Goal: Contribute content: Contribute content

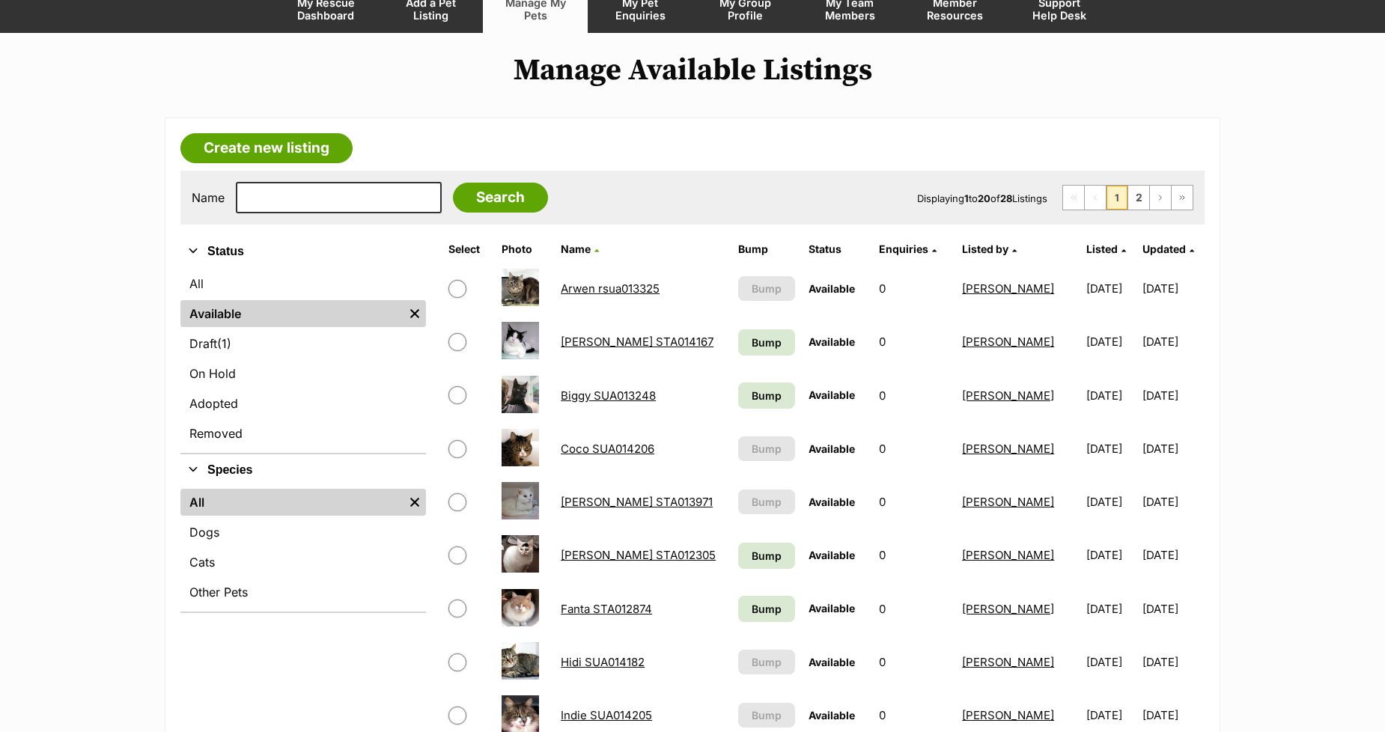
scroll to position [166, 0]
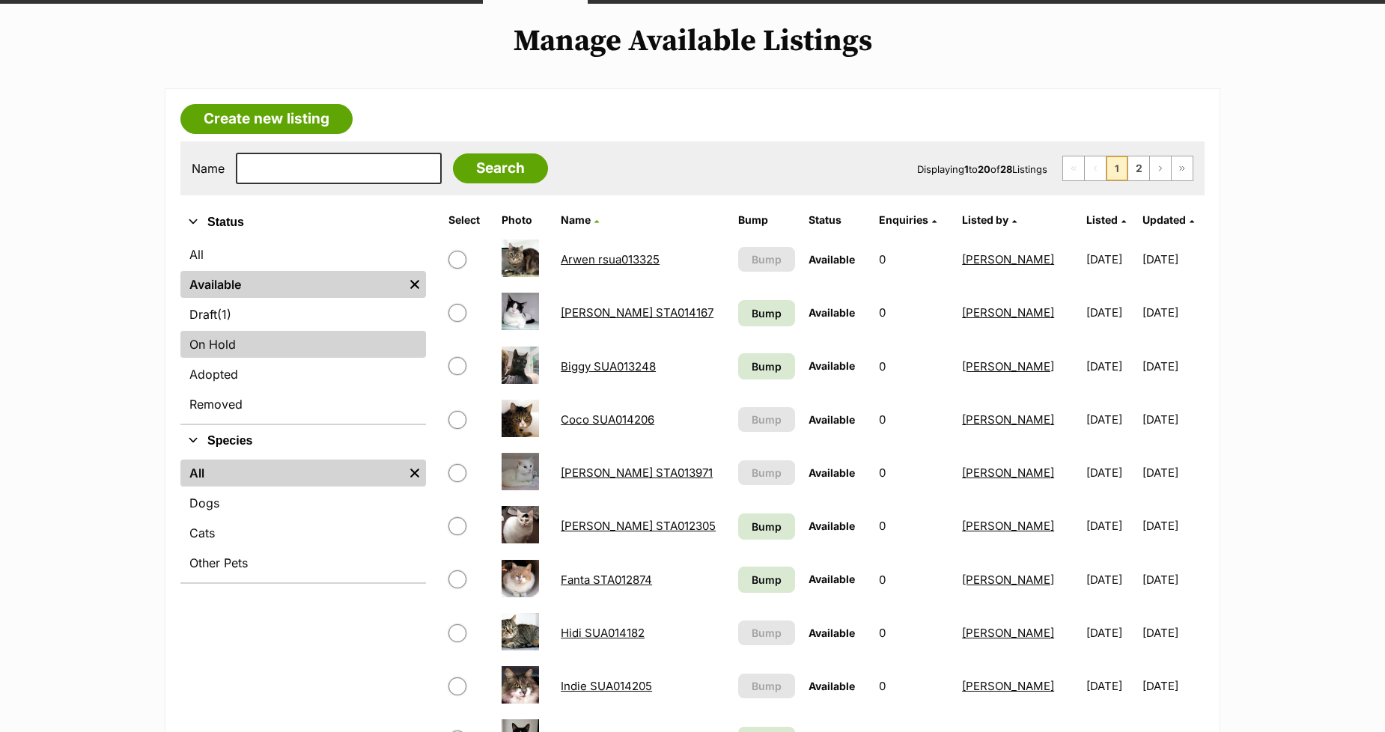
click at [204, 347] on link "On Hold" at bounding box center [302, 344] width 245 height 27
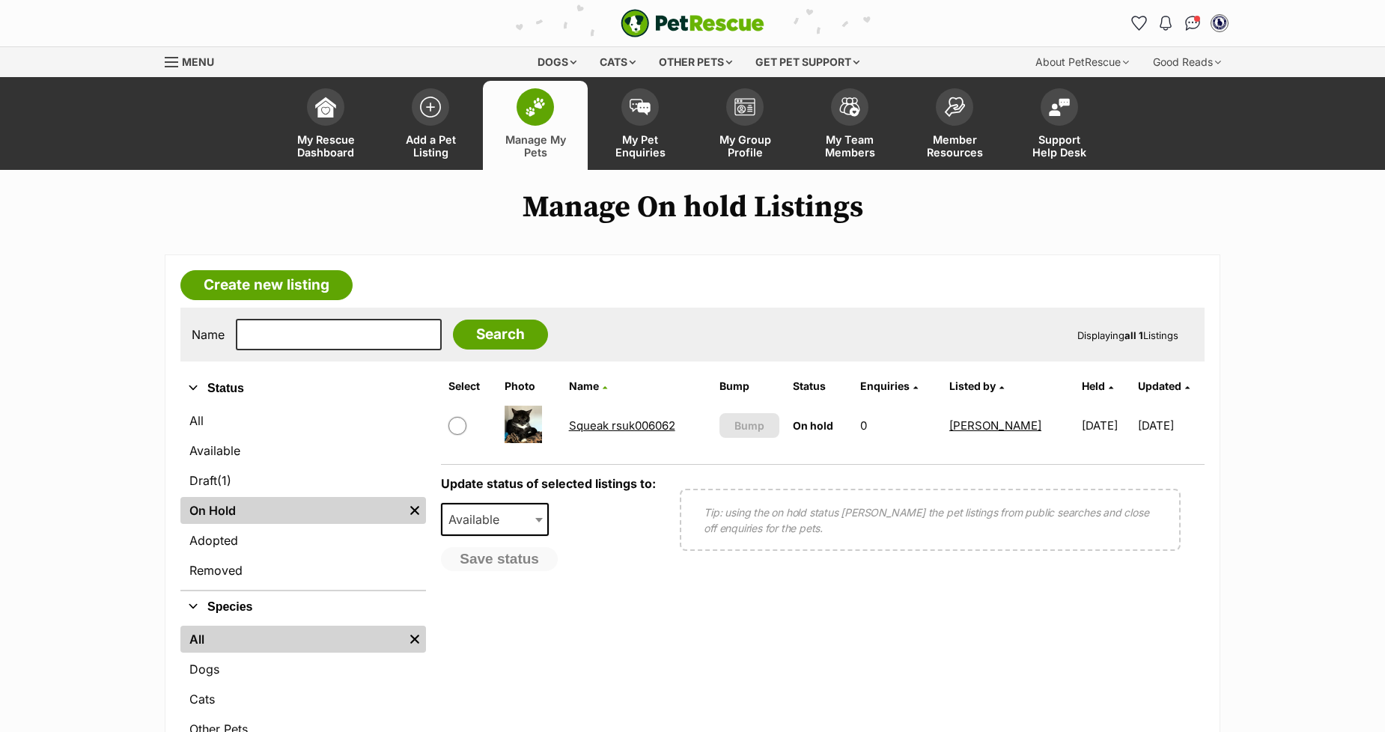
click at [575, 422] on link "Squeak rsuk006062" at bounding box center [622, 425] width 106 height 14
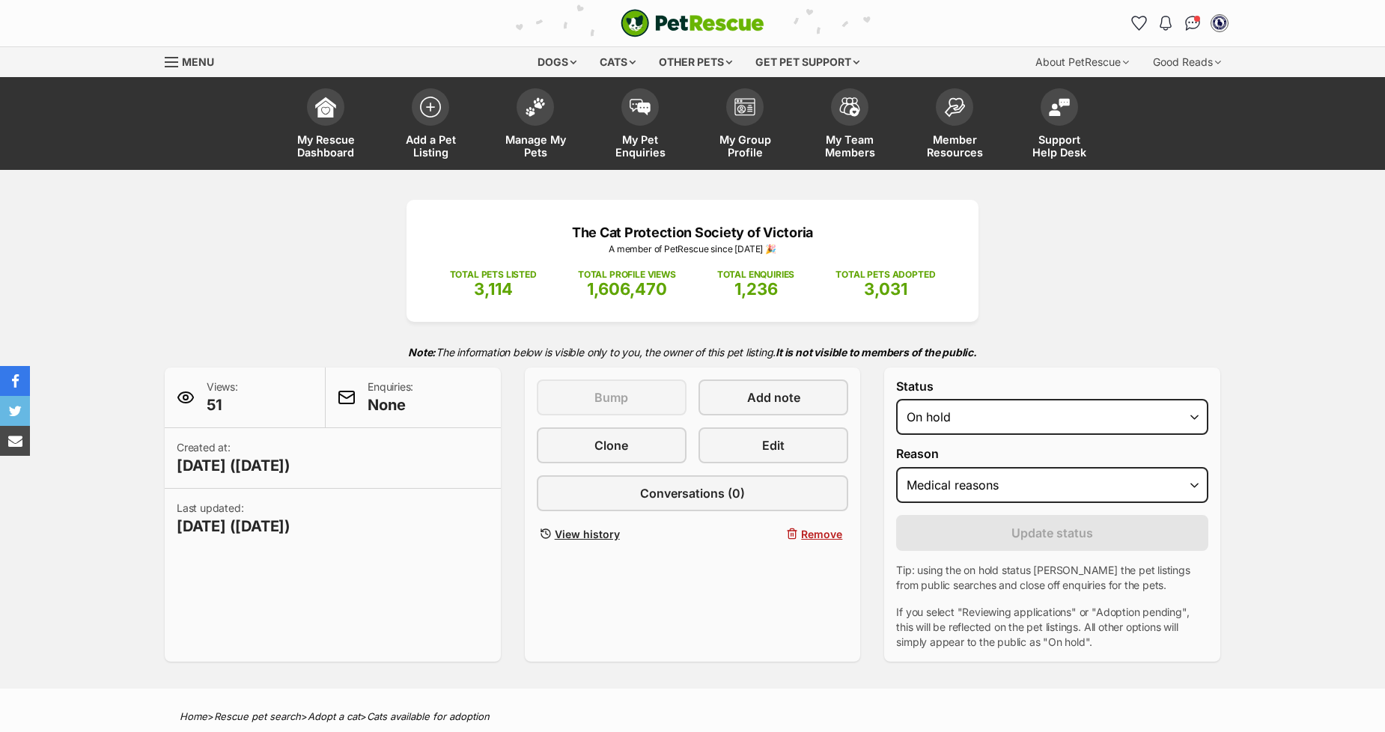
select select "medical"
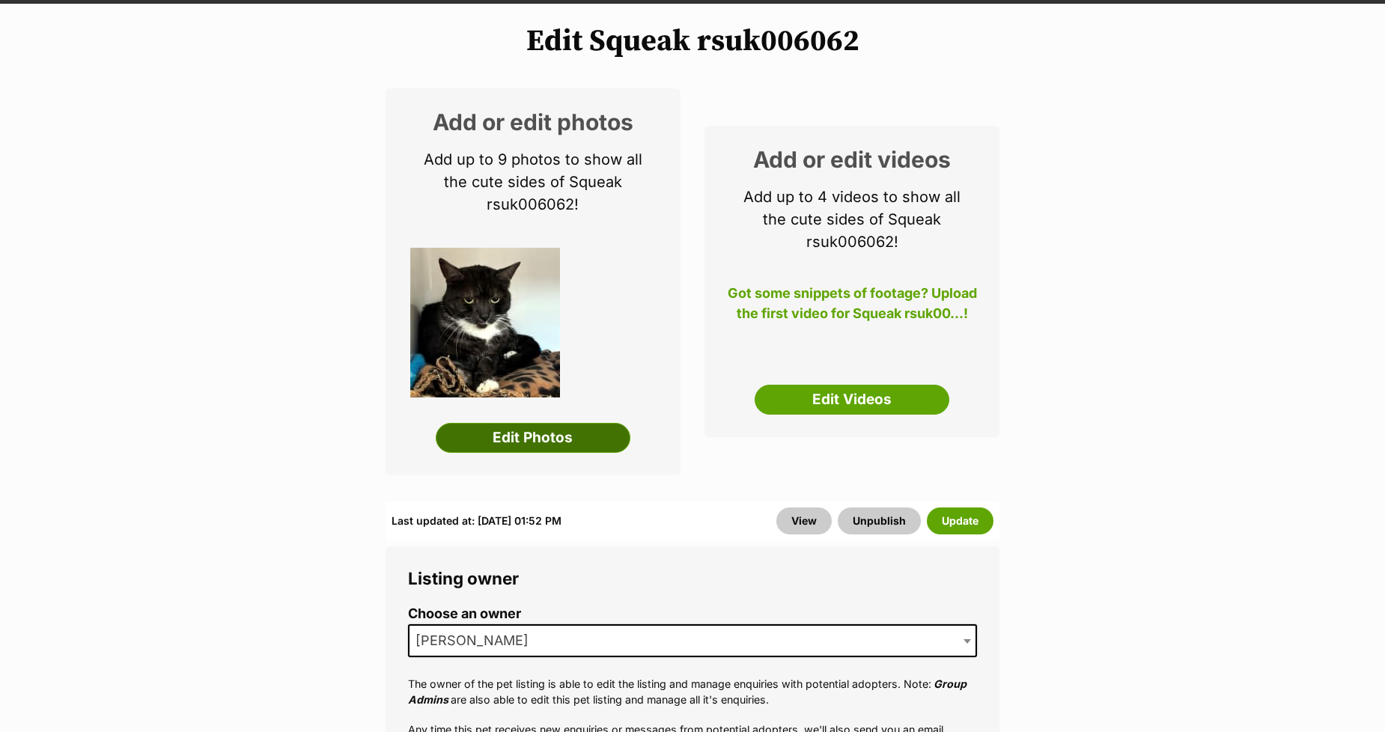
click at [474, 440] on link "Edit Photos" at bounding box center [533, 438] width 195 height 30
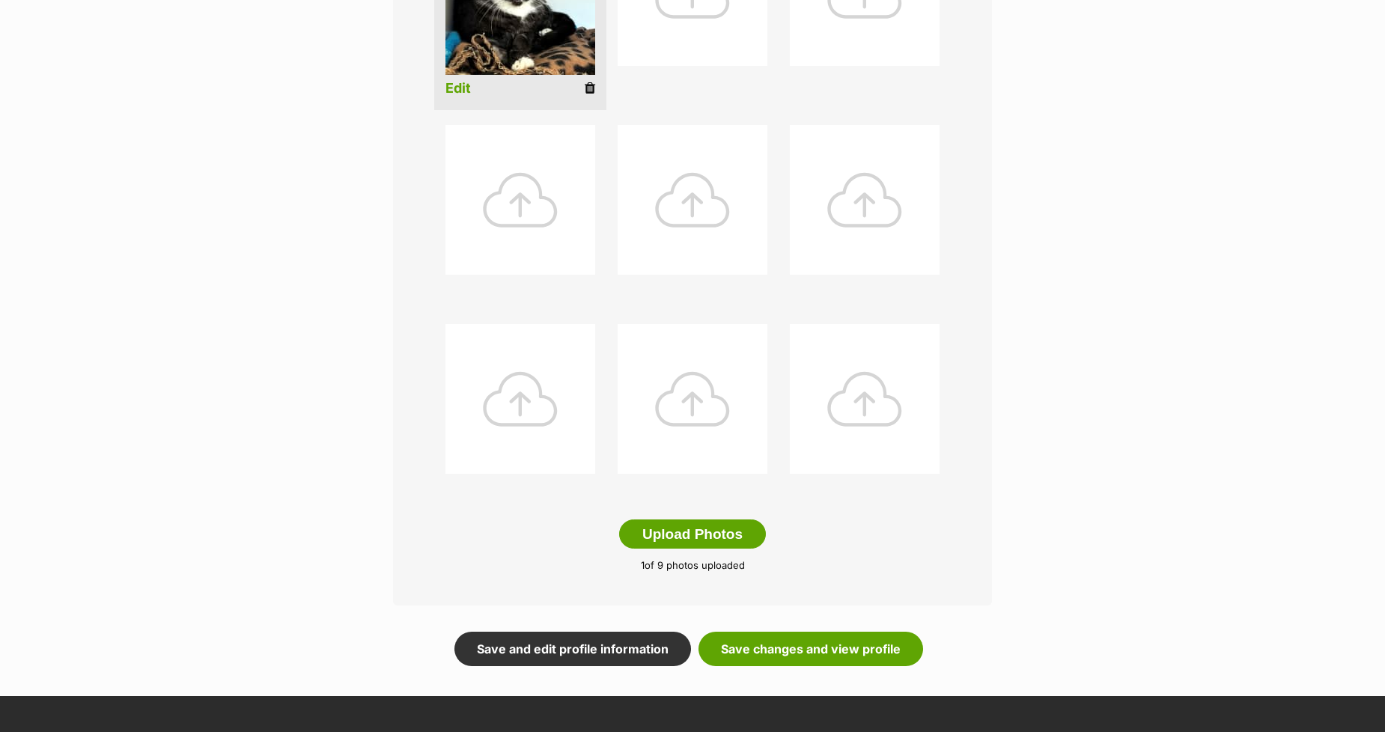
scroll to position [582, 0]
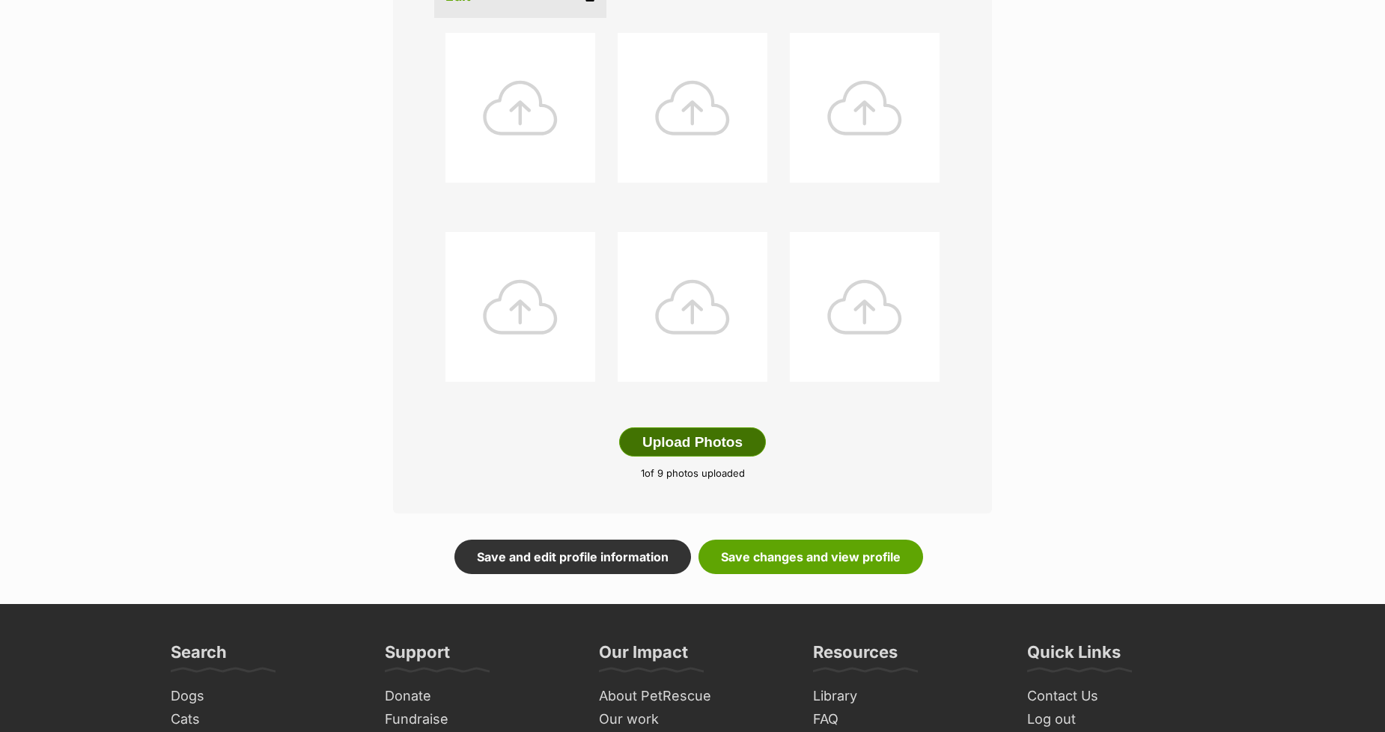
click at [667, 437] on button "Upload Photos" at bounding box center [692, 442] width 147 height 30
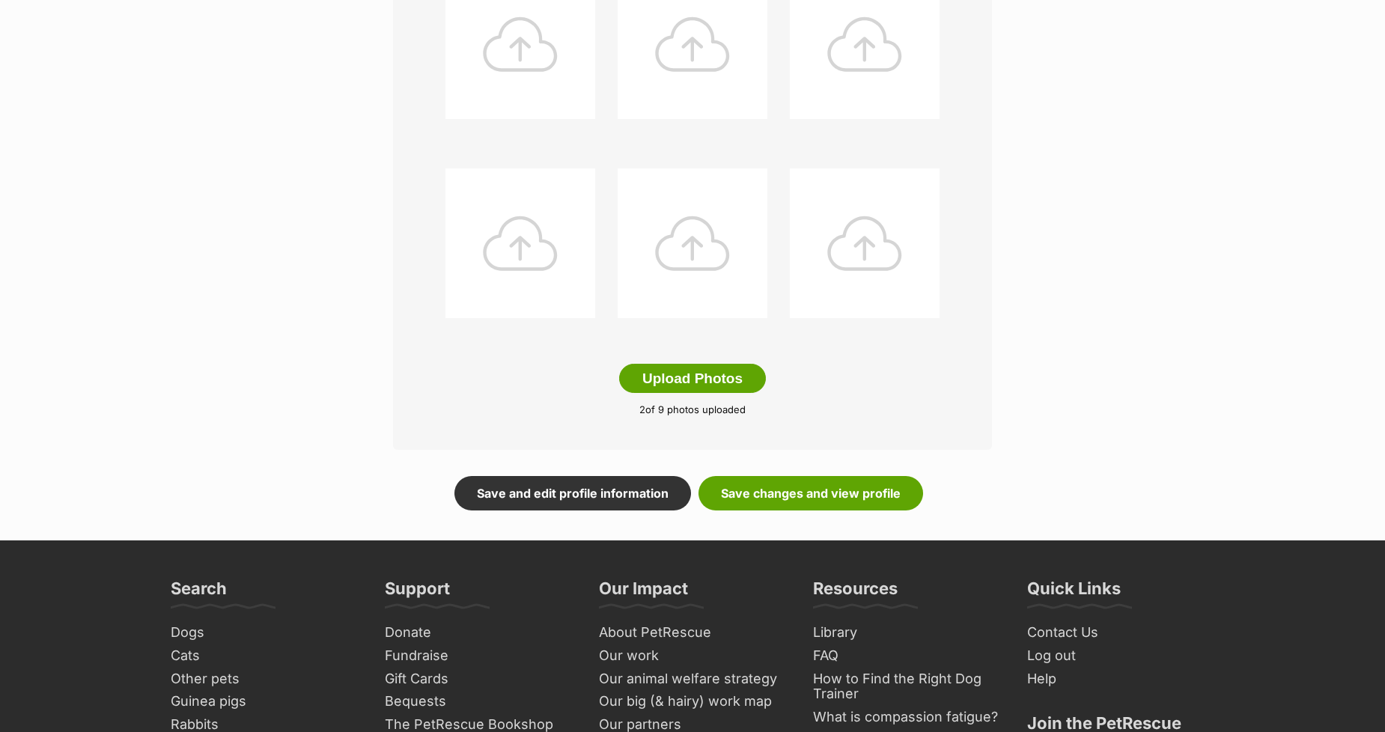
scroll to position [749, 0]
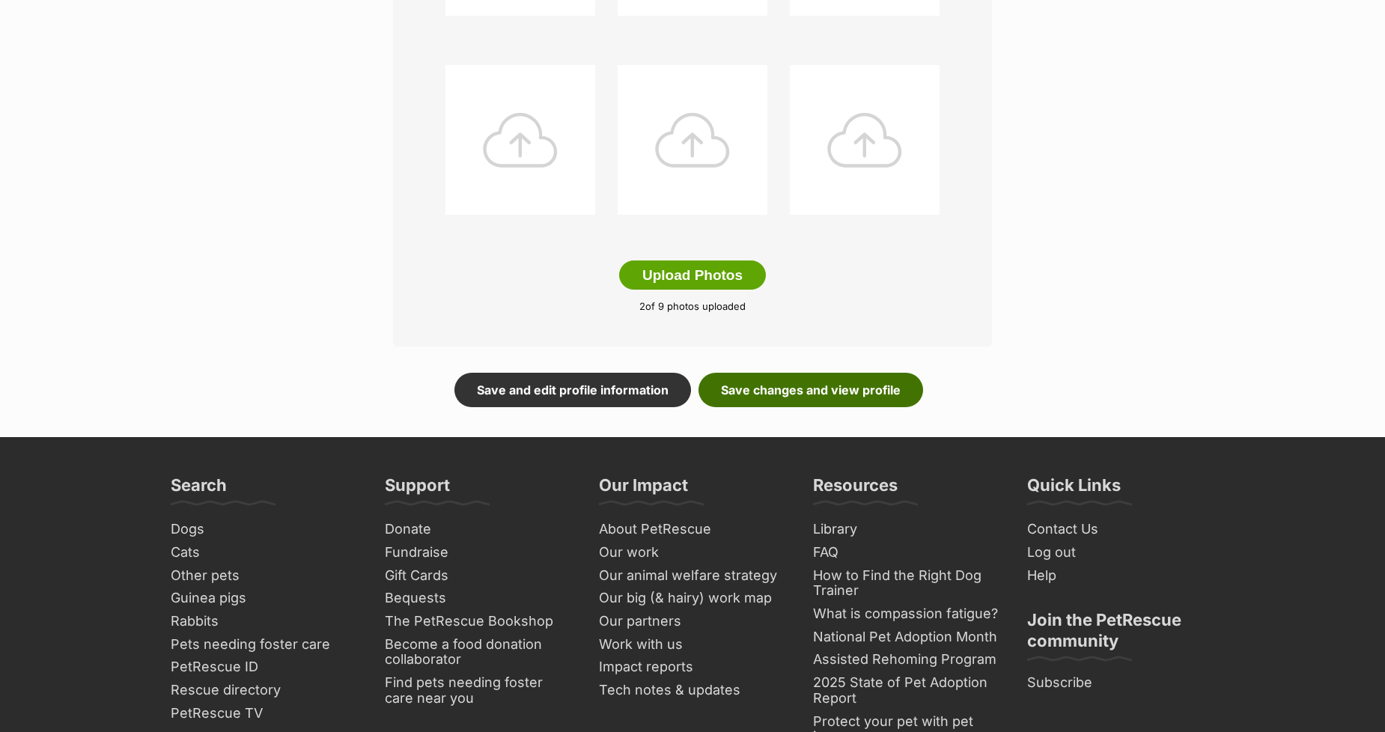
click at [745, 385] on link "Save changes and view profile" at bounding box center [810, 390] width 225 height 34
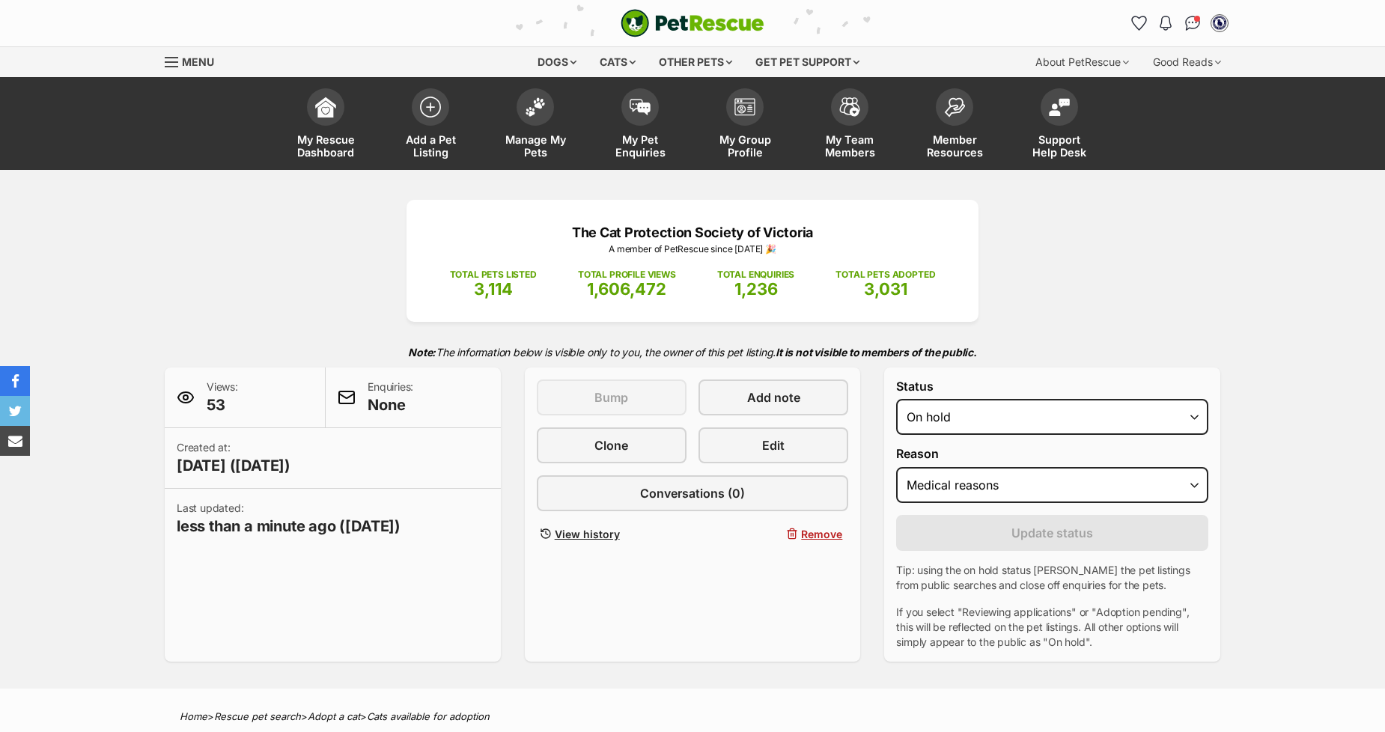
select select "medical"
click at [971, 409] on select "Draft Available On hold Adopted" at bounding box center [1052, 417] width 312 height 36
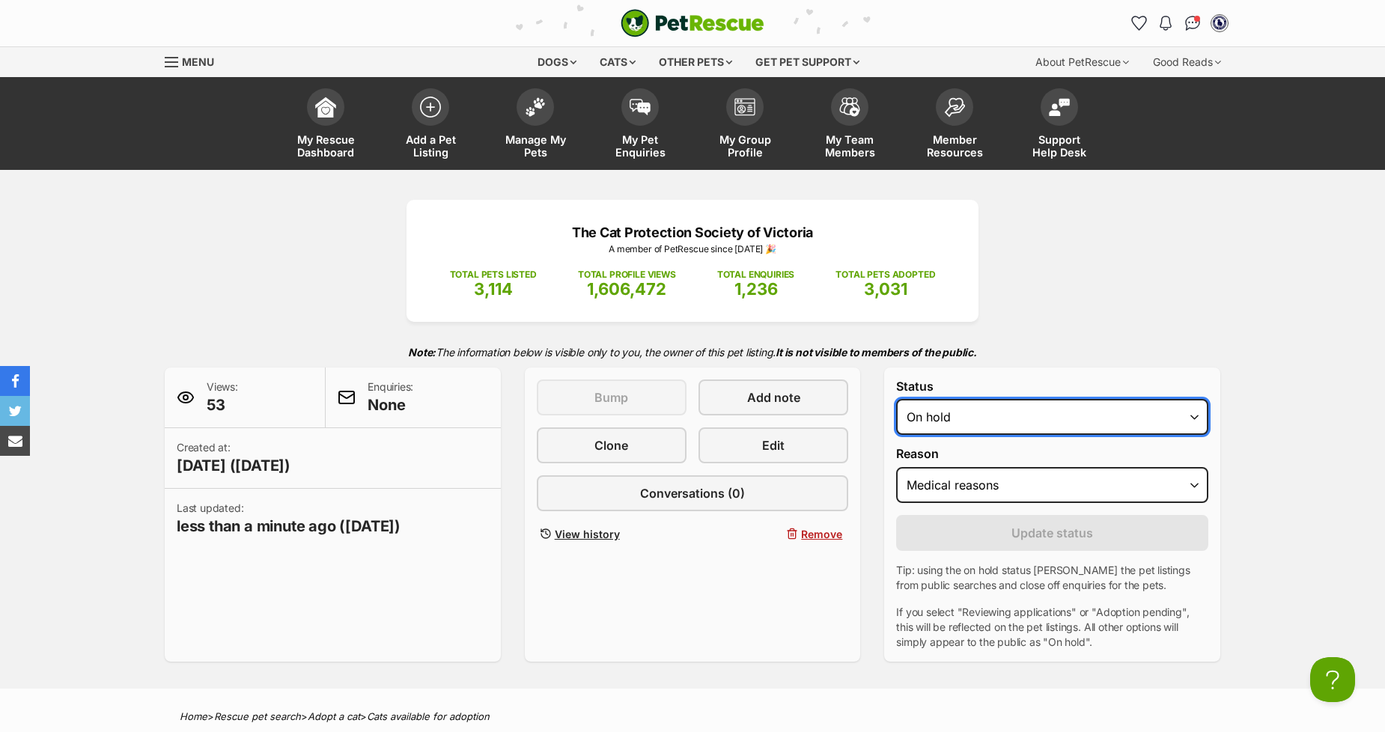
select select "active"
click at [896, 400] on select "Draft Available On hold Adopted" at bounding box center [1052, 417] width 312 height 36
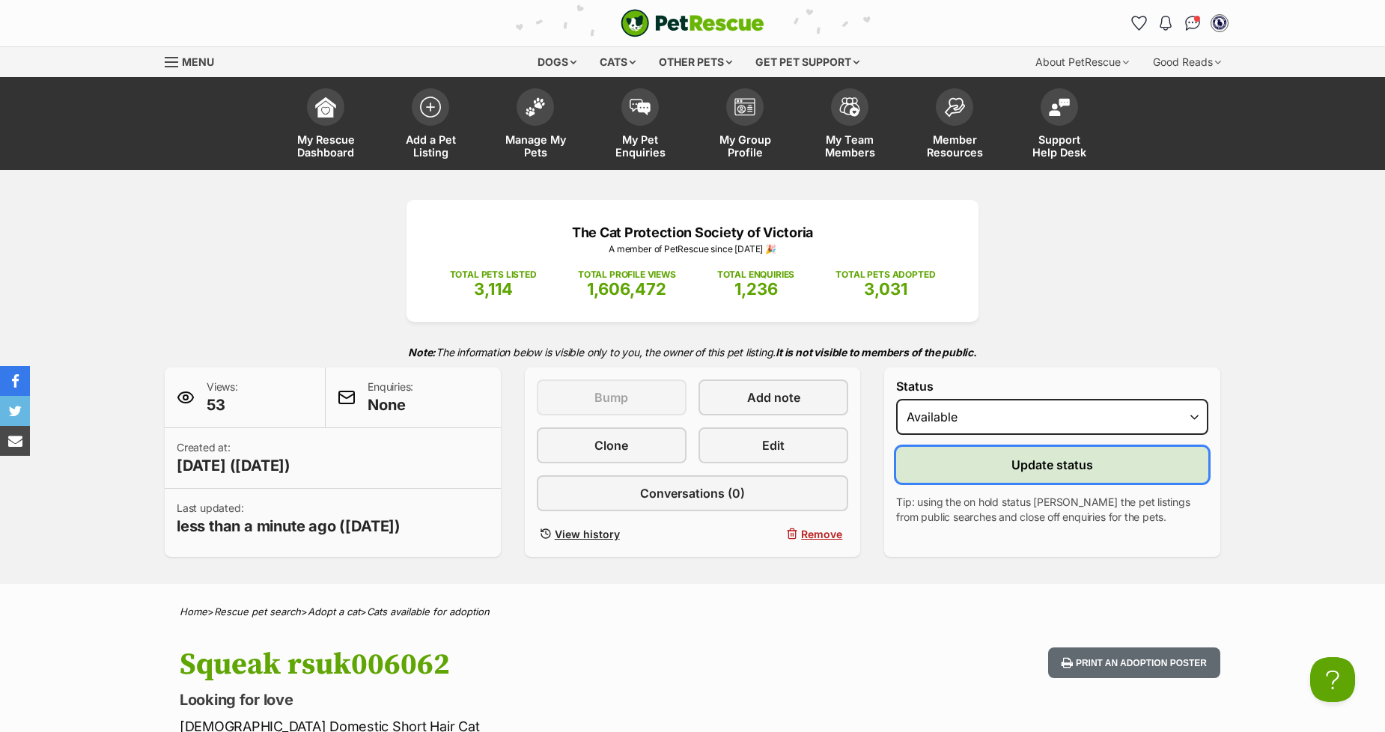
click at [993, 466] on button "Update status" at bounding box center [1052, 465] width 312 height 36
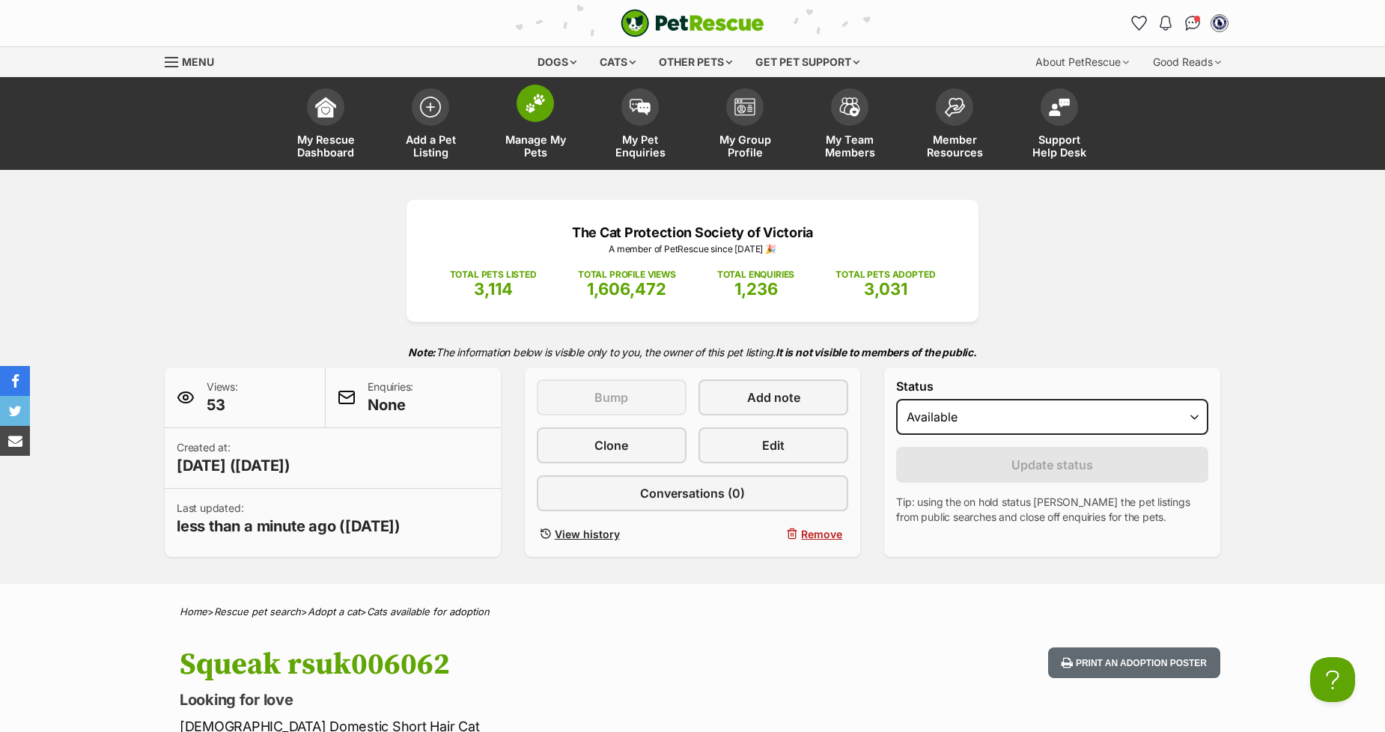
click at [534, 108] on img at bounding box center [535, 103] width 21 height 19
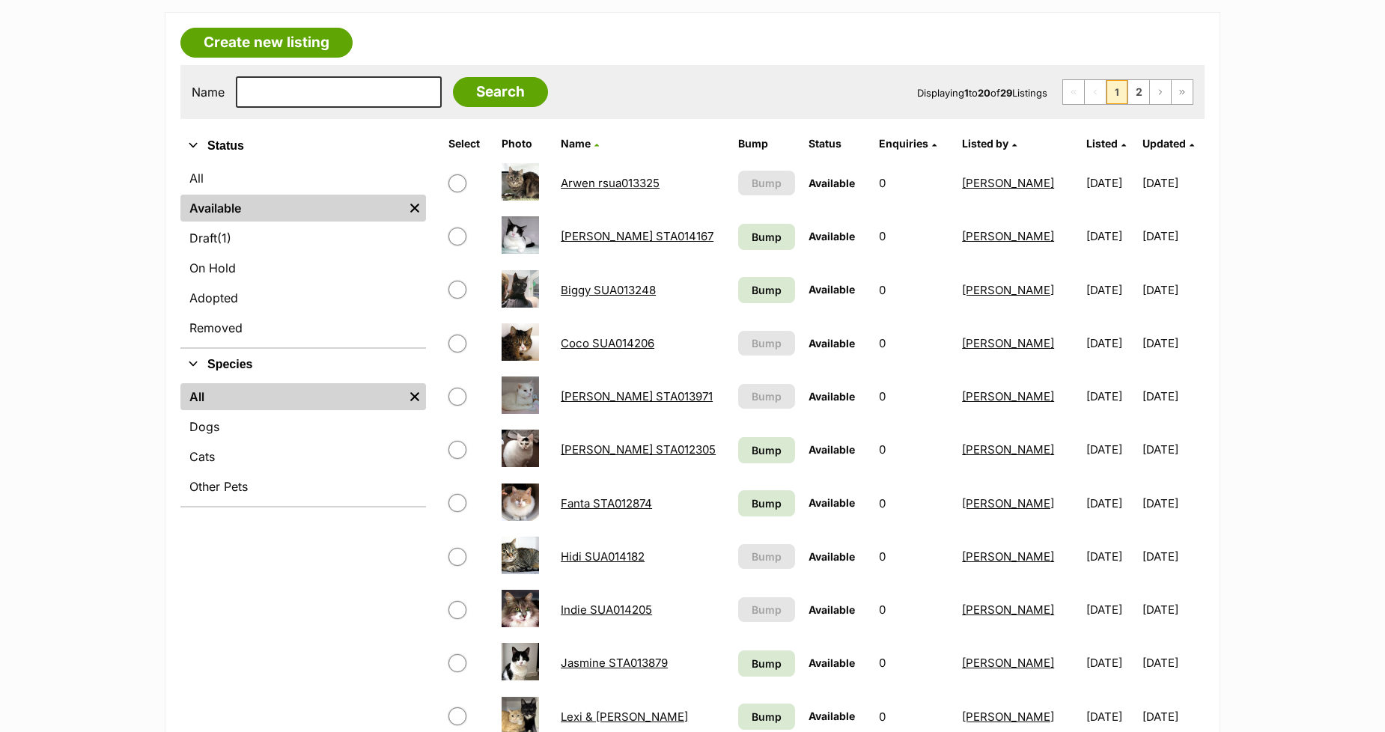
scroll to position [249, 0]
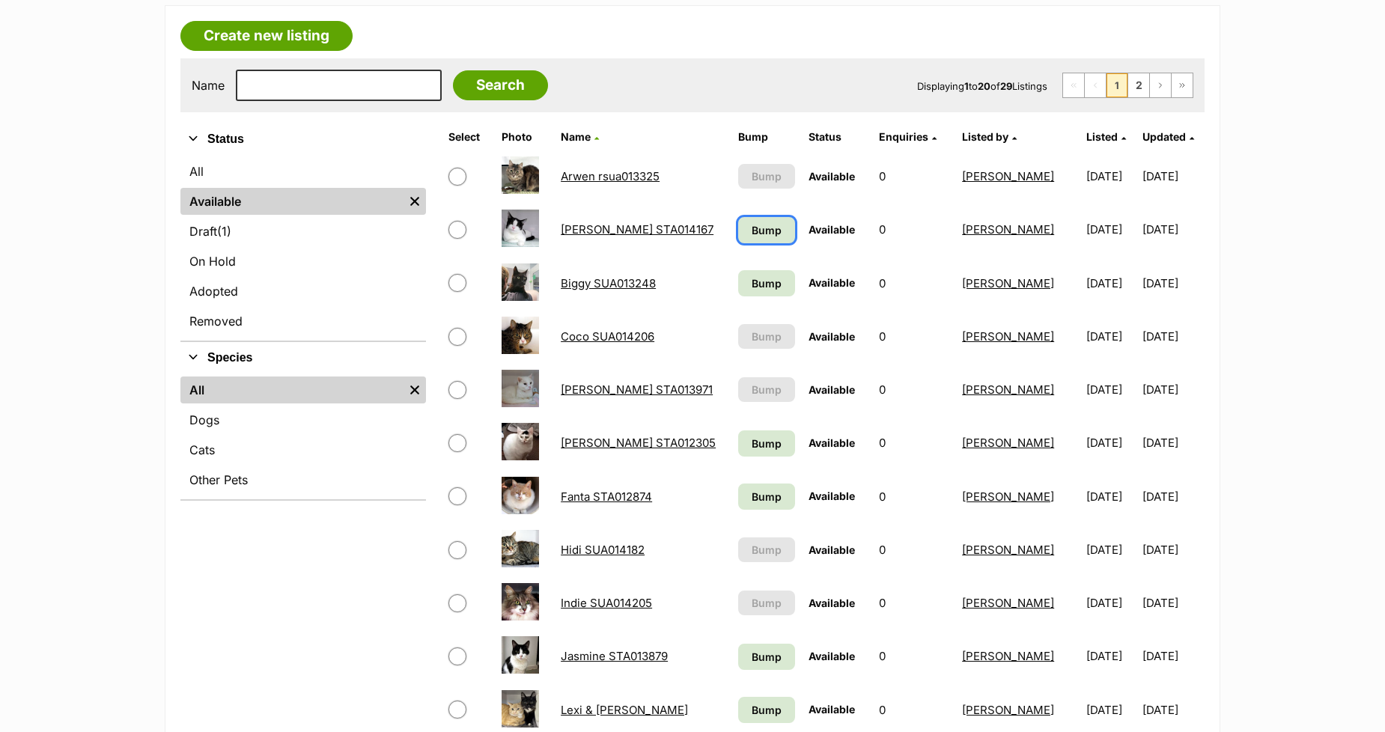
click at [751, 223] on span "Bump" at bounding box center [766, 230] width 30 height 16
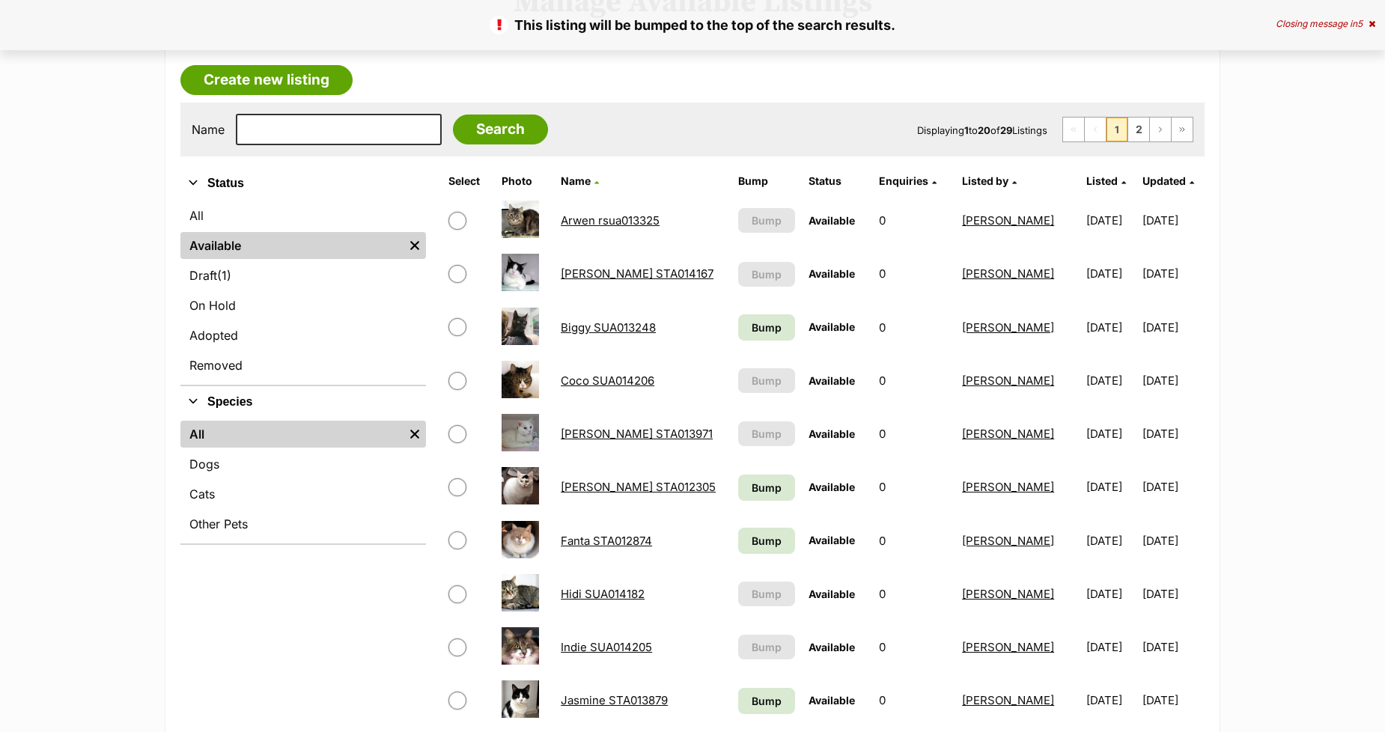
scroll to position [249, 0]
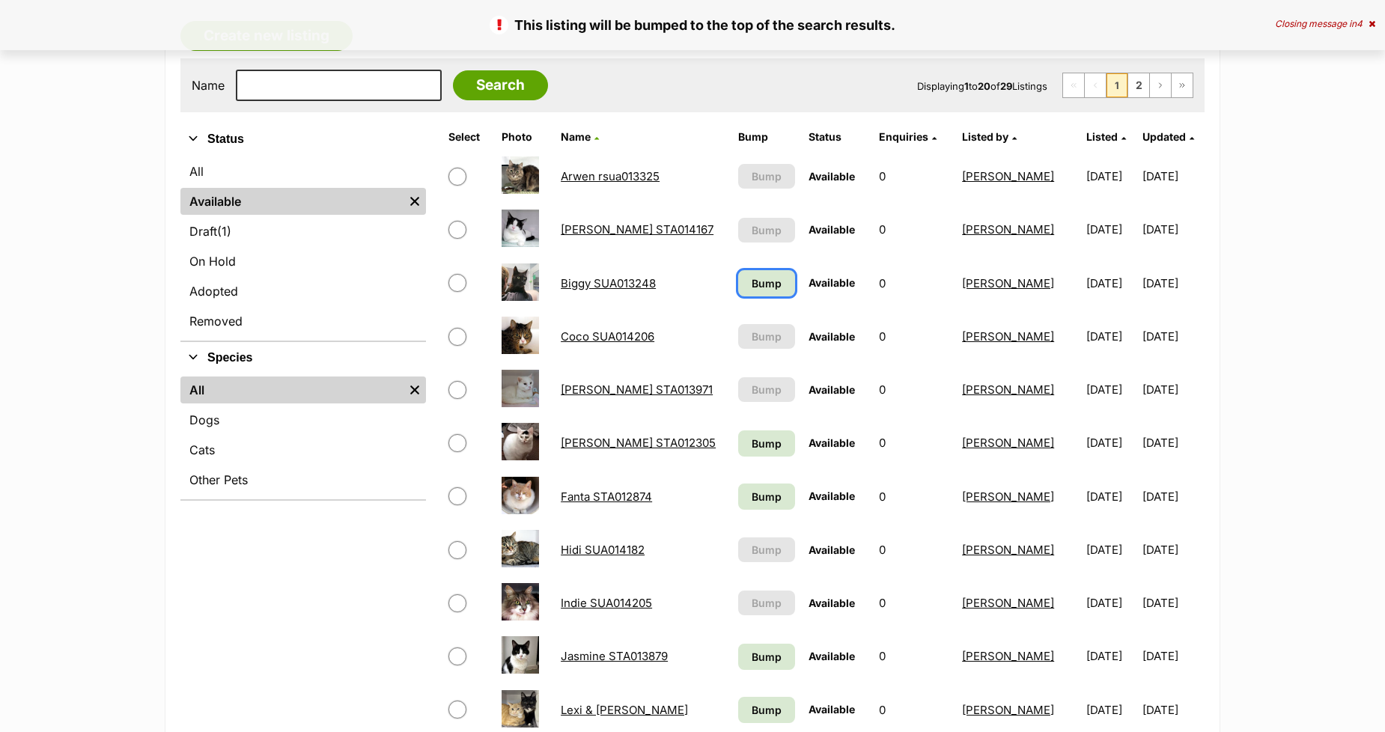
click at [751, 287] on span "Bump" at bounding box center [766, 283] width 30 height 16
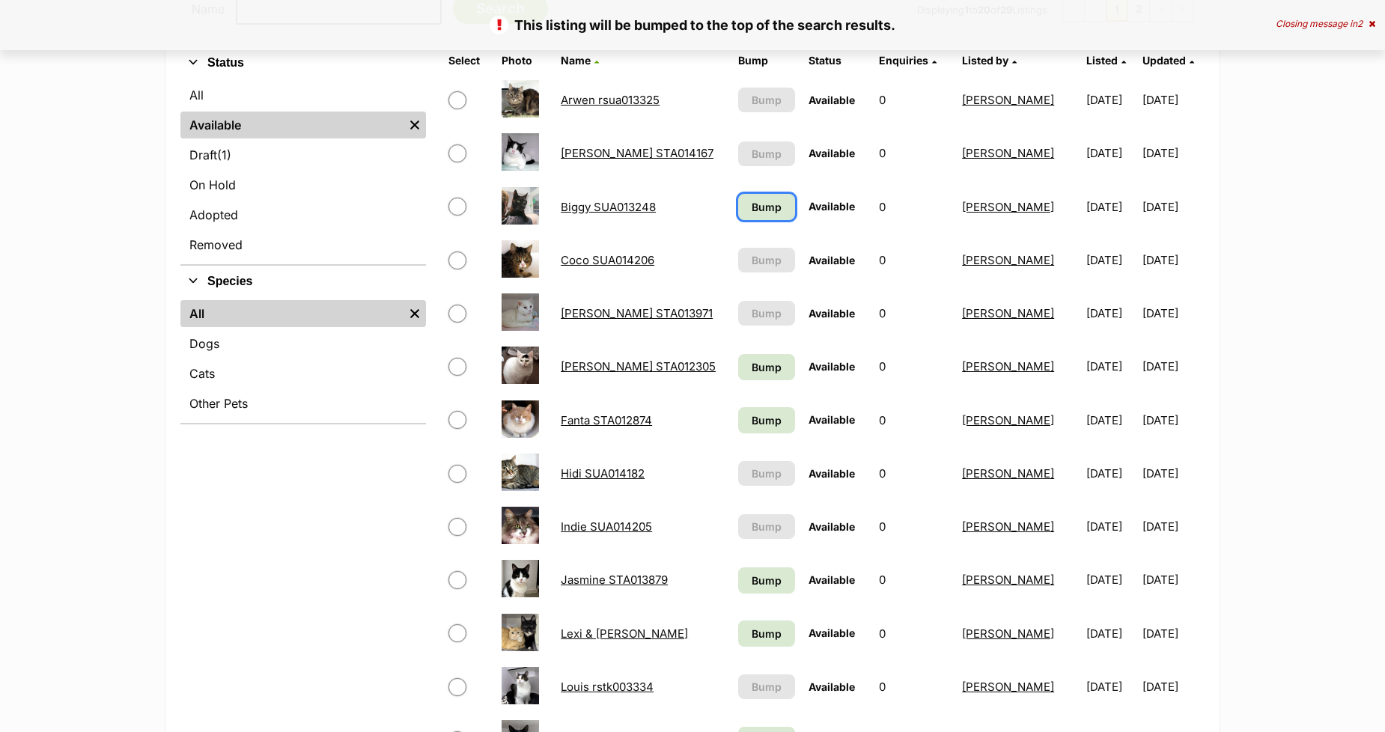
scroll to position [525, 0]
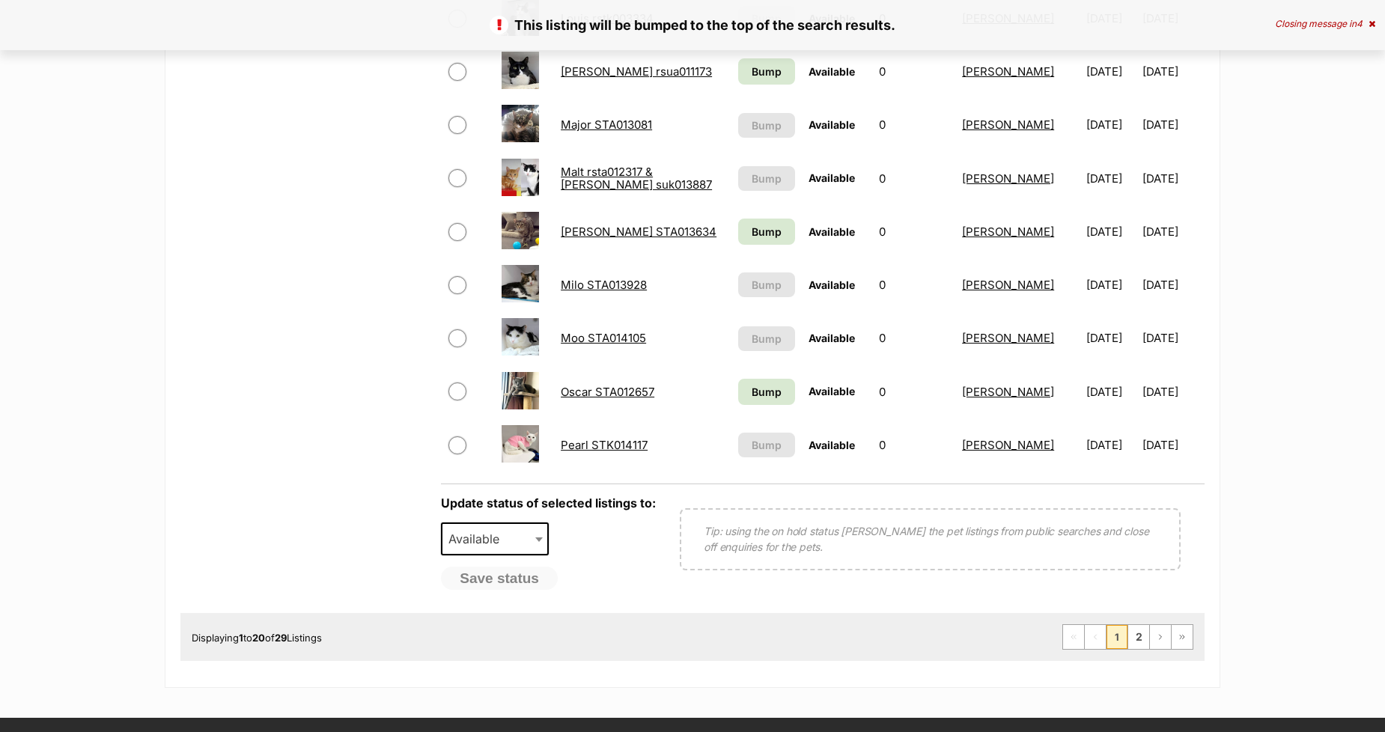
scroll to position [998, 0]
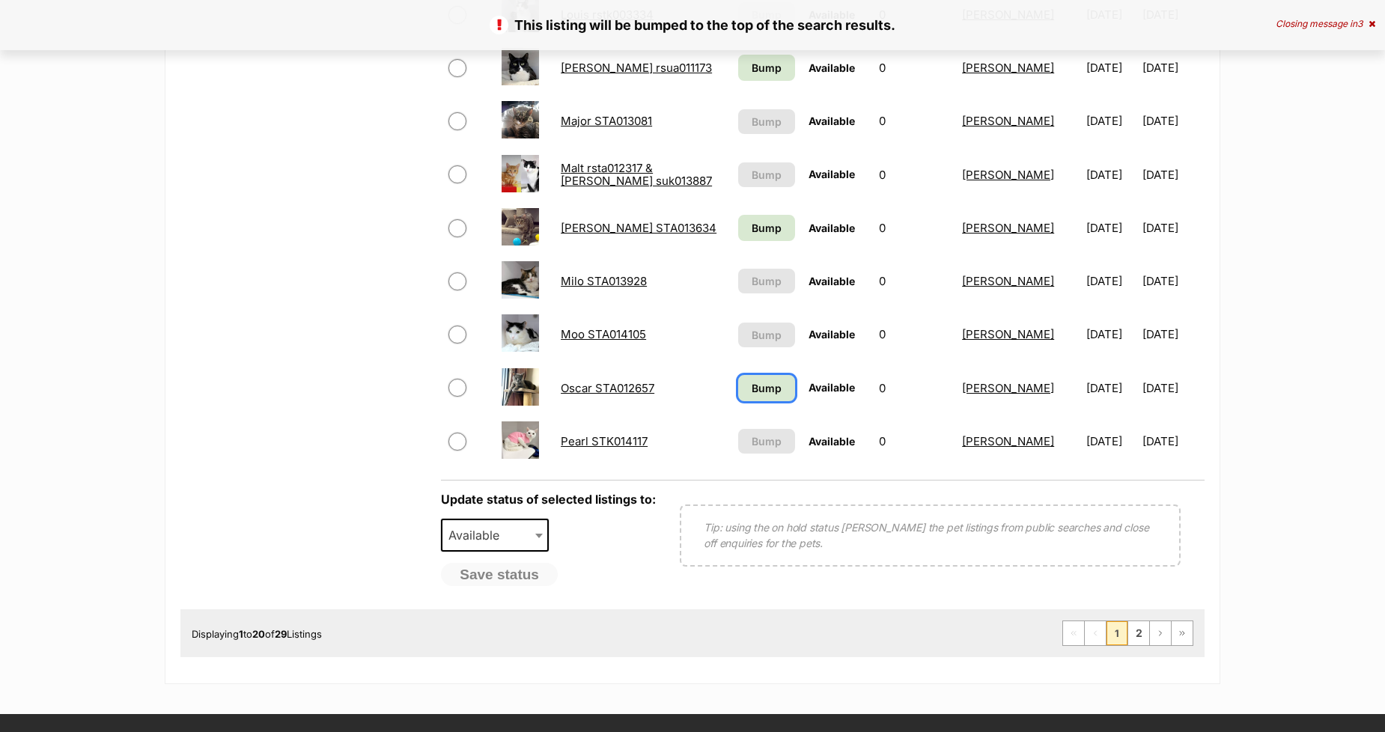
click at [751, 380] on span "Bump" at bounding box center [766, 388] width 30 height 16
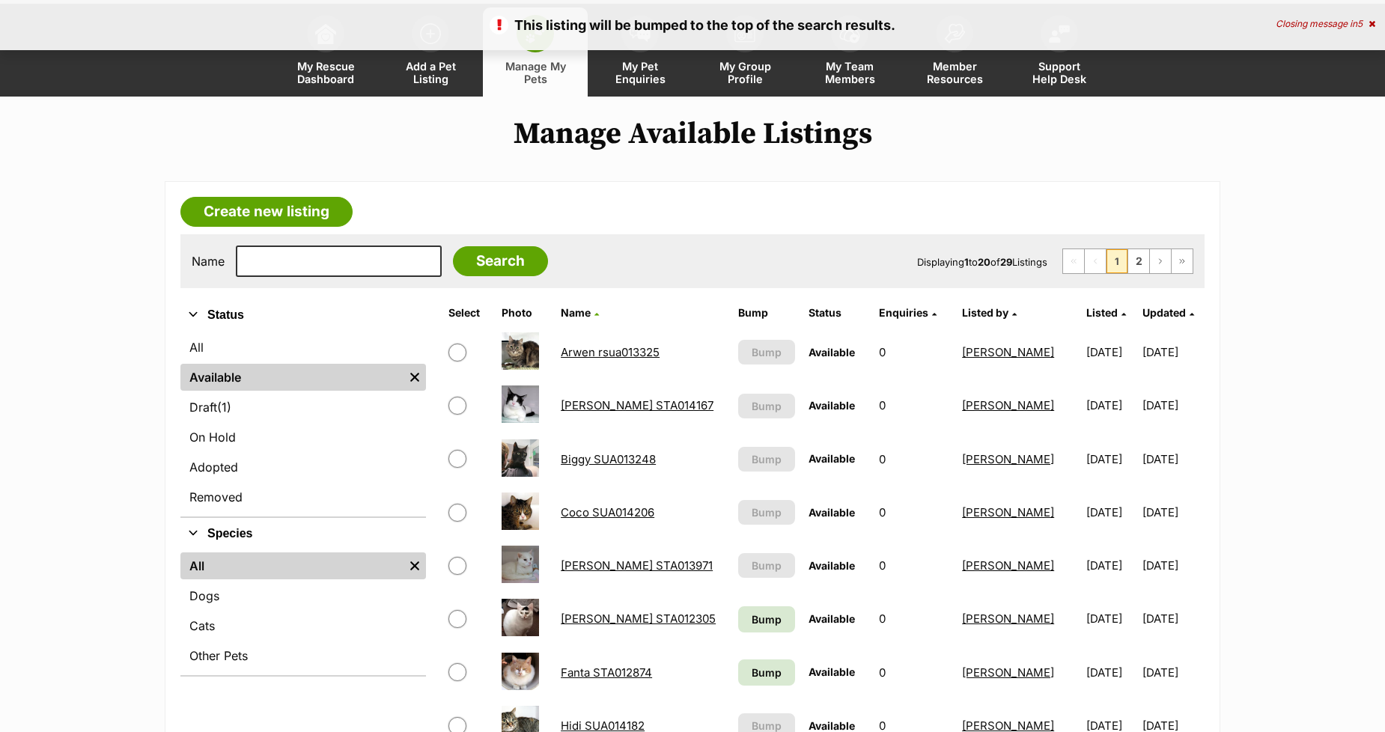
scroll to position [582, 0]
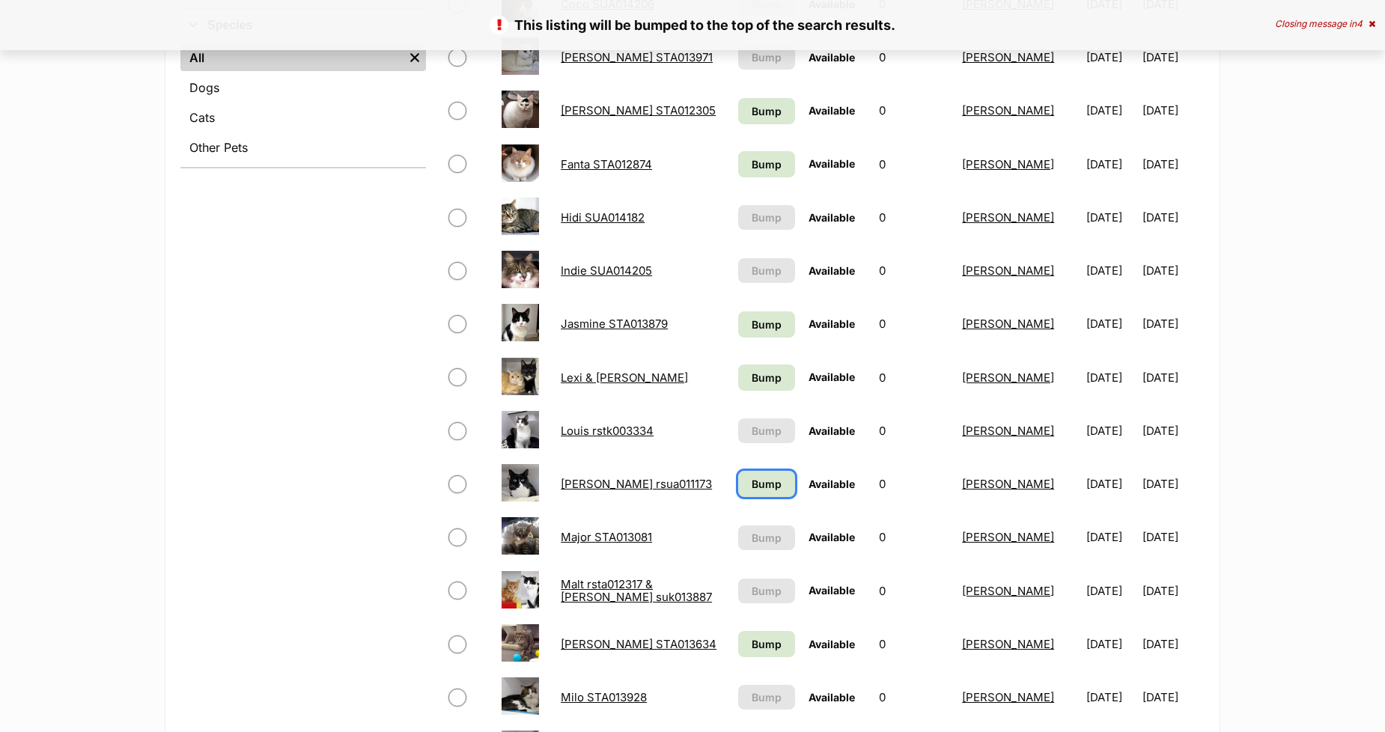
click at [751, 479] on span "Bump" at bounding box center [766, 484] width 30 height 16
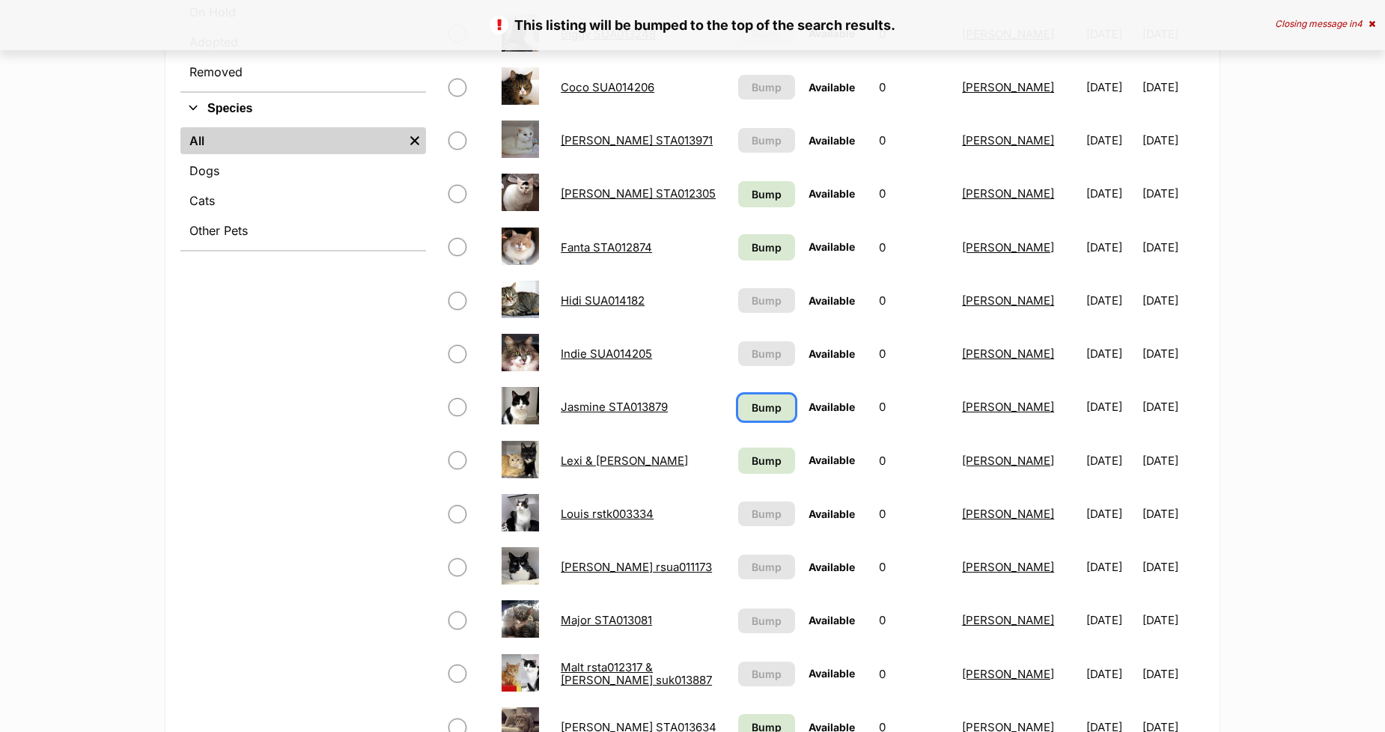
click at [751, 400] on span "Bump" at bounding box center [766, 408] width 30 height 16
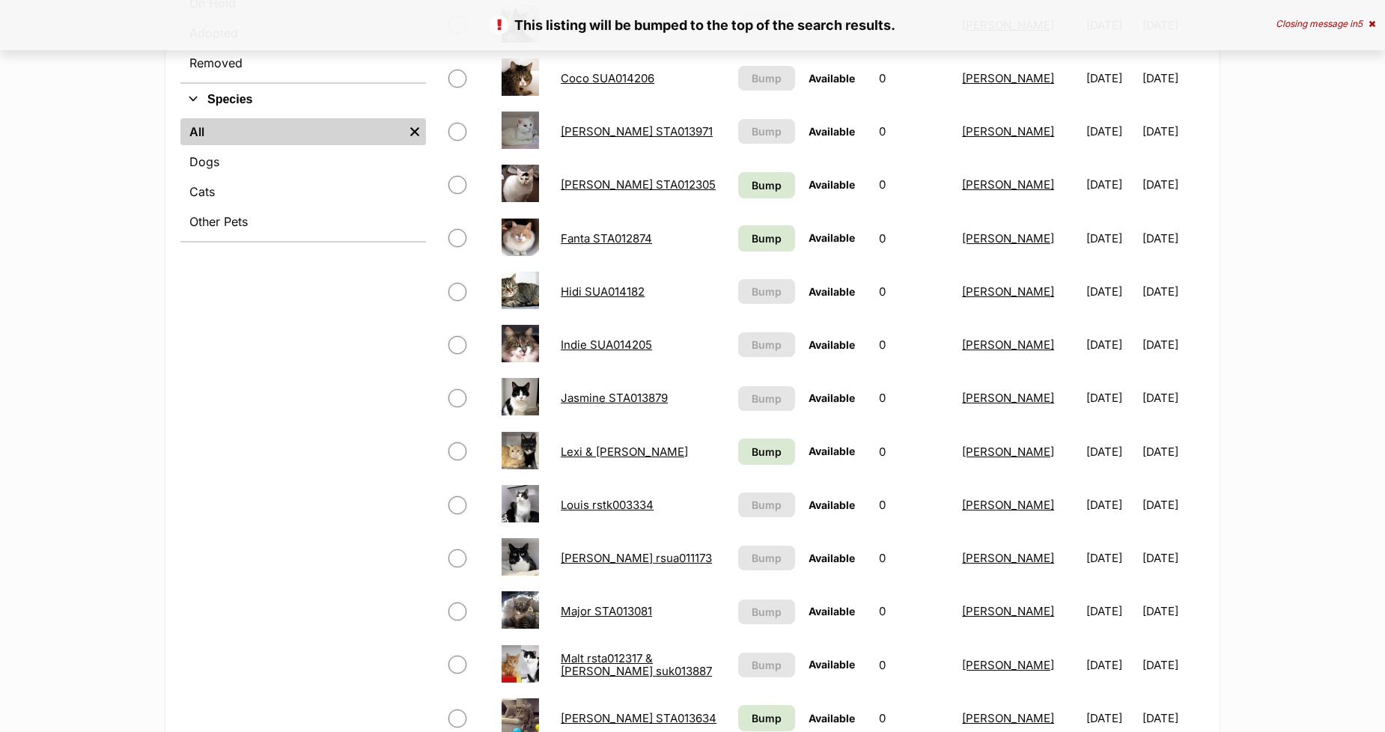
scroll to position [582, 0]
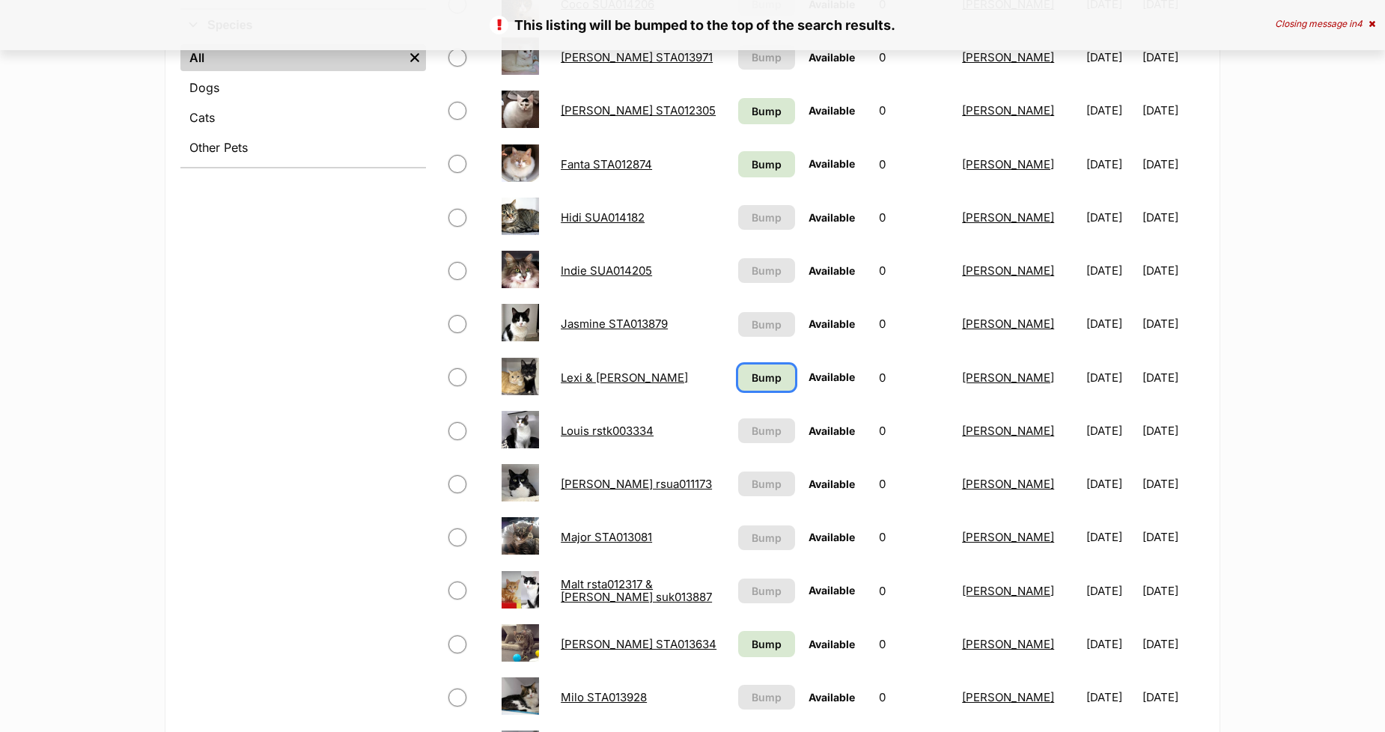
click at [738, 371] on link "Bump" at bounding box center [766, 377] width 57 height 26
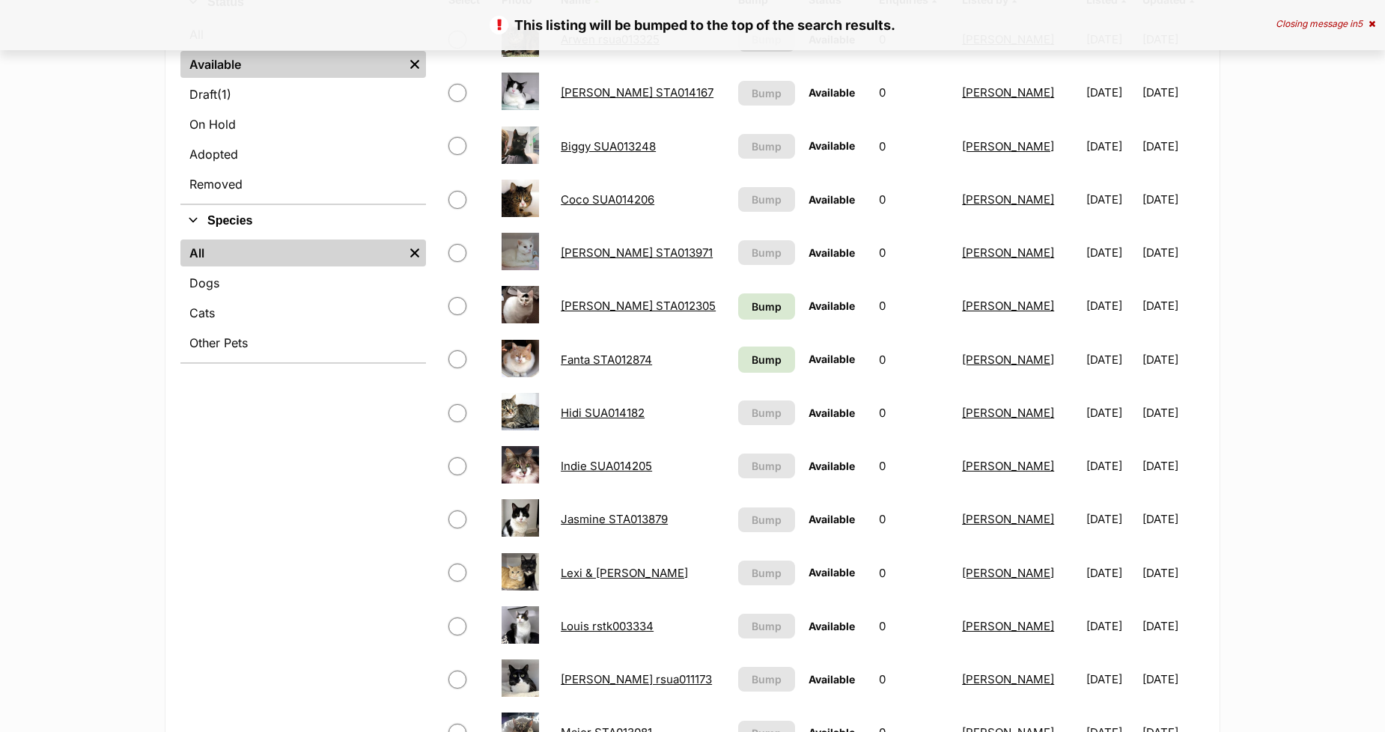
scroll to position [415, 0]
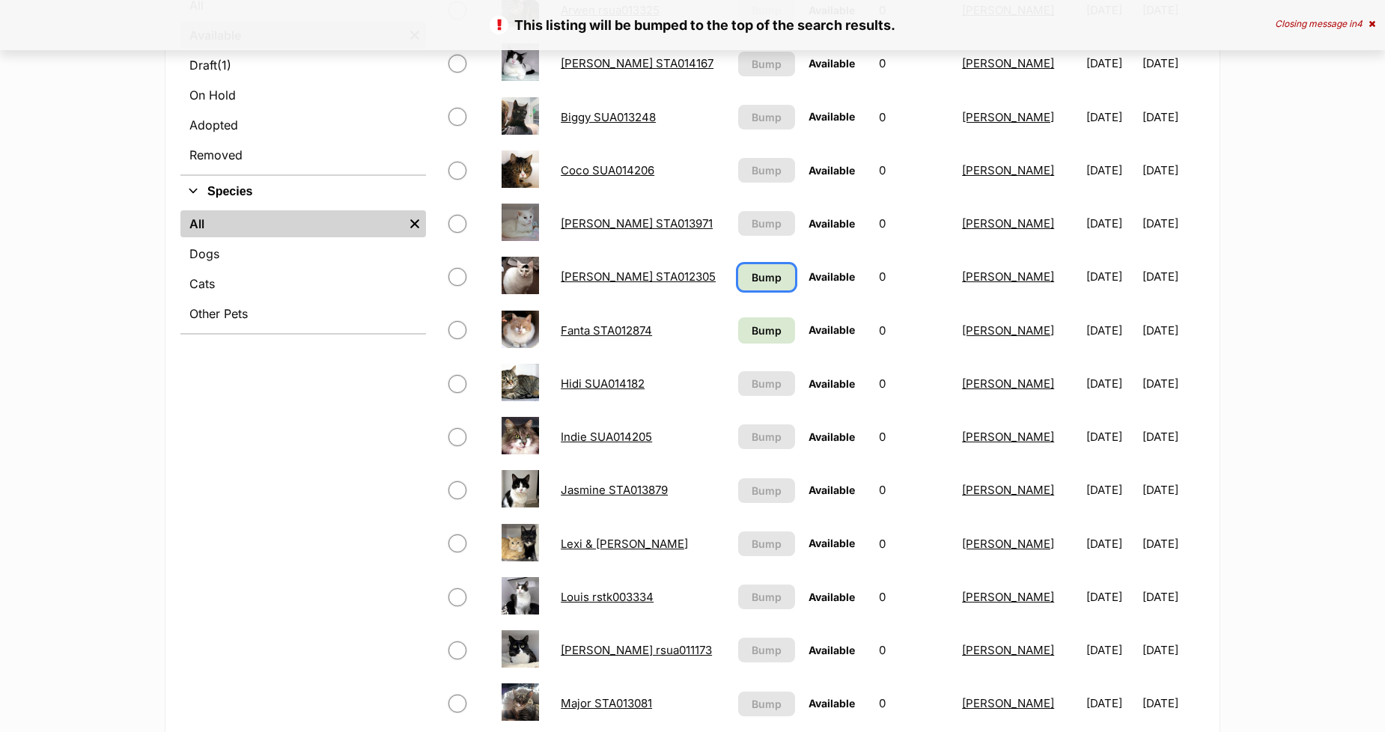
click at [743, 281] on link "Bump" at bounding box center [766, 277] width 57 height 26
click at [751, 328] on span "Bump" at bounding box center [766, 331] width 30 height 16
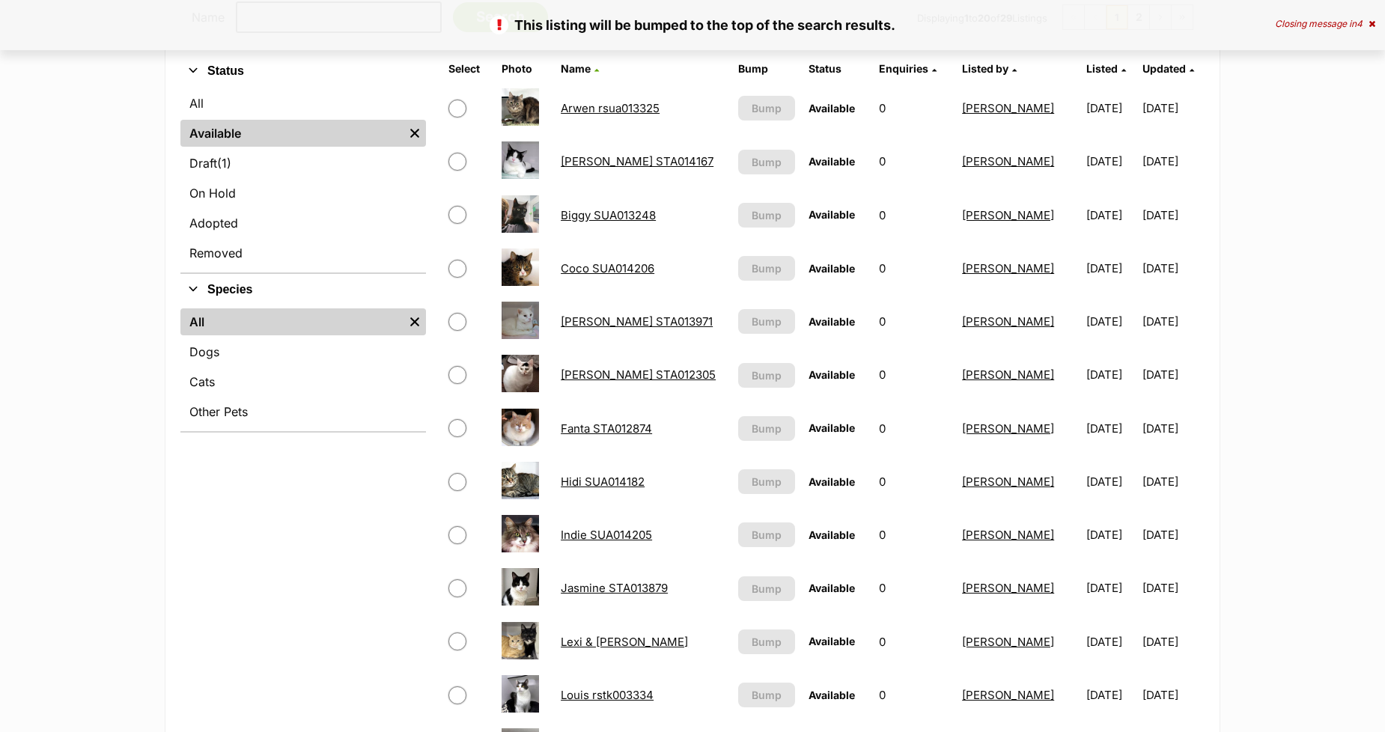
scroll to position [83, 0]
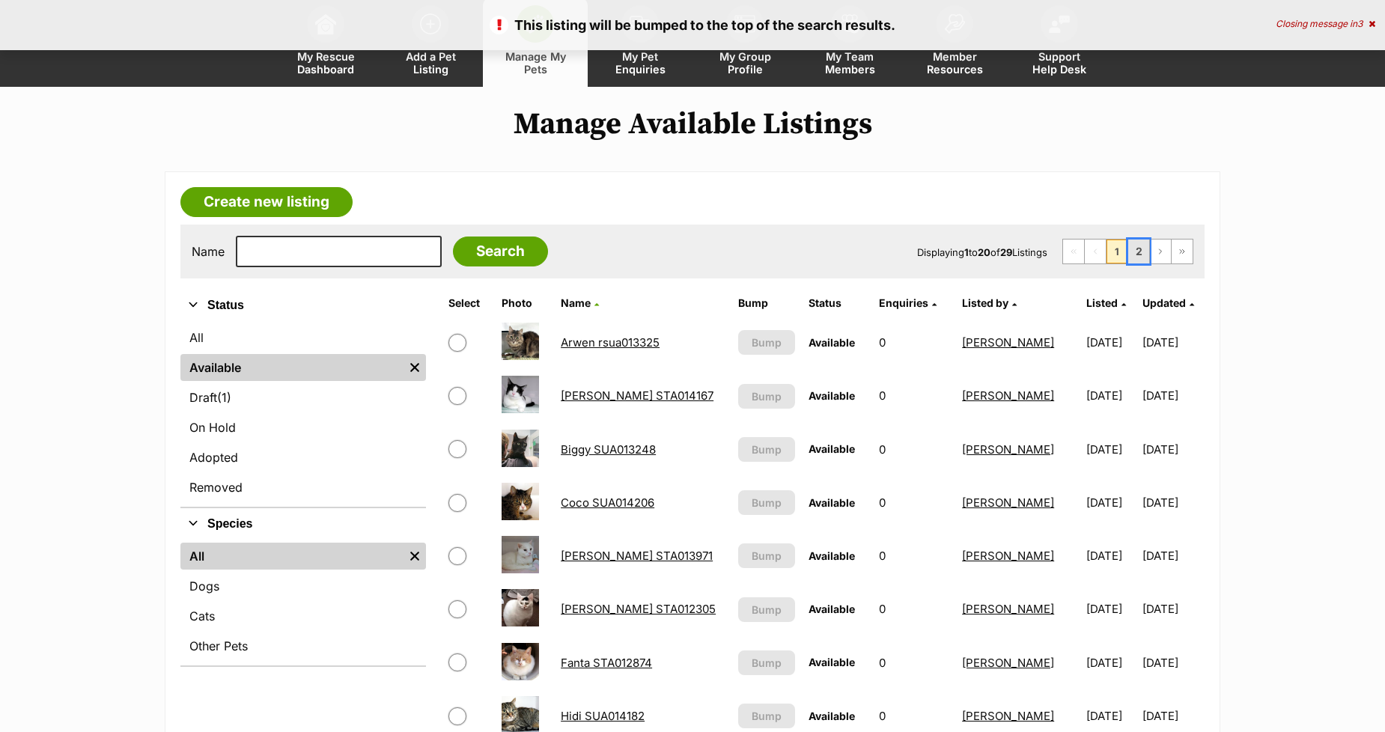
click at [1131, 250] on link "2" at bounding box center [1138, 251] width 21 height 24
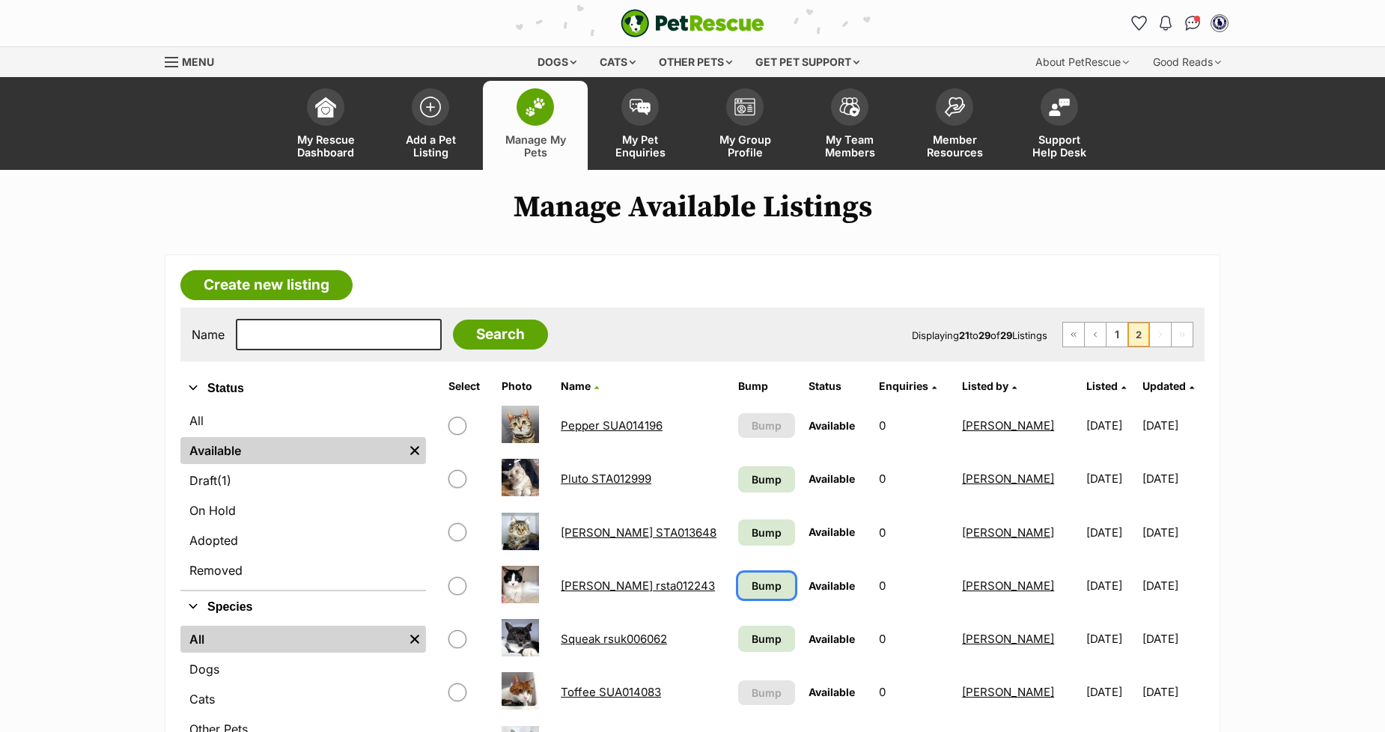
click at [751, 579] on span "Bump" at bounding box center [766, 586] width 30 height 16
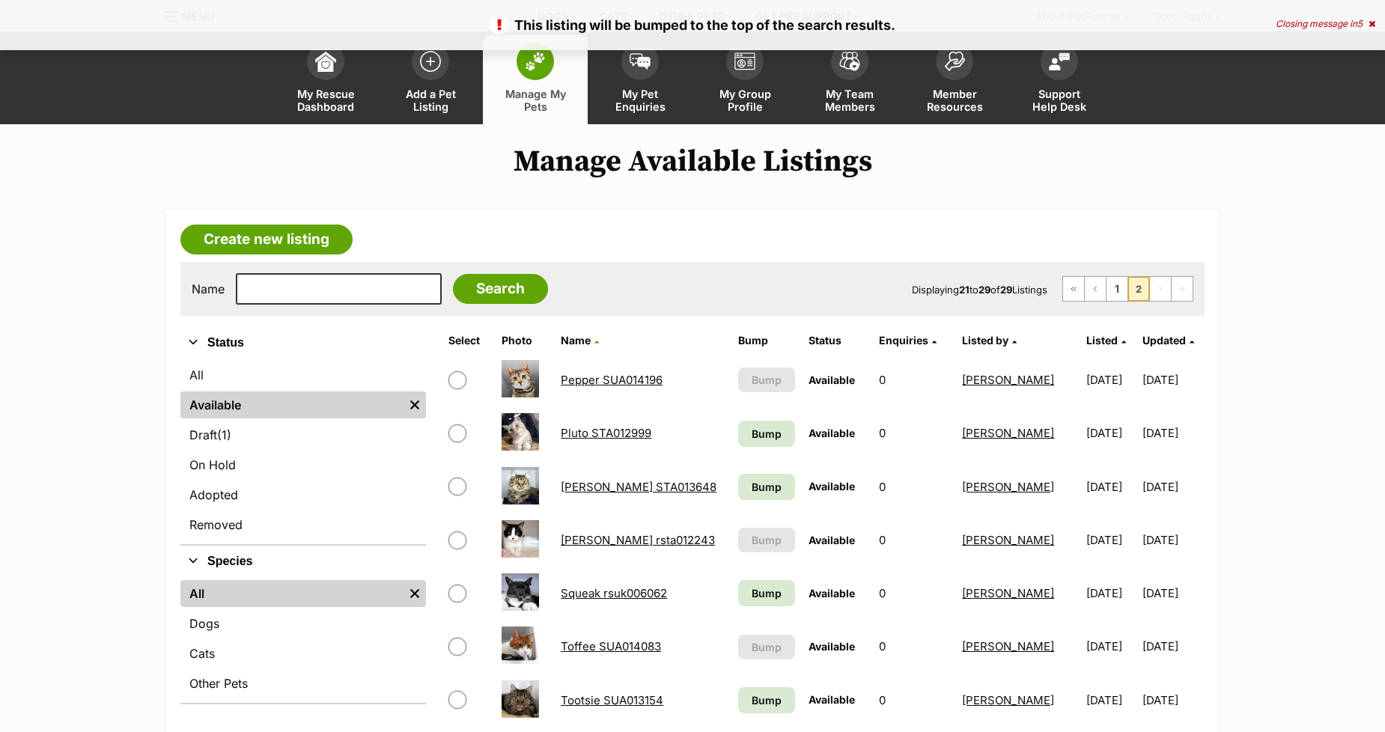
scroll to position [83, 0]
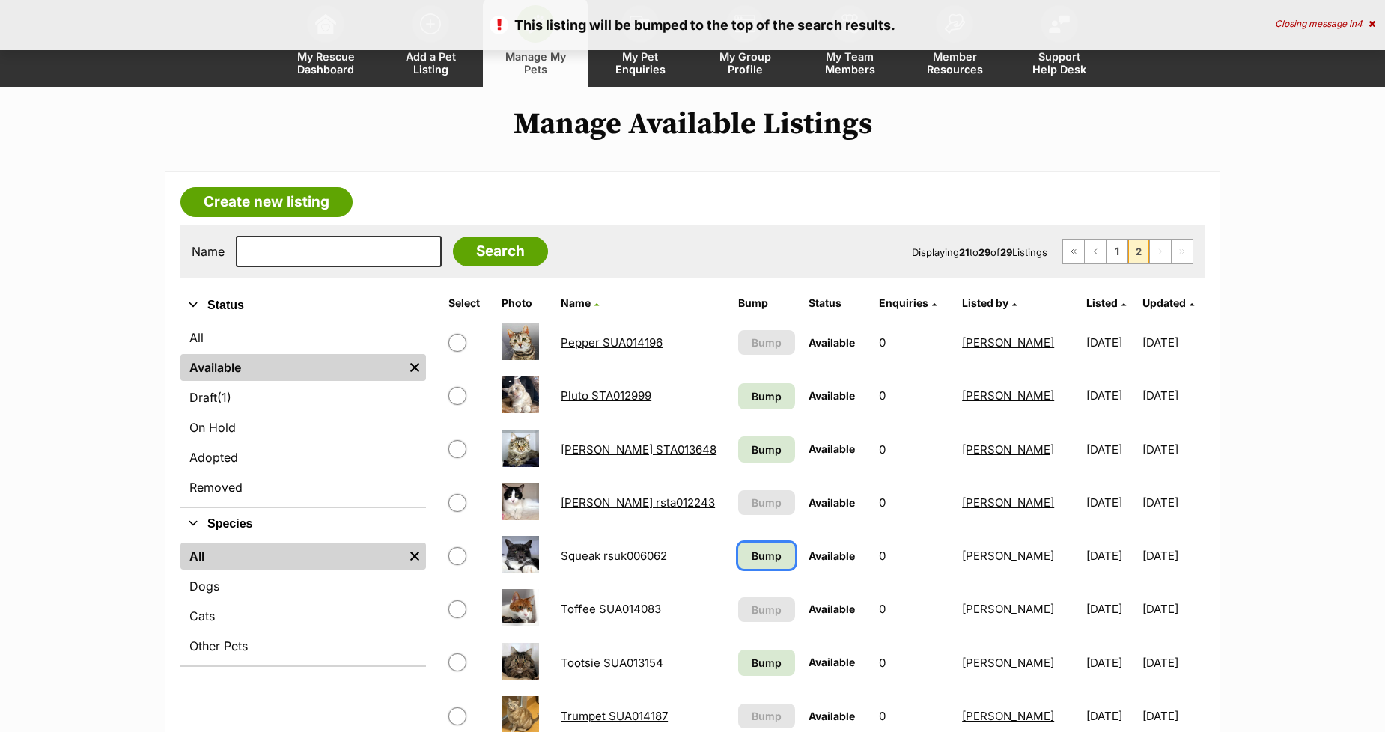
click at [738, 543] on link "Bump" at bounding box center [766, 556] width 57 height 26
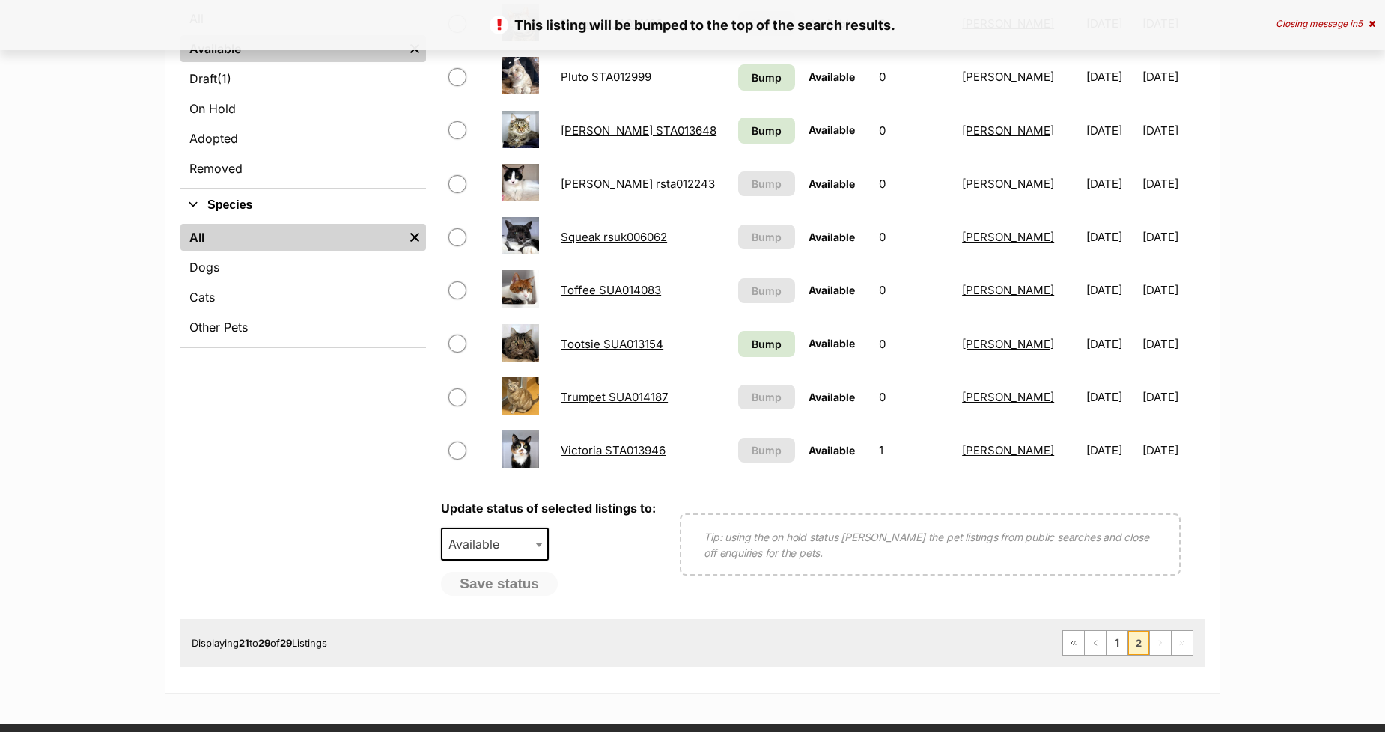
scroll to position [415, 0]
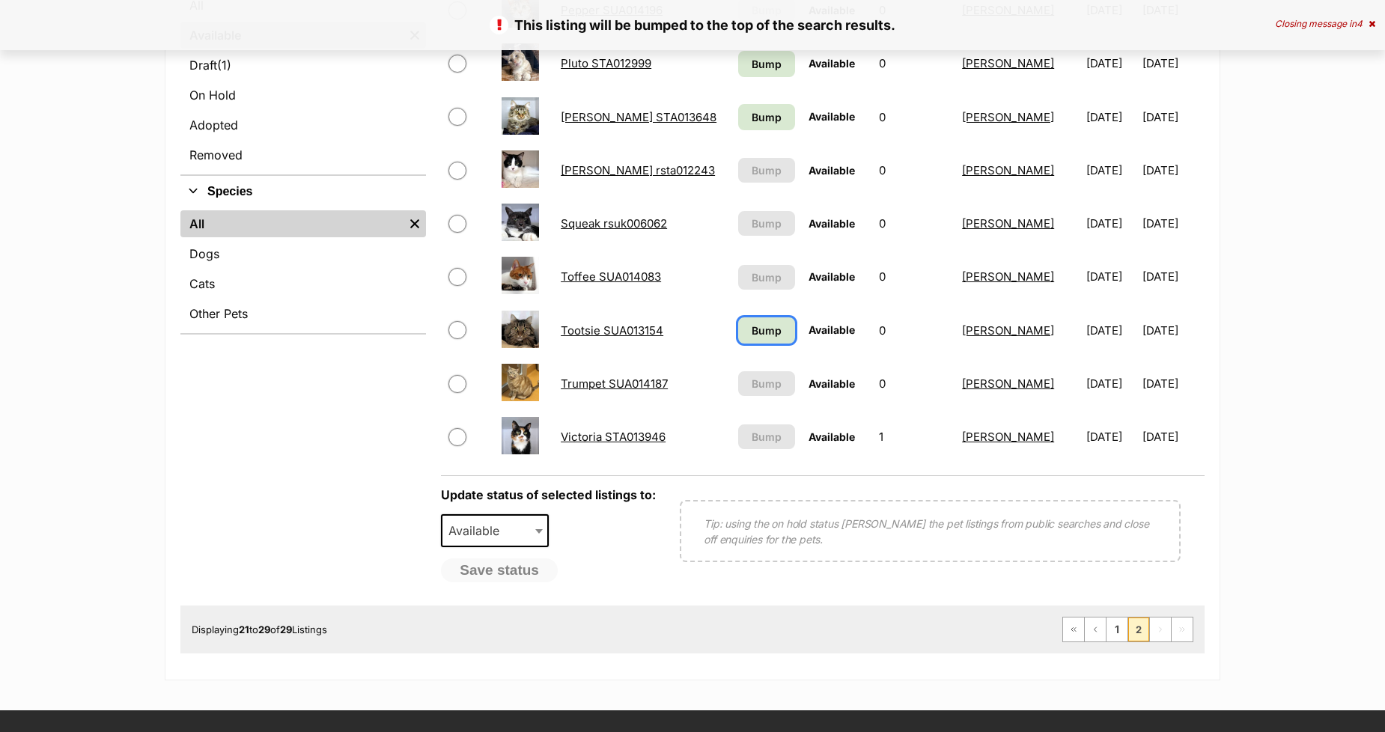
click at [751, 327] on span "Bump" at bounding box center [766, 331] width 30 height 16
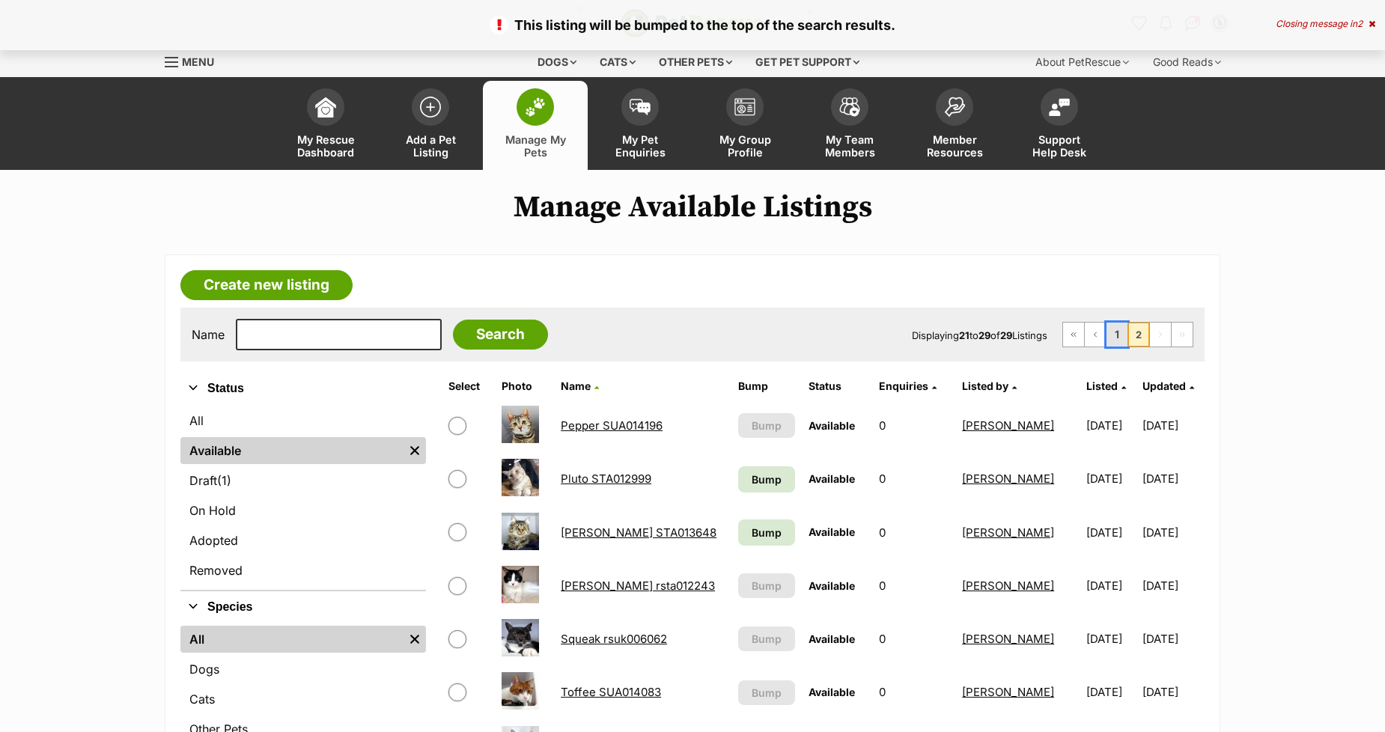
click at [1118, 338] on link "1" at bounding box center [1116, 335] width 21 height 24
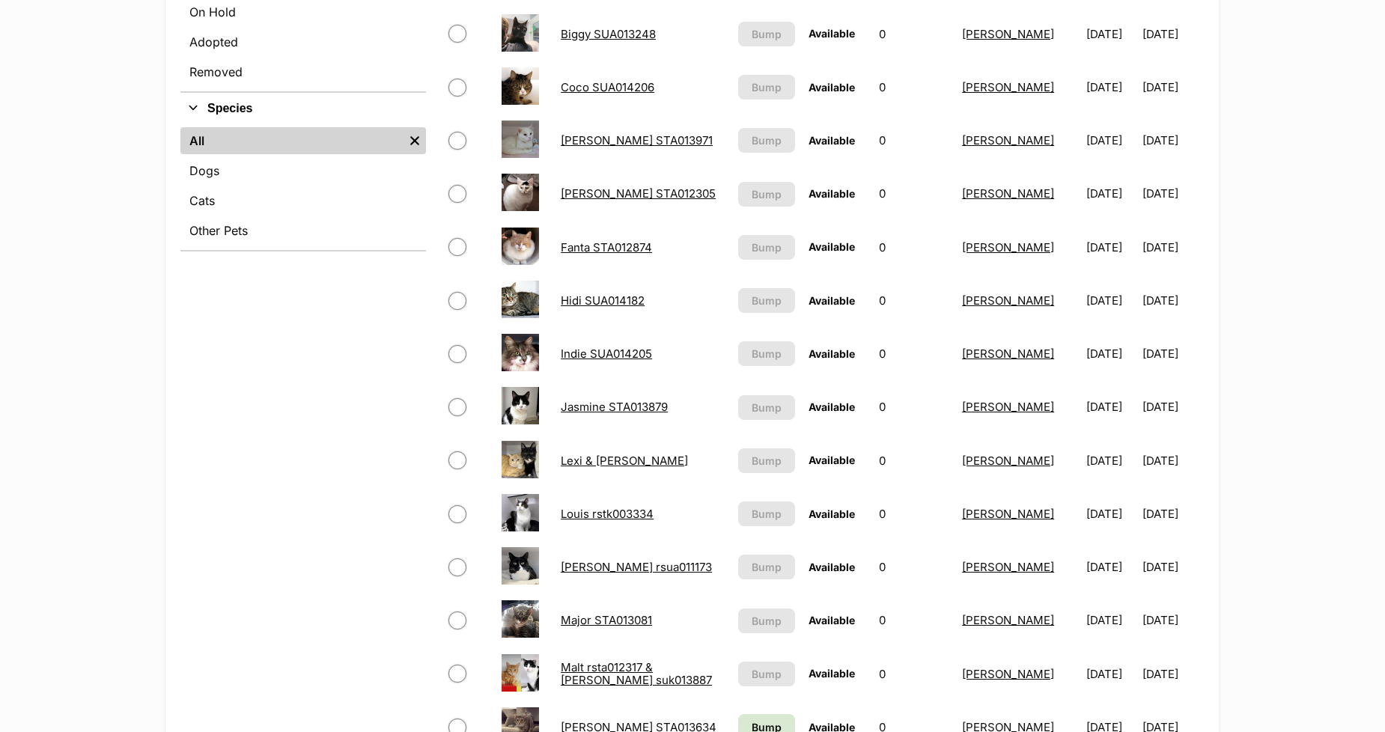
scroll to position [915, 0]
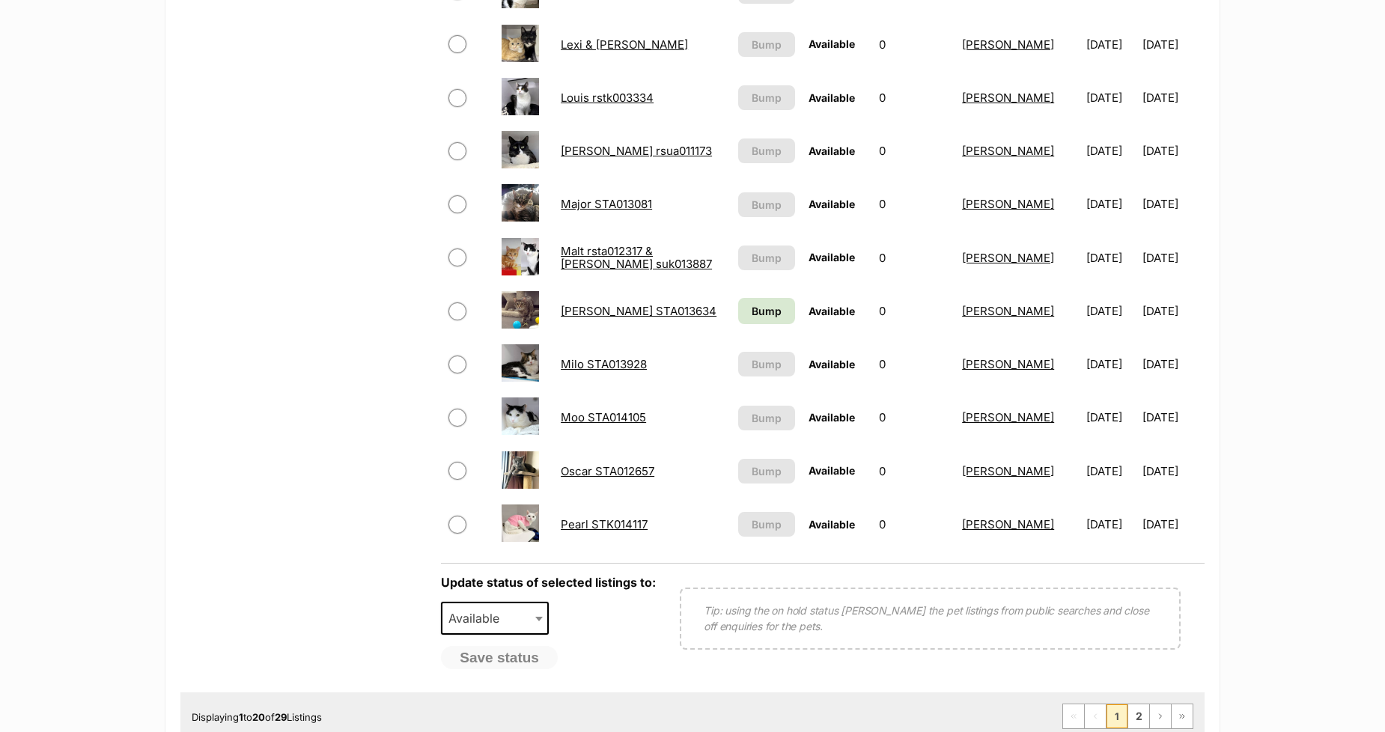
click at [576, 304] on link "Marge STA013634" at bounding box center [639, 311] width 156 height 14
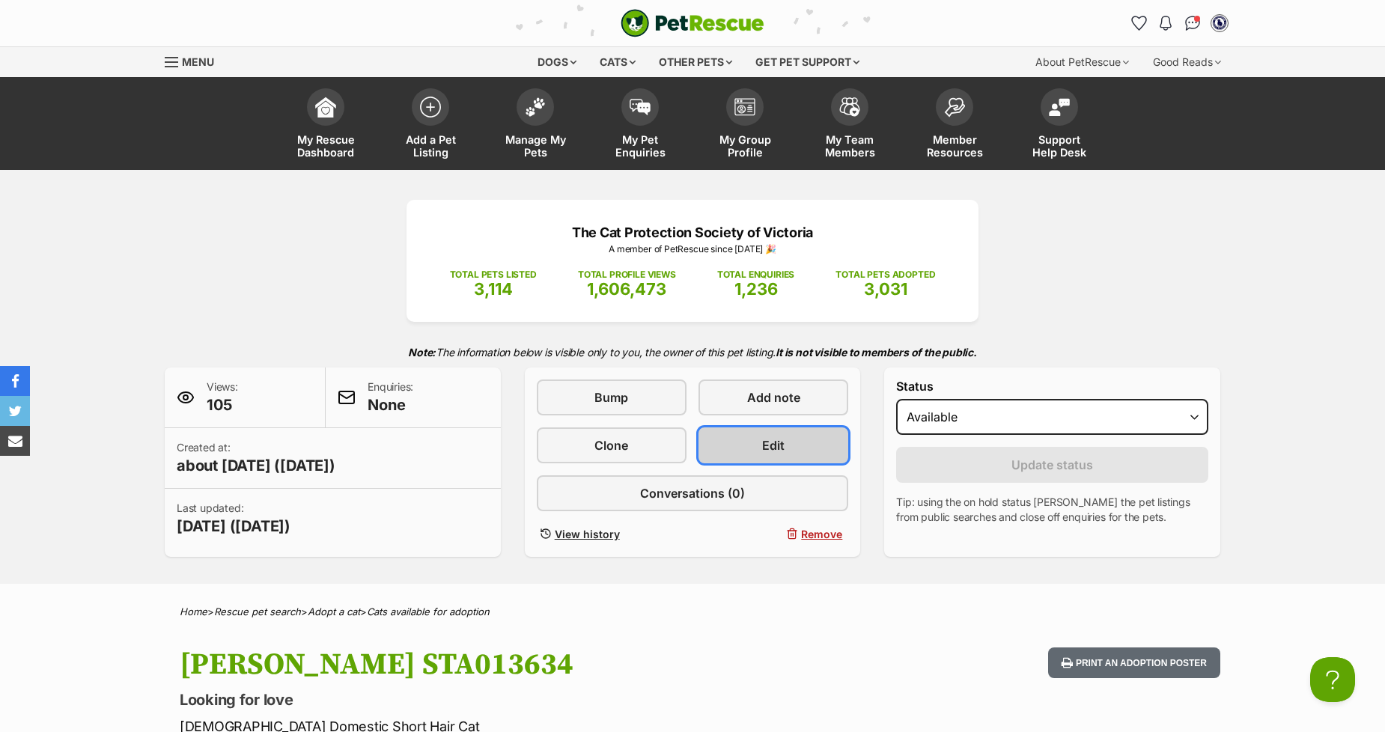
click at [766, 440] on span "Edit" at bounding box center [773, 445] width 22 height 18
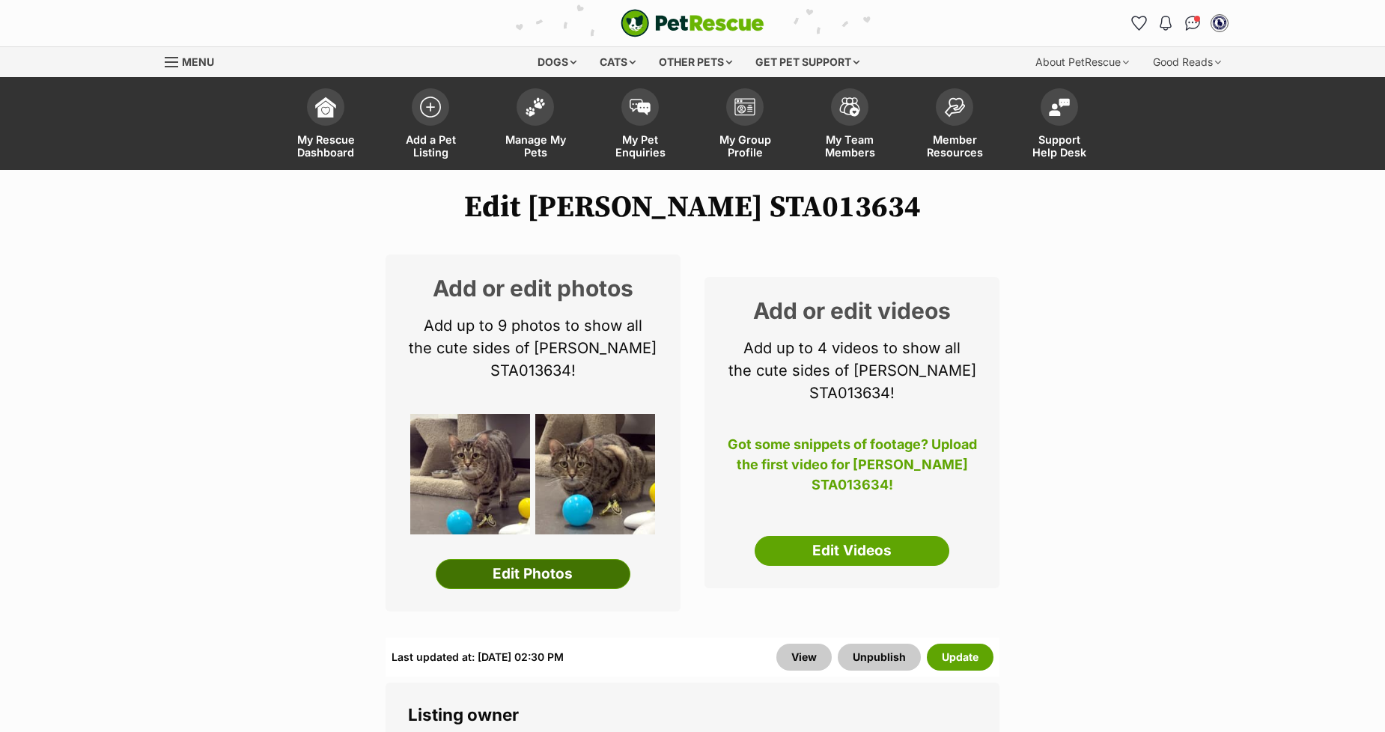
click at [524, 571] on link "Edit Photos" at bounding box center [533, 574] width 195 height 30
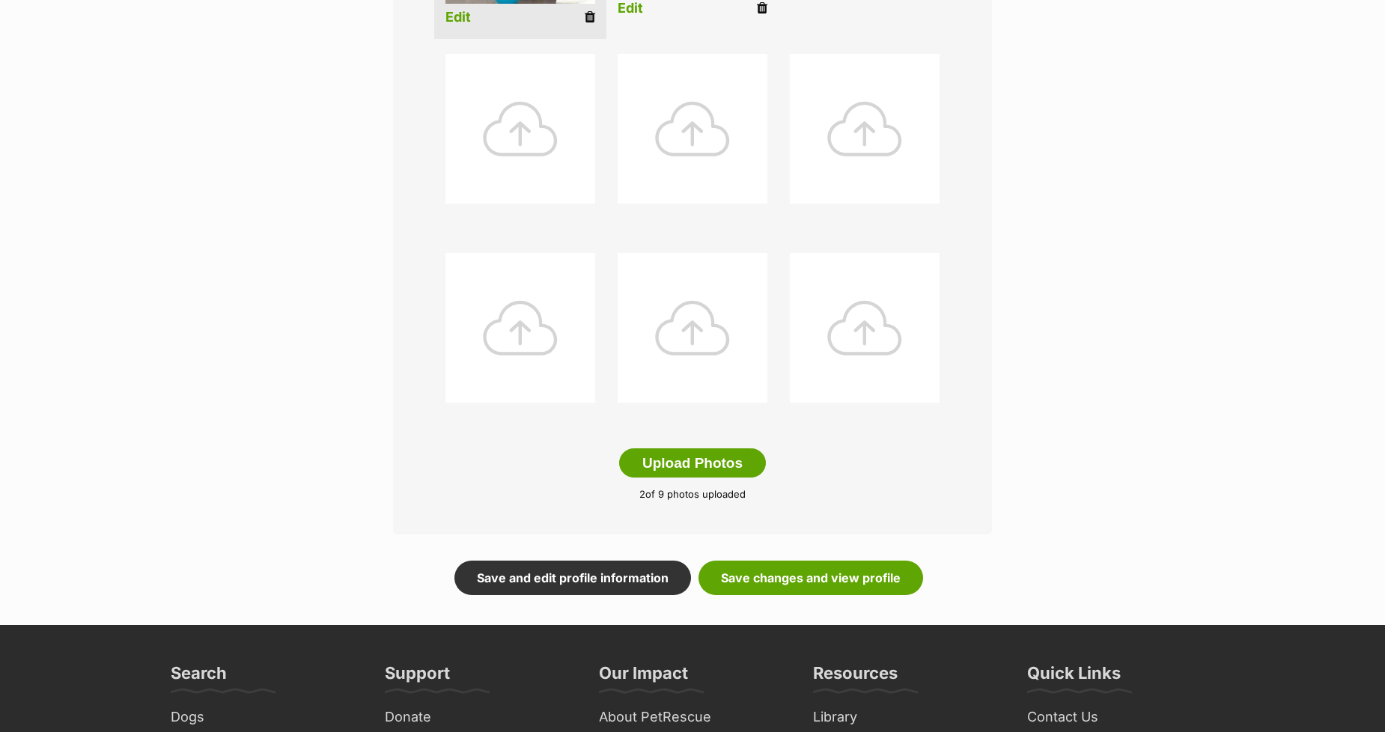
scroll to position [582, 0]
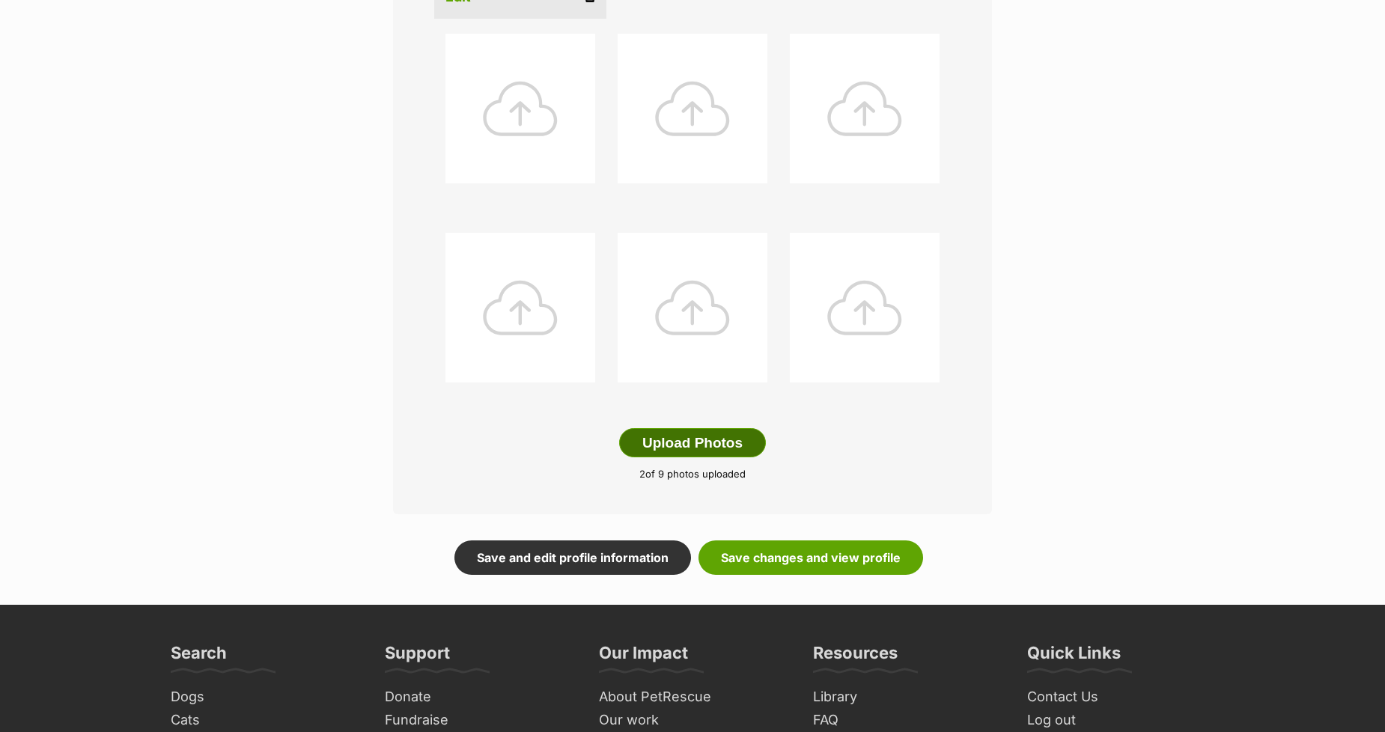
click at [701, 443] on button "Upload Photos" at bounding box center [692, 443] width 147 height 30
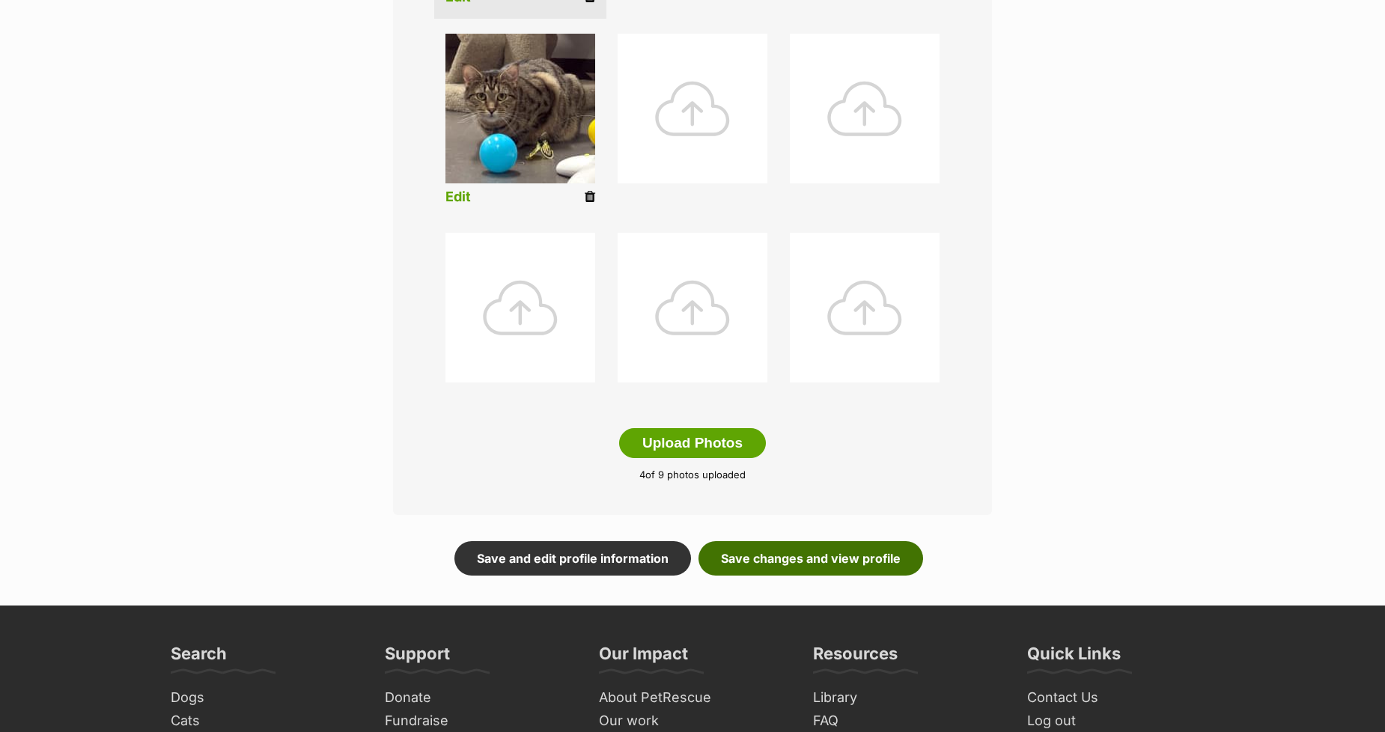
click at [769, 560] on link "Save changes and view profile" at bounding box center [810, 558] width 225 height 34
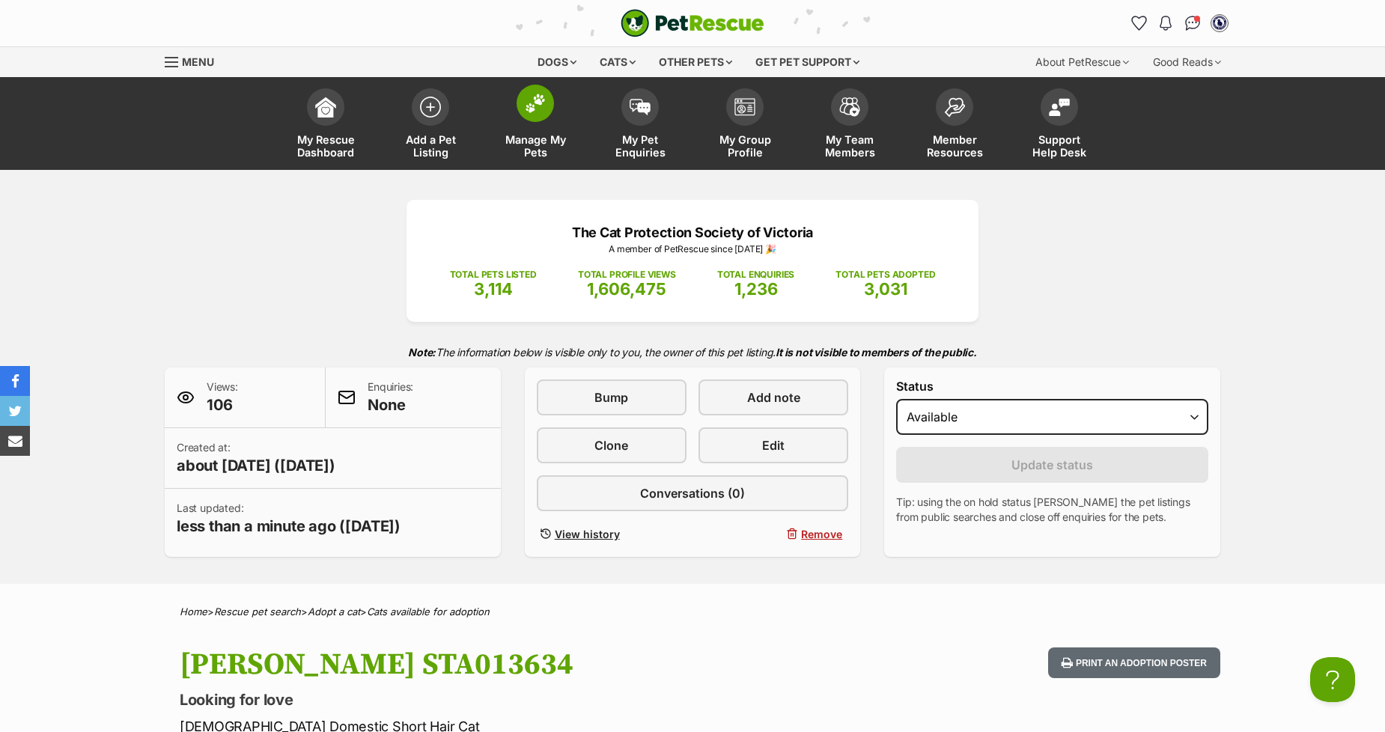
click at [537, 120] on span at bounding box center [534, 103] width 37 height 37
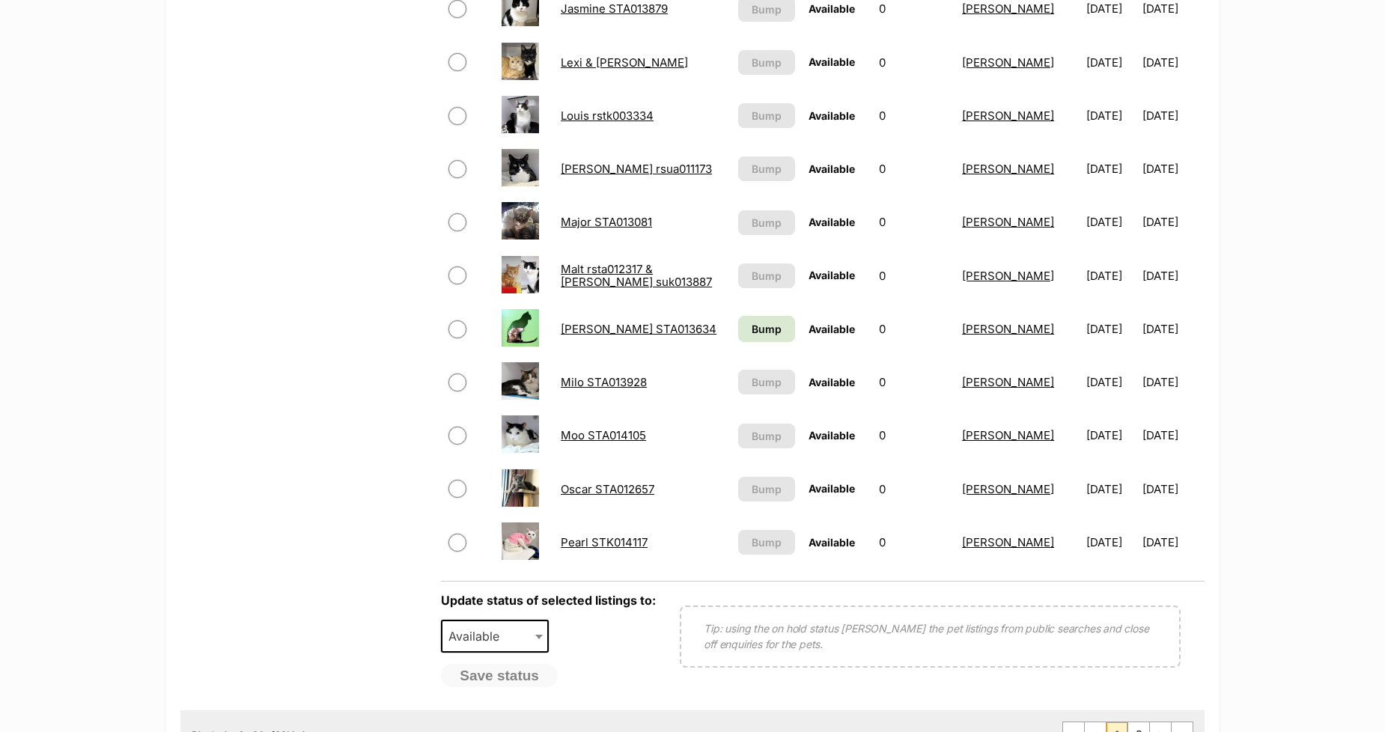
scroll to position [915, 0]
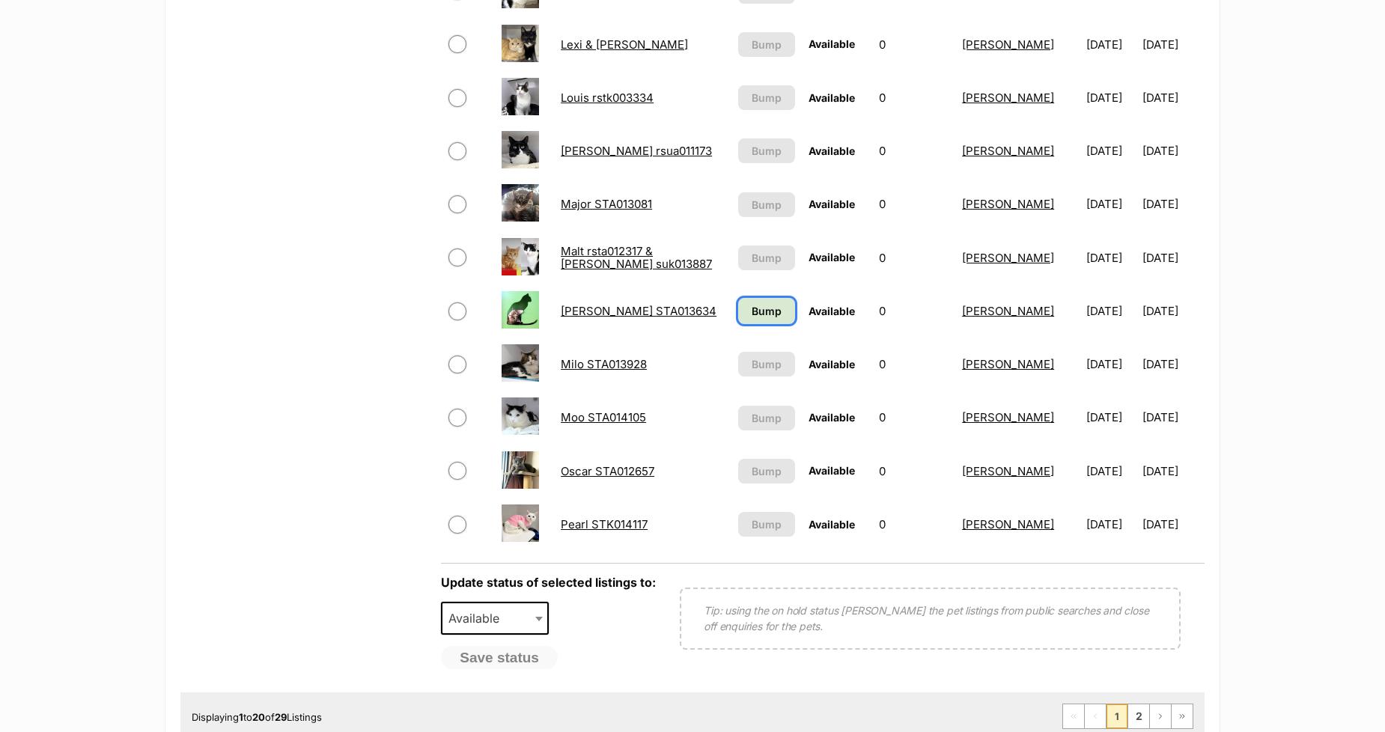
click at [759, 311] on span "Bump" at bounding box center [766, 311] width 30 height 16
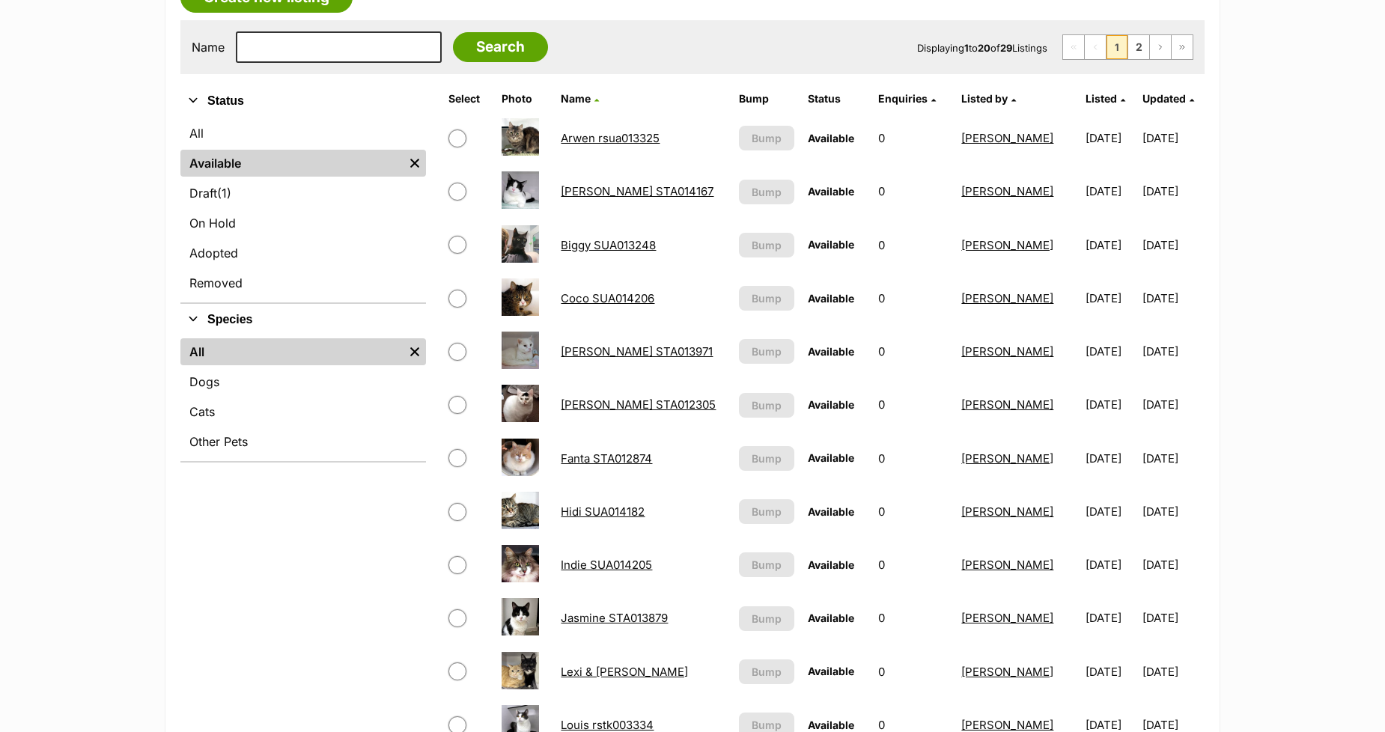
scroll to position [332, 0]
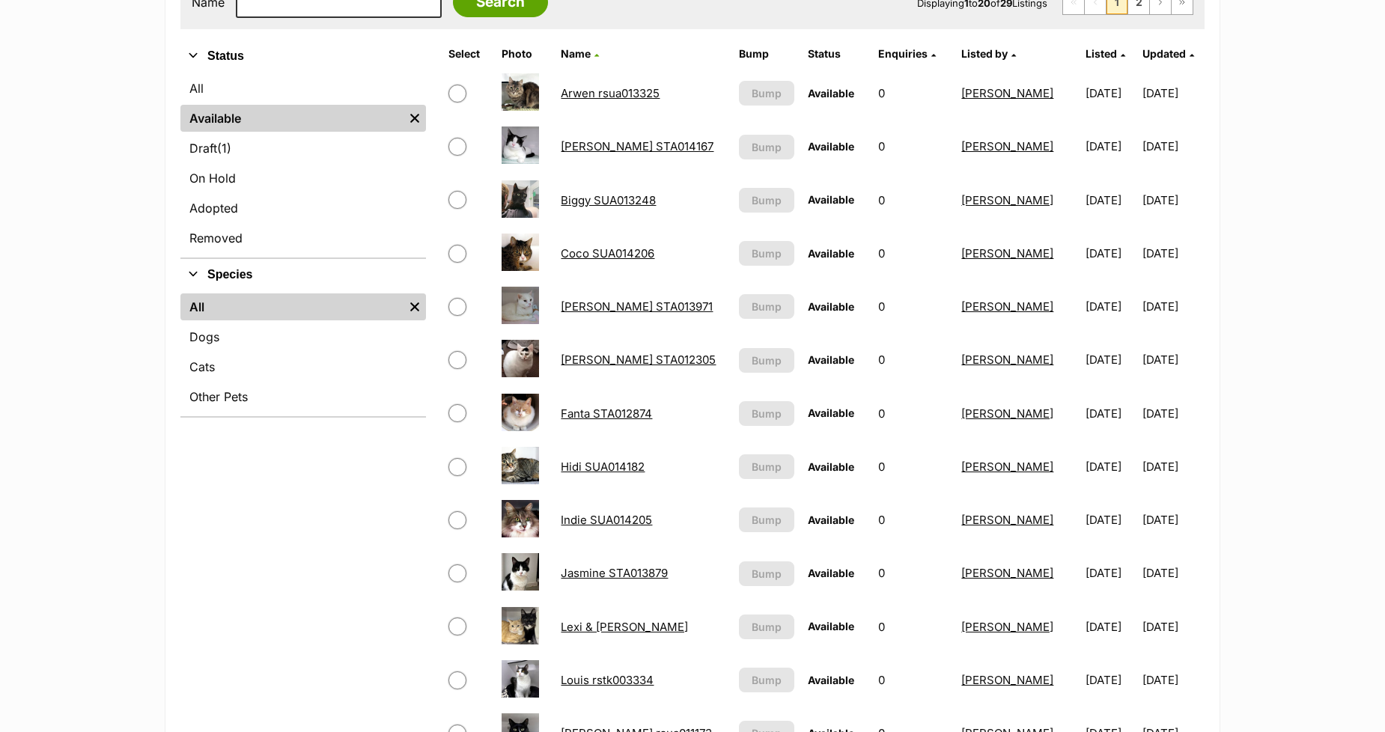
click at [574, 566] on link "Jasmine STA013879" at bounding box center [614, 573] width 107 height 14
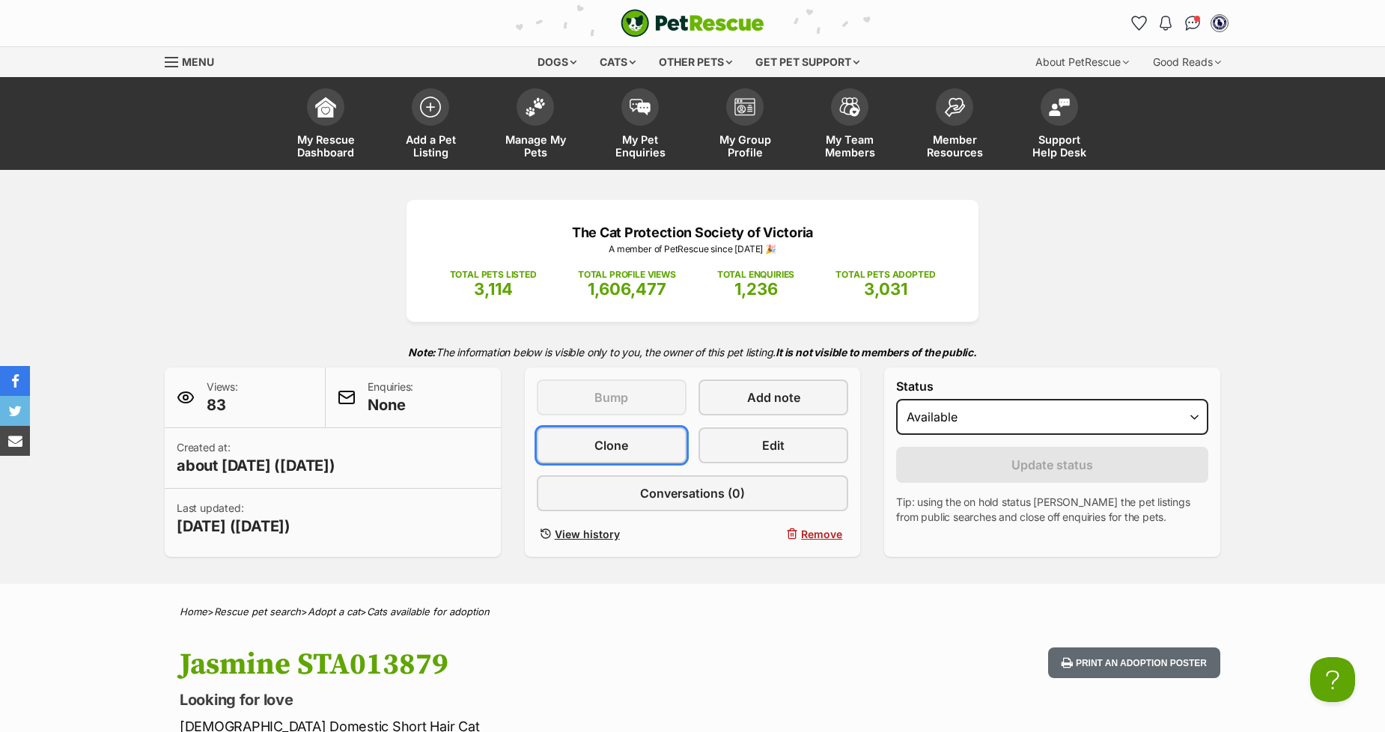
click at [596, 445] on span "Clone" at bounding box center [611, 445] width 34 height 18
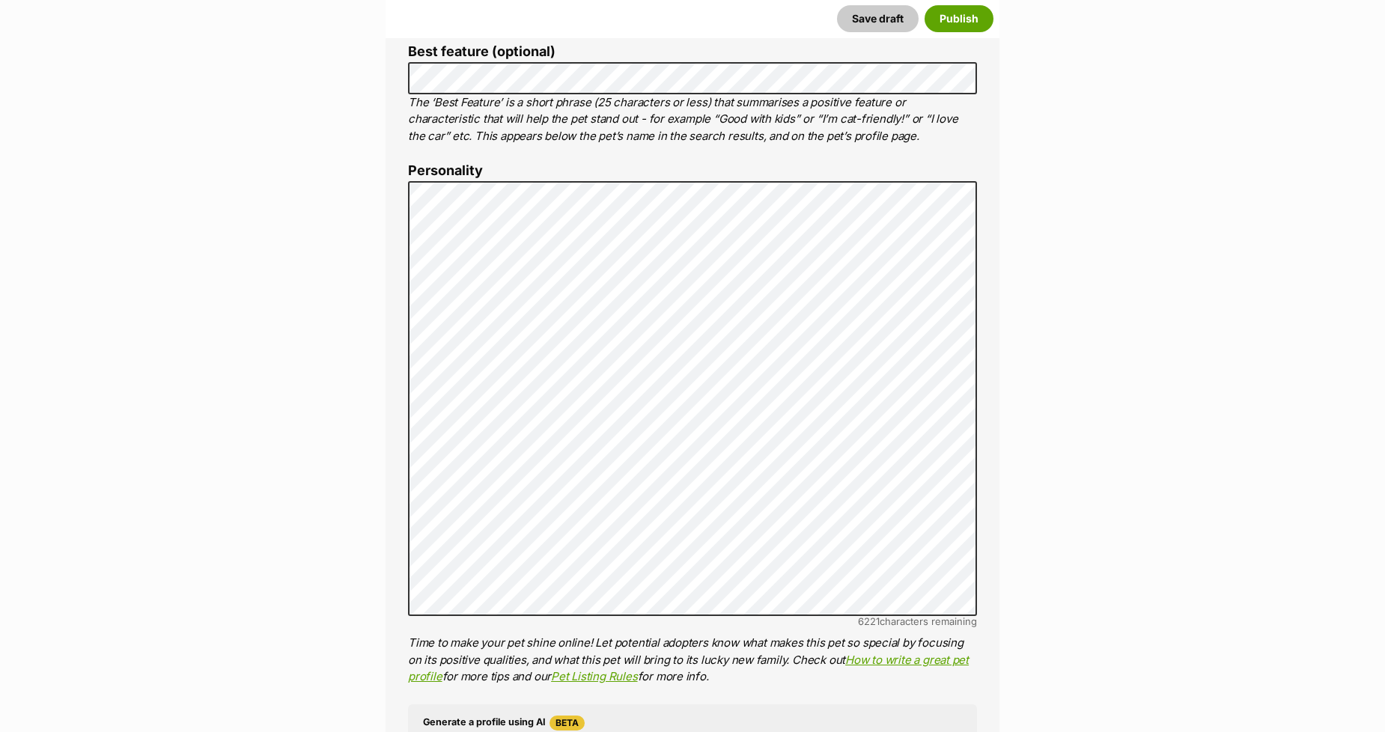
scroll to position [831, 0]
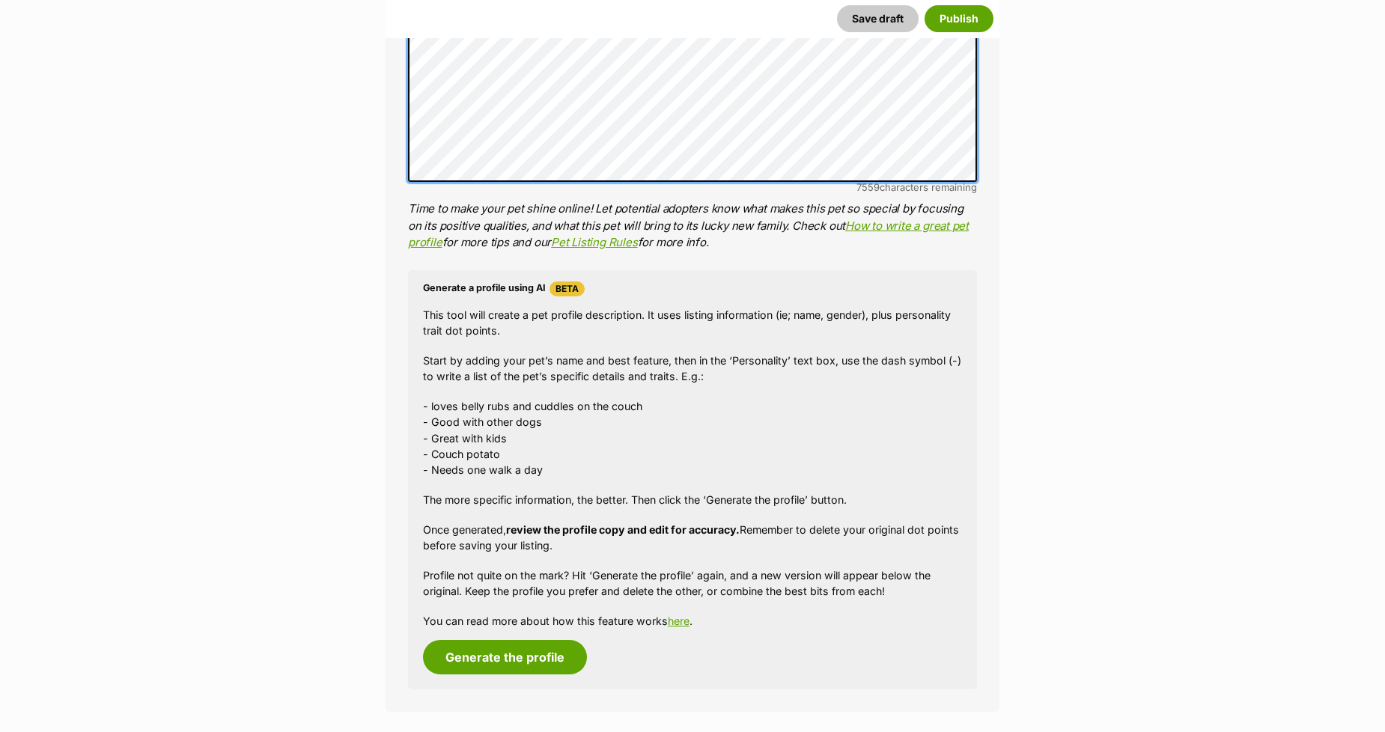
scroll to position [1164, 0]
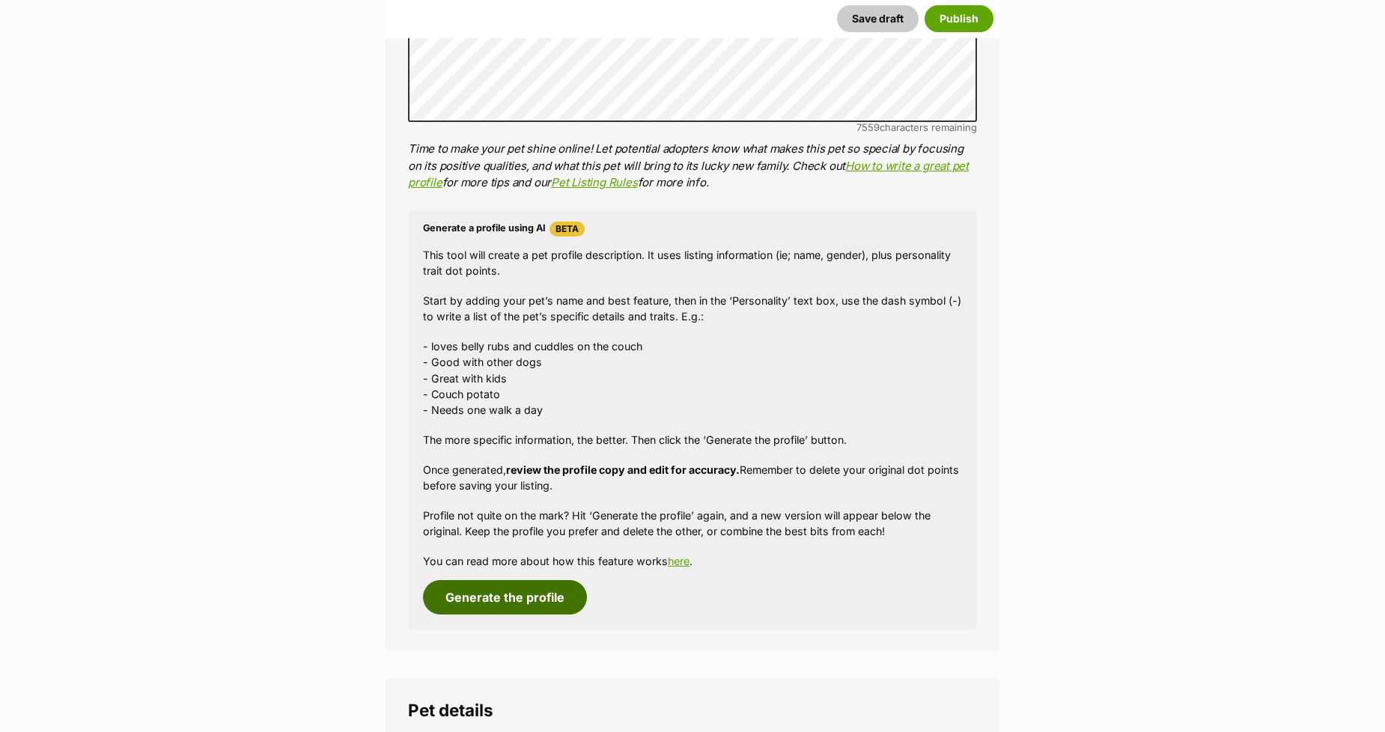
click at [446, 588] on button "Generate the profile" at bounding box center [505, 597] width 164 height 34
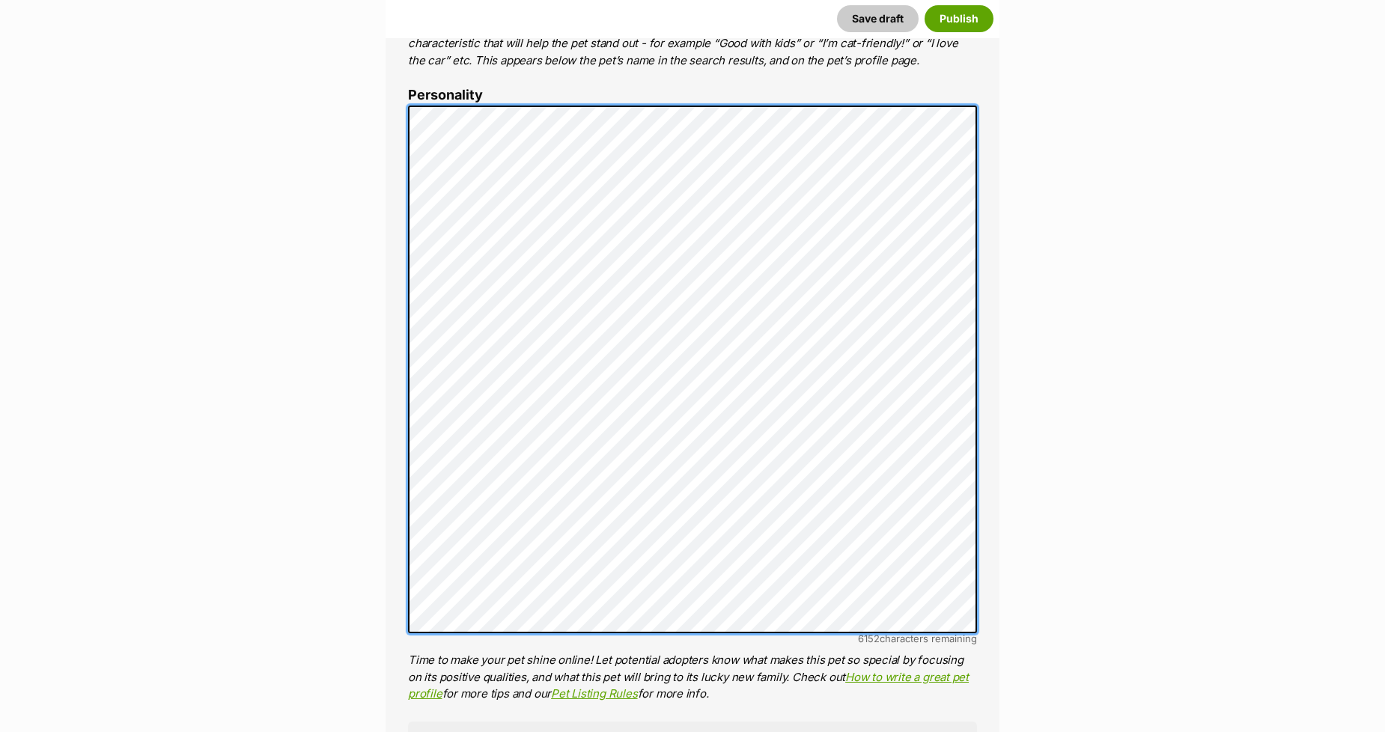
scroll to position [757, 0]
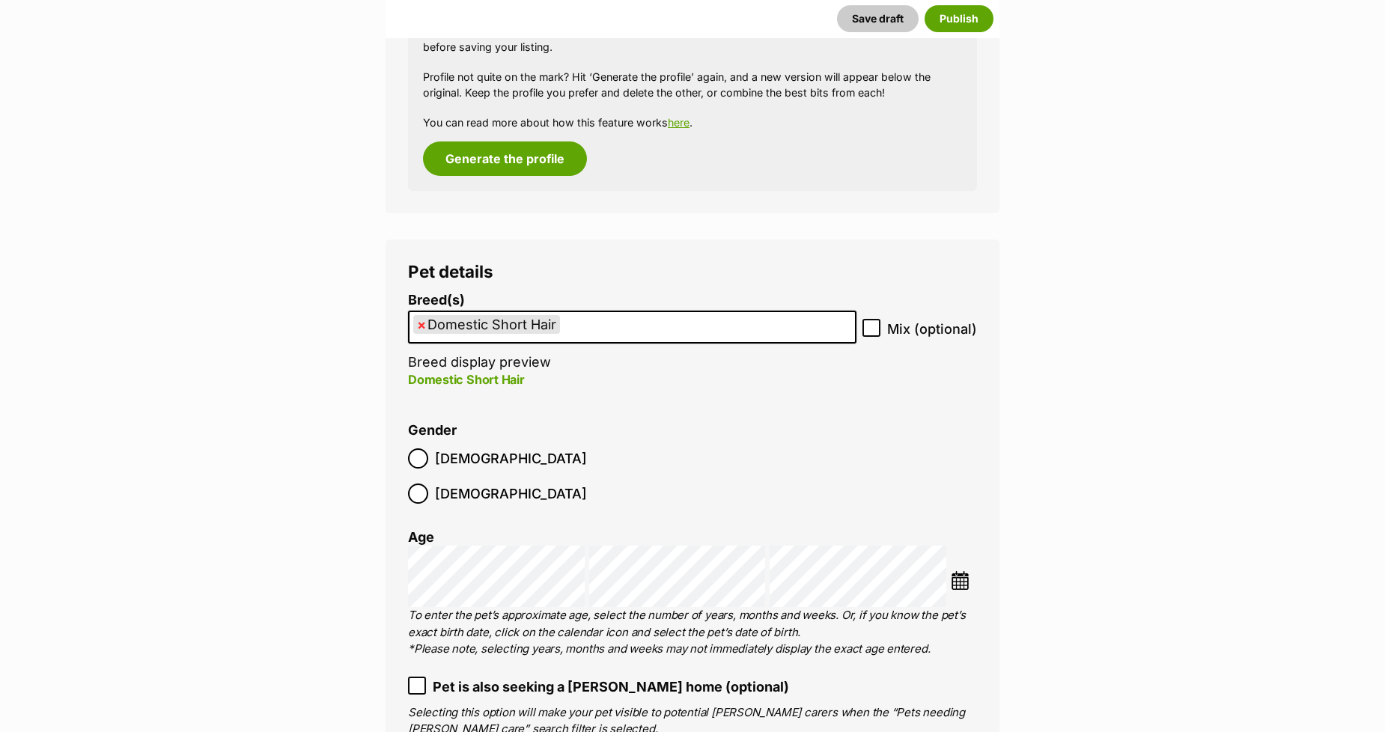
scroll to position [1754, 0]
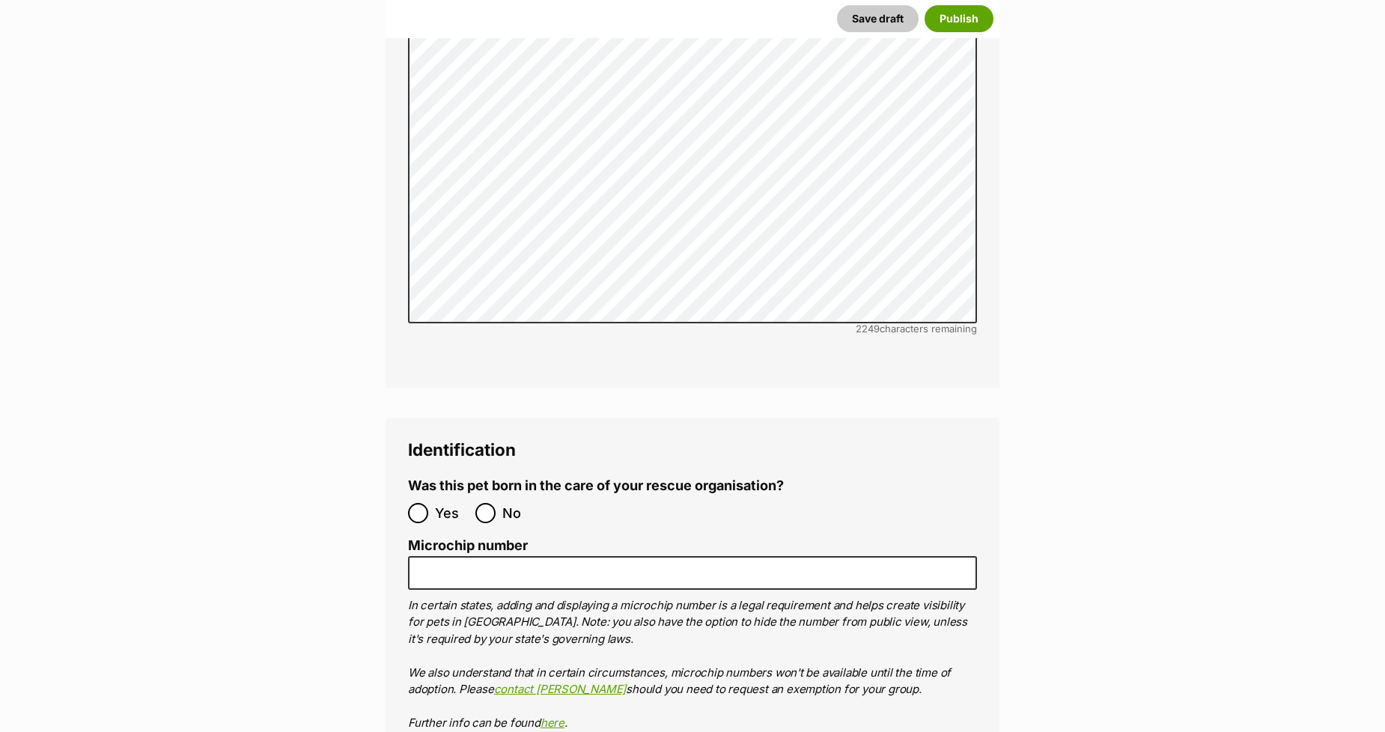
scroll to position [4831, 0]
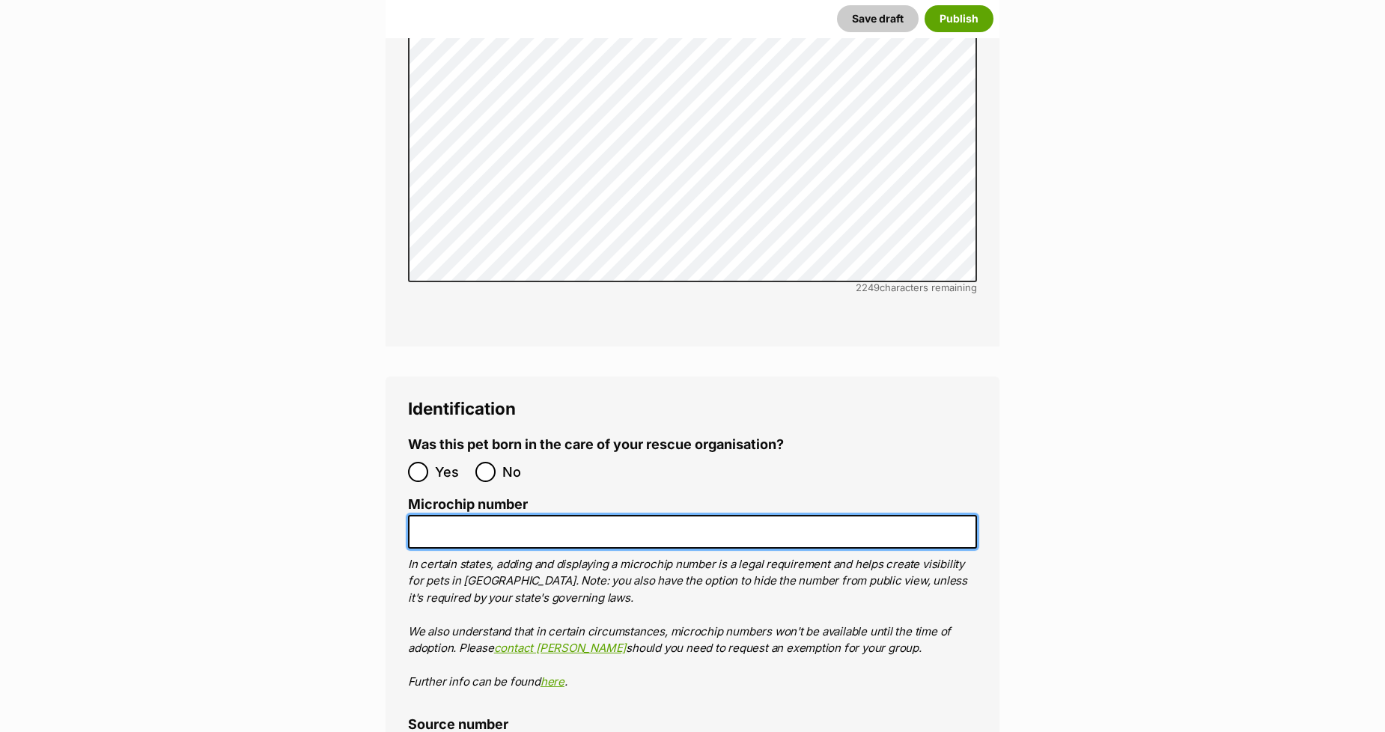
click at [443, 515] on input "Microchip number" at bounding box center [692, 532] width 569 height 34
paste input "956000018850871"
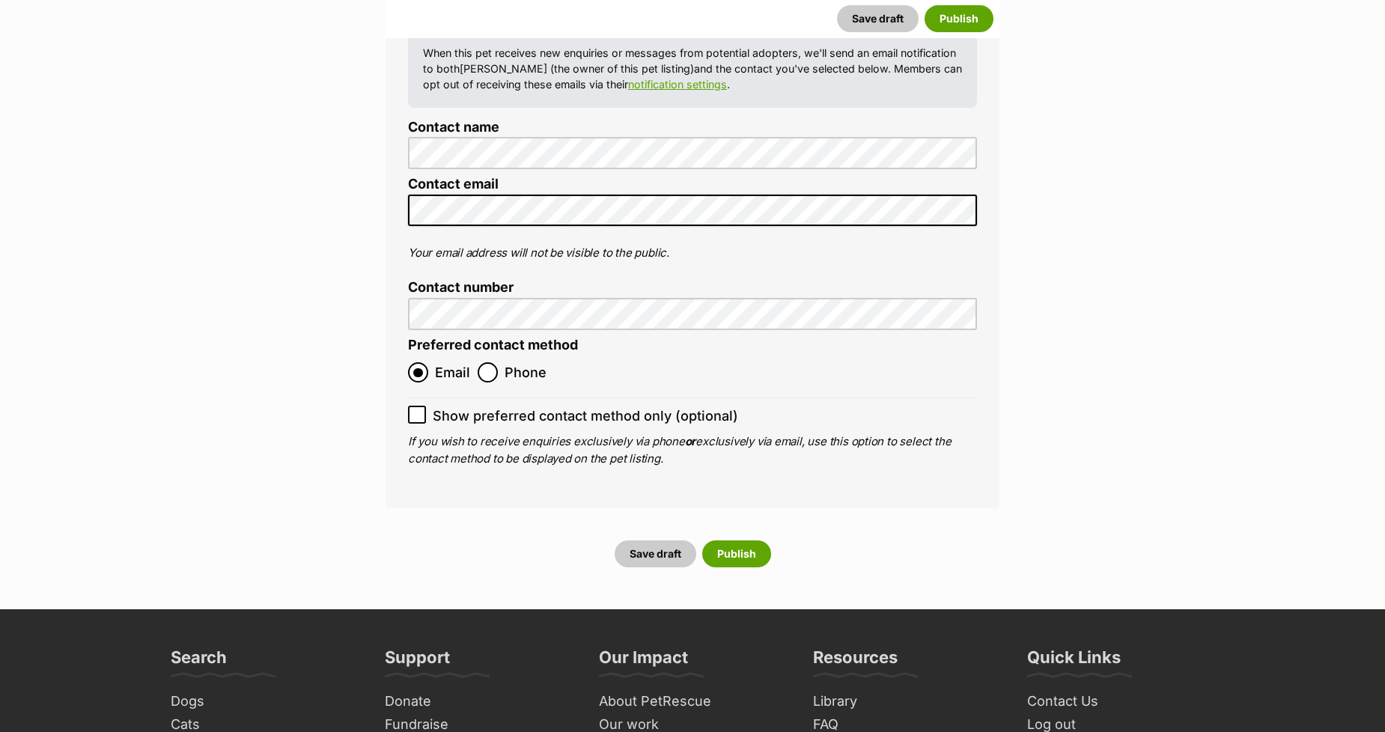
scroll to position [6162, 0]
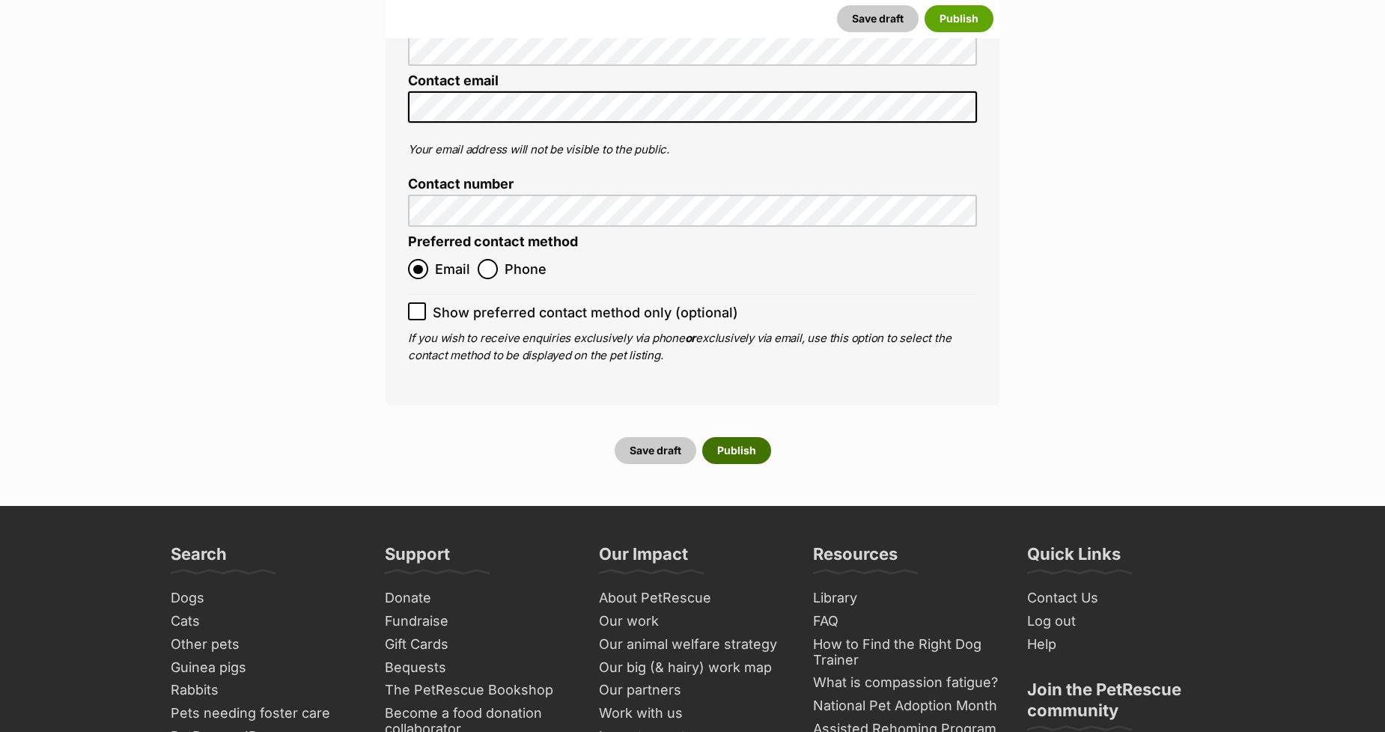
type input "956000018850871"
click at [739, 437] on button "Publish" at bounding box center [736, 450] width 69 height 27
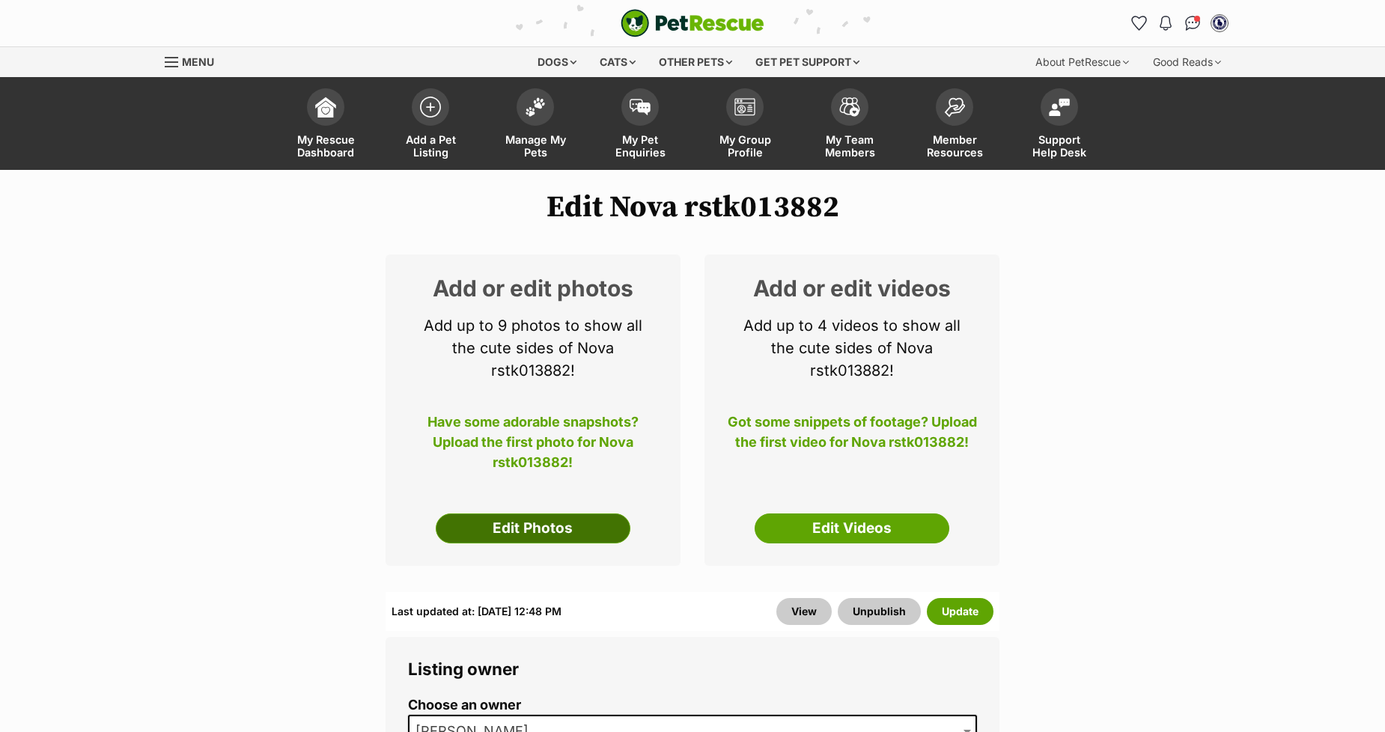
drag, startPoint x: 0, startPoint y: 0, endPoint x: 460, endPoint y: 507, distance: 684.6
click at [460, 513] on link "Edit Photos" at bounding box center [533, 528] width 195 height 30
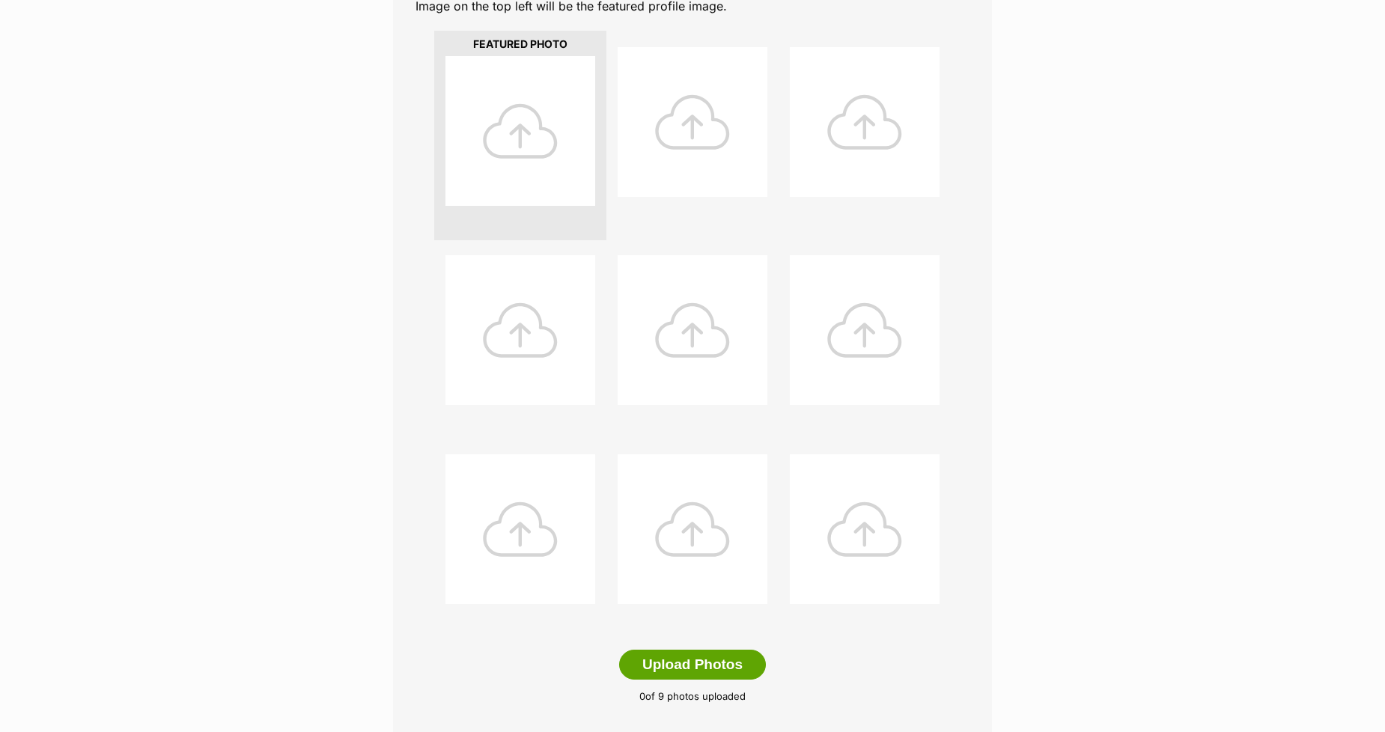
scroll to position [498, 0]
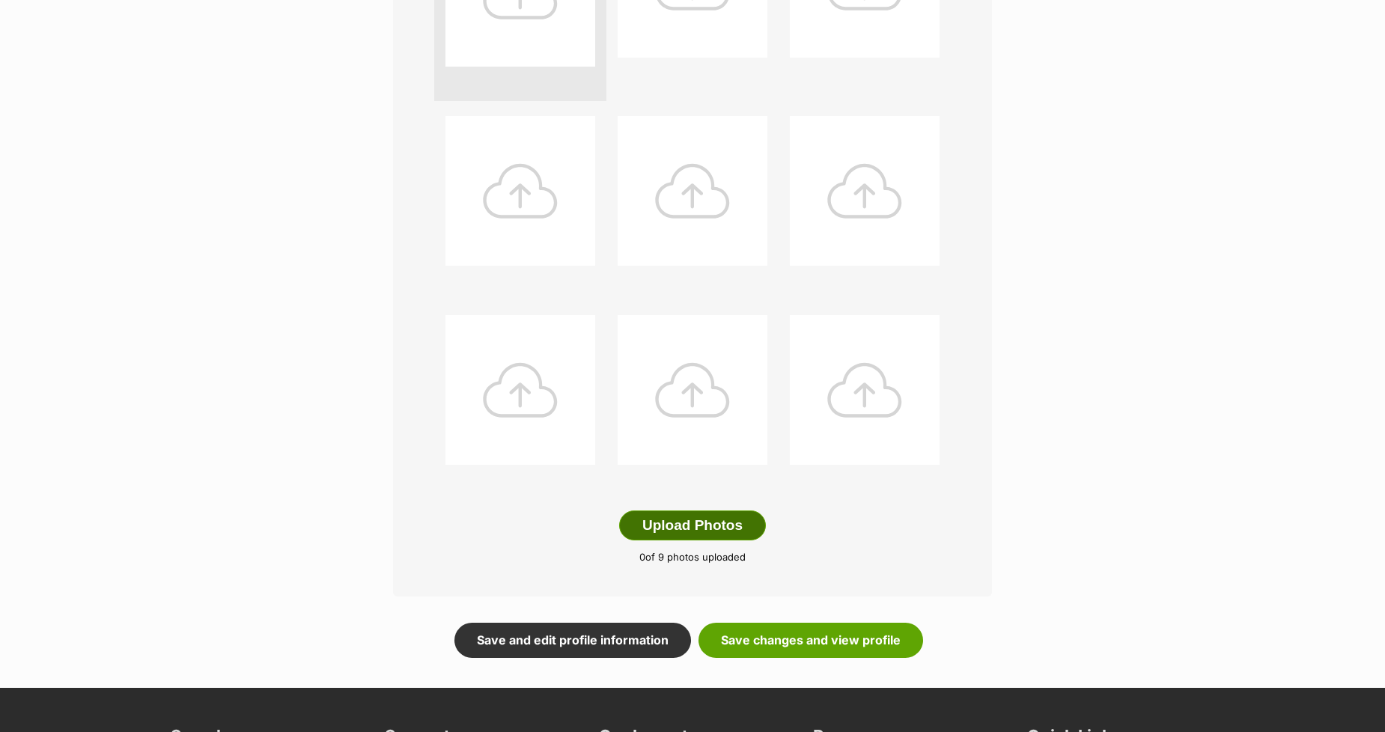
click at [674, 520] on button "Upload Photos" at bounding box center [692, 525] width 147 height 30
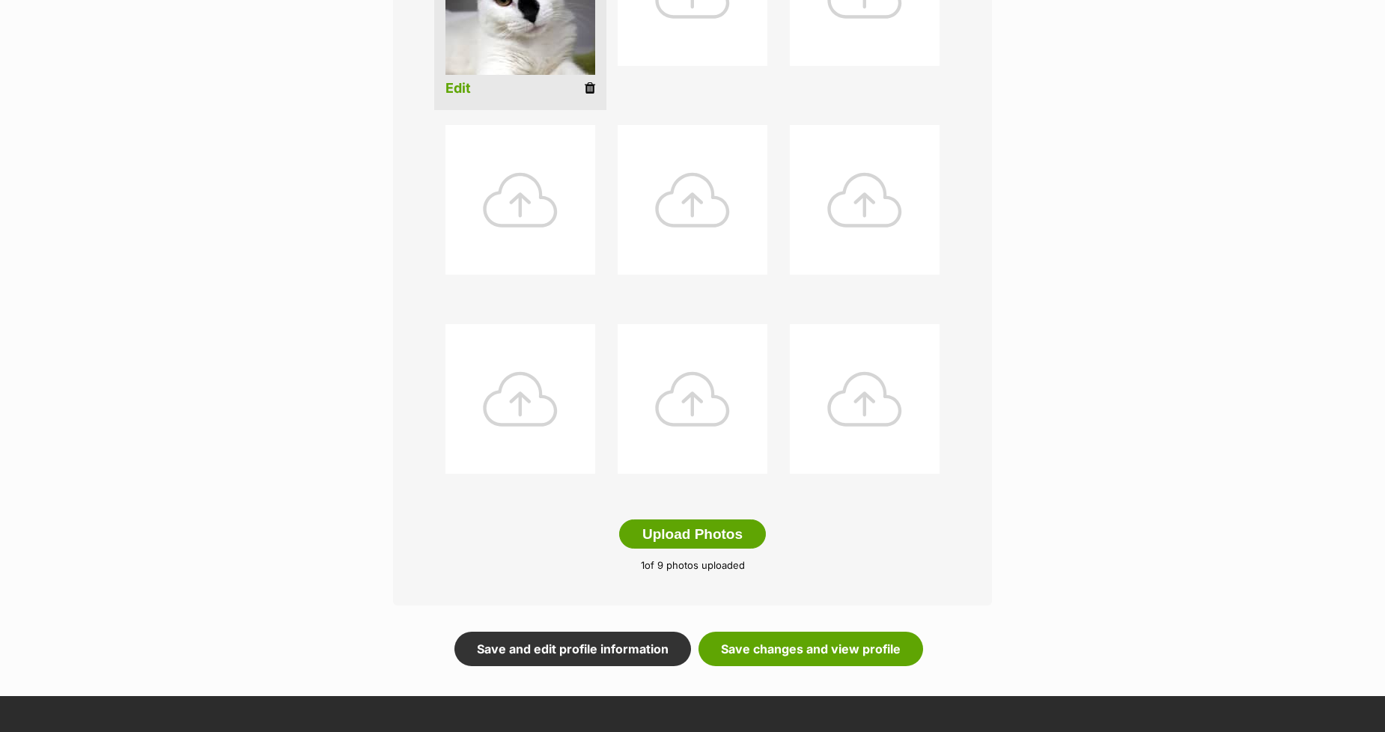
scroll to position [499, 0]
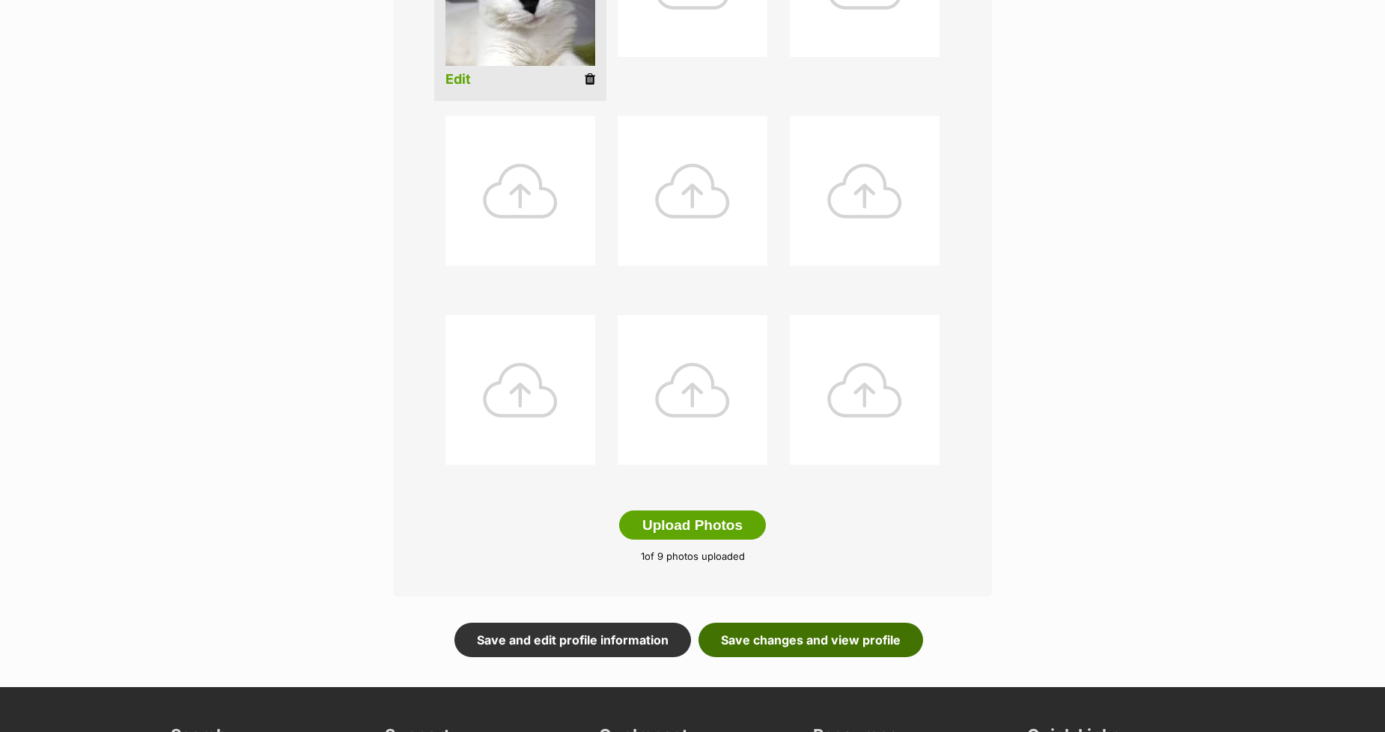
click at [780, 639] on link "Save changes and view profile" at bounding box center [810, 640] width 225 height 34
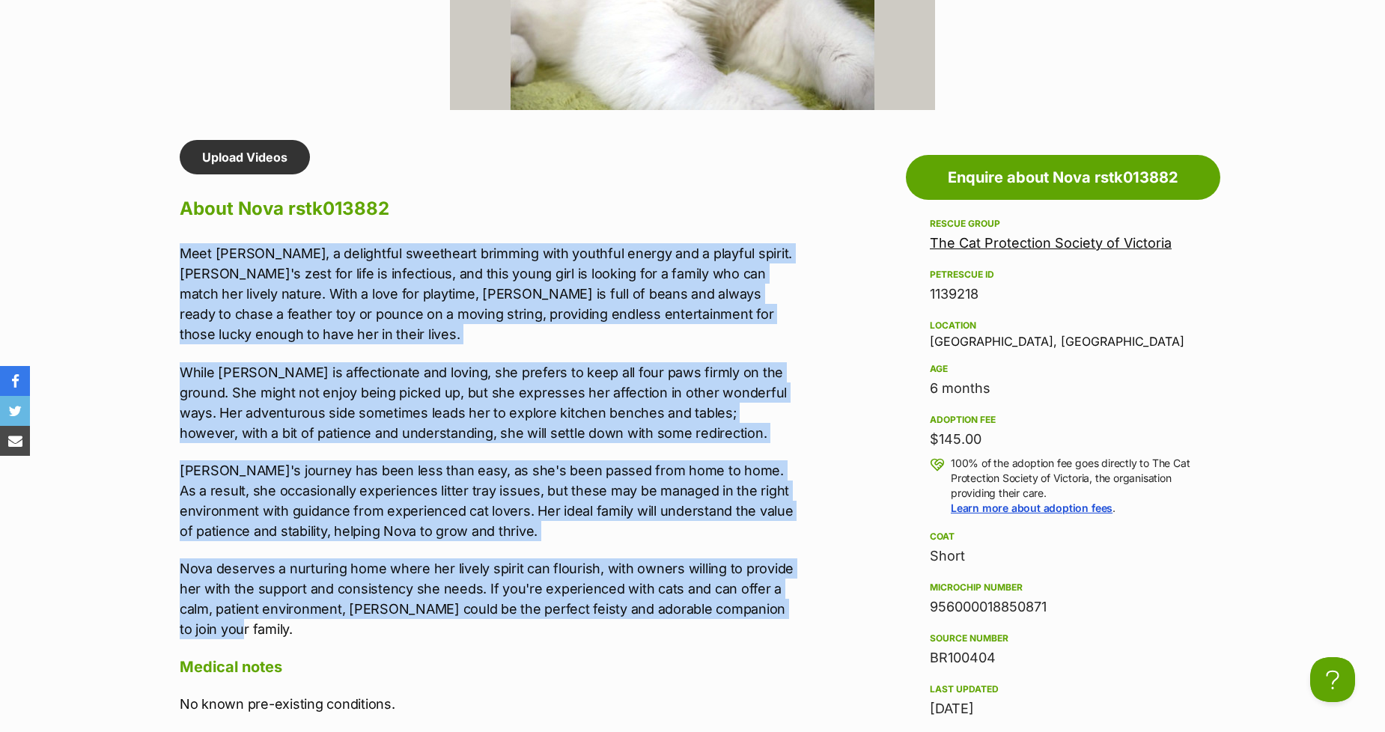
drag, startPoint x: 239, startPoint y: 611, endPoint x: 157, endPoint y: 251, distance: 368.6
copy div "Meet Nova, a delightful sweetheart brimming with youthful energy and a playful …"
click at [412, 267] on p "Meet Nova, a delightful sweetheart brimming with youthful energy and a playful …" at bounding box center [489, 293] width 618 height 101
click at [468, 282] on p "Meet Nova, a delightful sweetheart brimming with youthful energy and a playful …" at bounding box center [489, 293] width 618 height 101
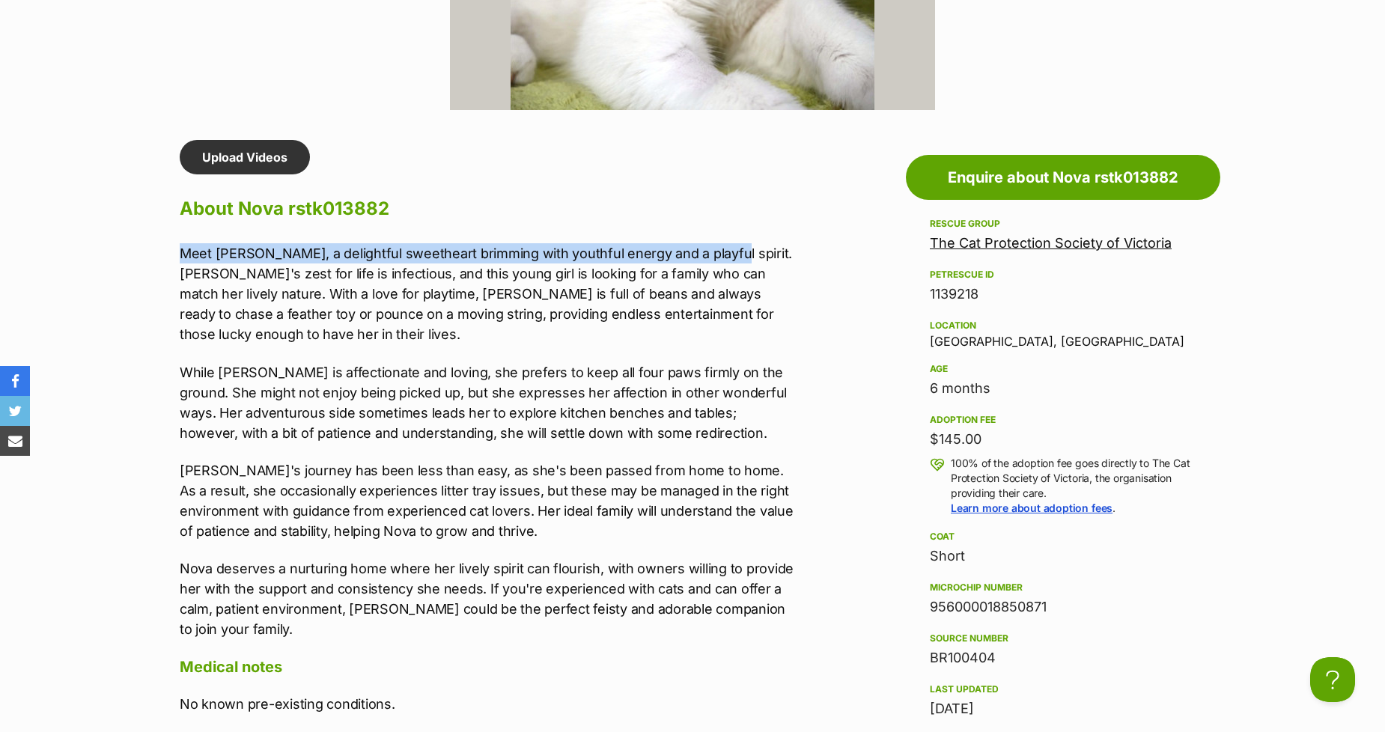
drag, startPoint x: 709, startPoint y: 250, endPoint x: 140, endPoint y: 250, distance: 568.8
click at [140, 250] on section "The Cat Protection Society of Victoria A member of PetRescue since 2016 🎉 TOTAL…" at bounding box center [692, 440] width 1385 height 2869
copy p "Meet Nova, a delightful sweetheart brimming with youthful energy and a playful …"
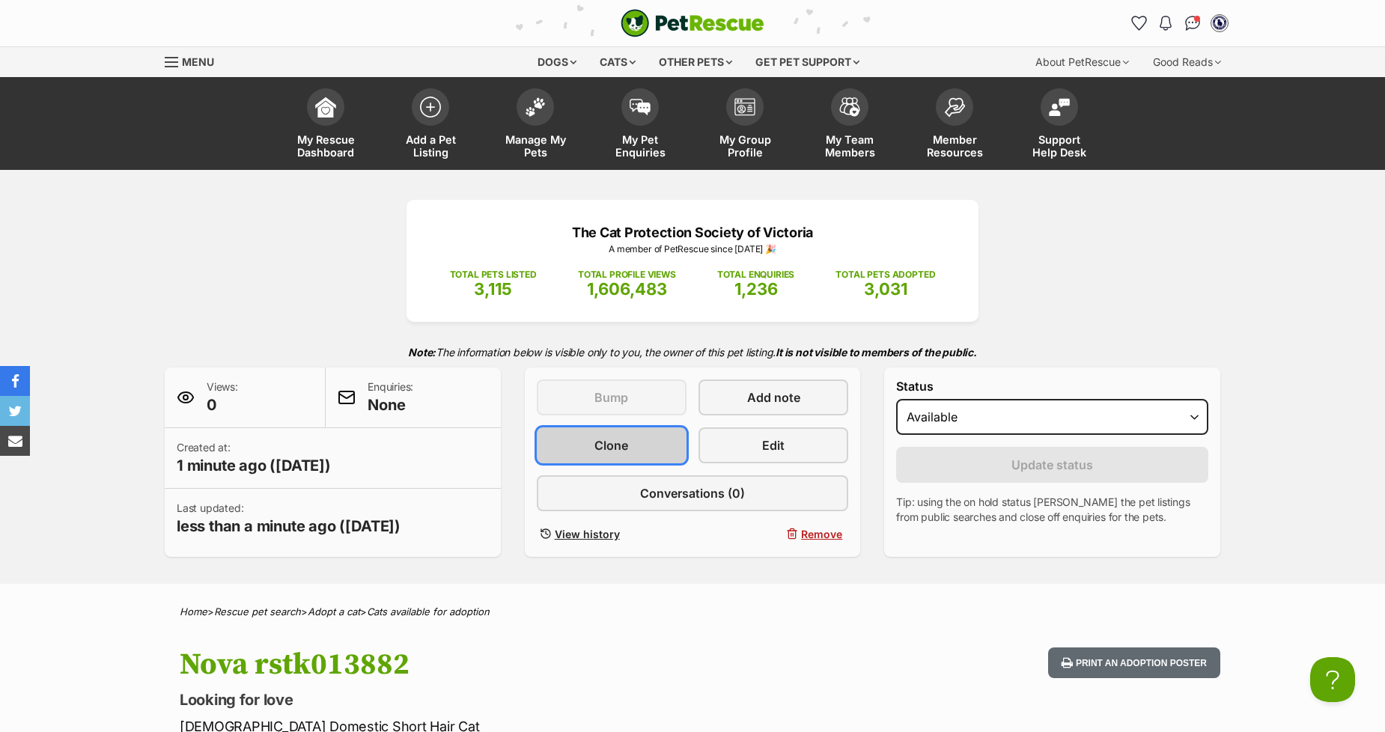
click at [569, 439] on link "Clone" at bounding box center [612, 445] width 150 height 36
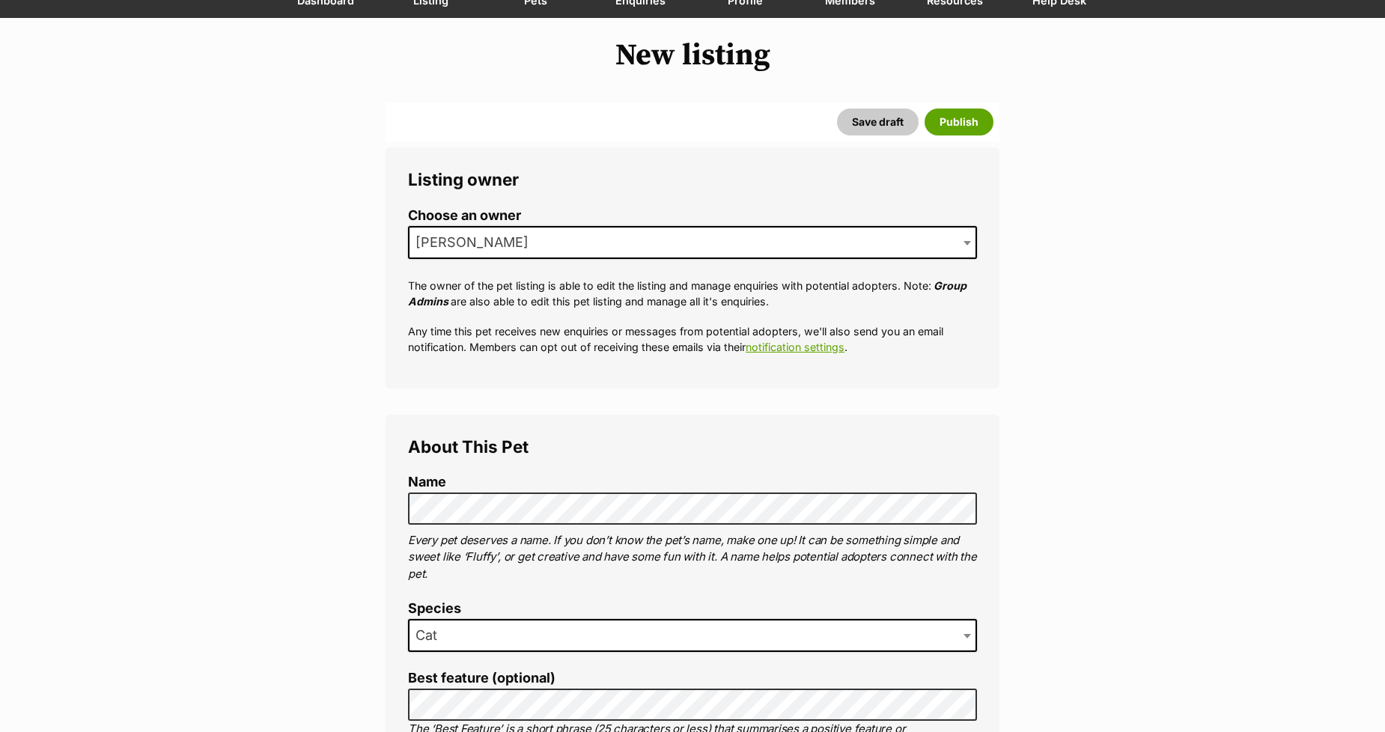
scroll to position [84, 0]
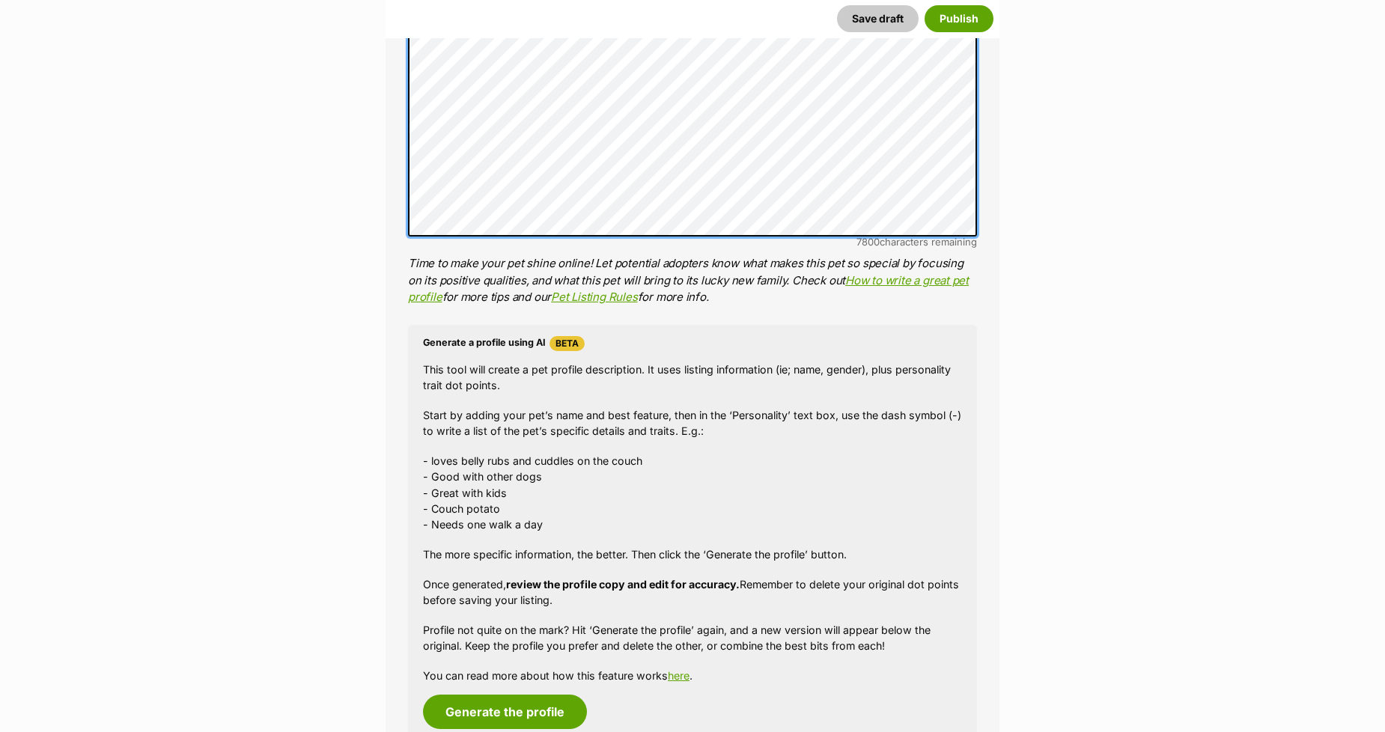
scroll to position [1081, 0]
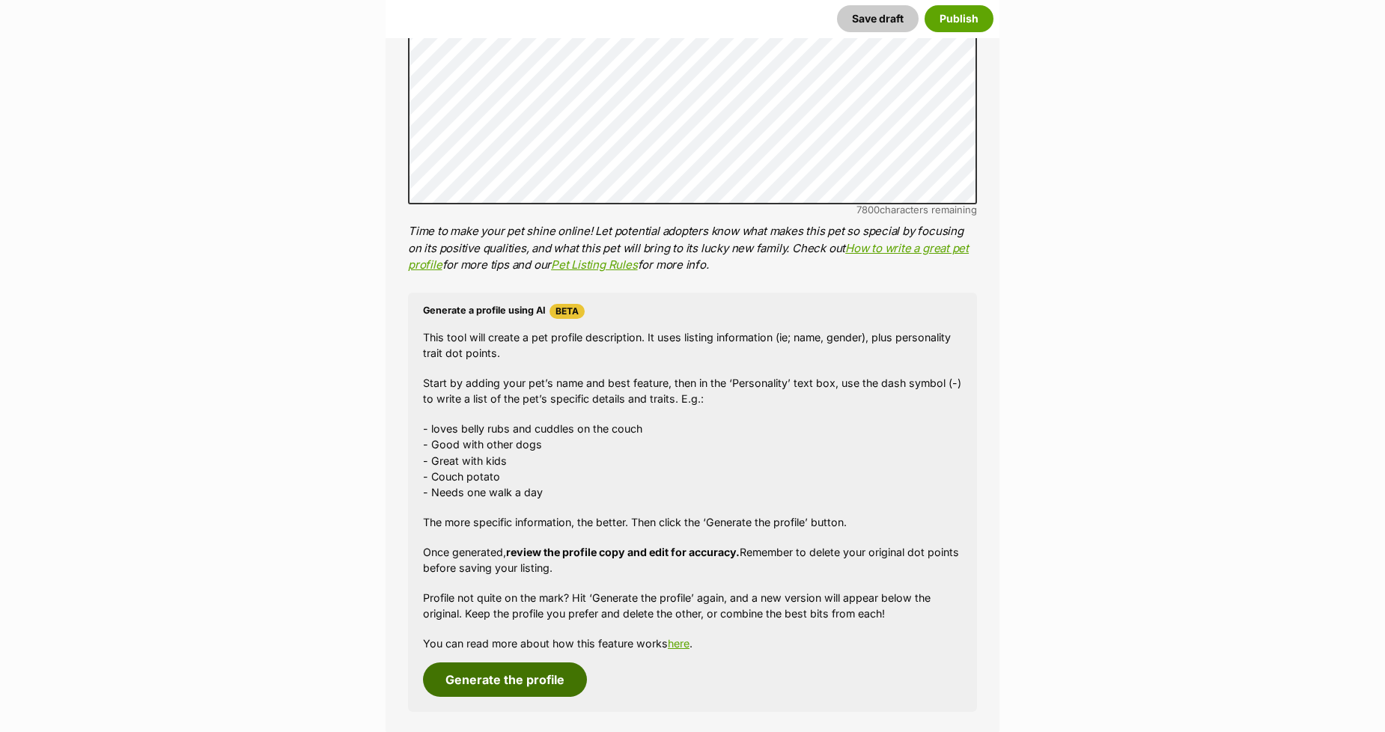
click at [483, 678] on button "Generate the profile" at bounding box center [505, 679] width 164 height 34
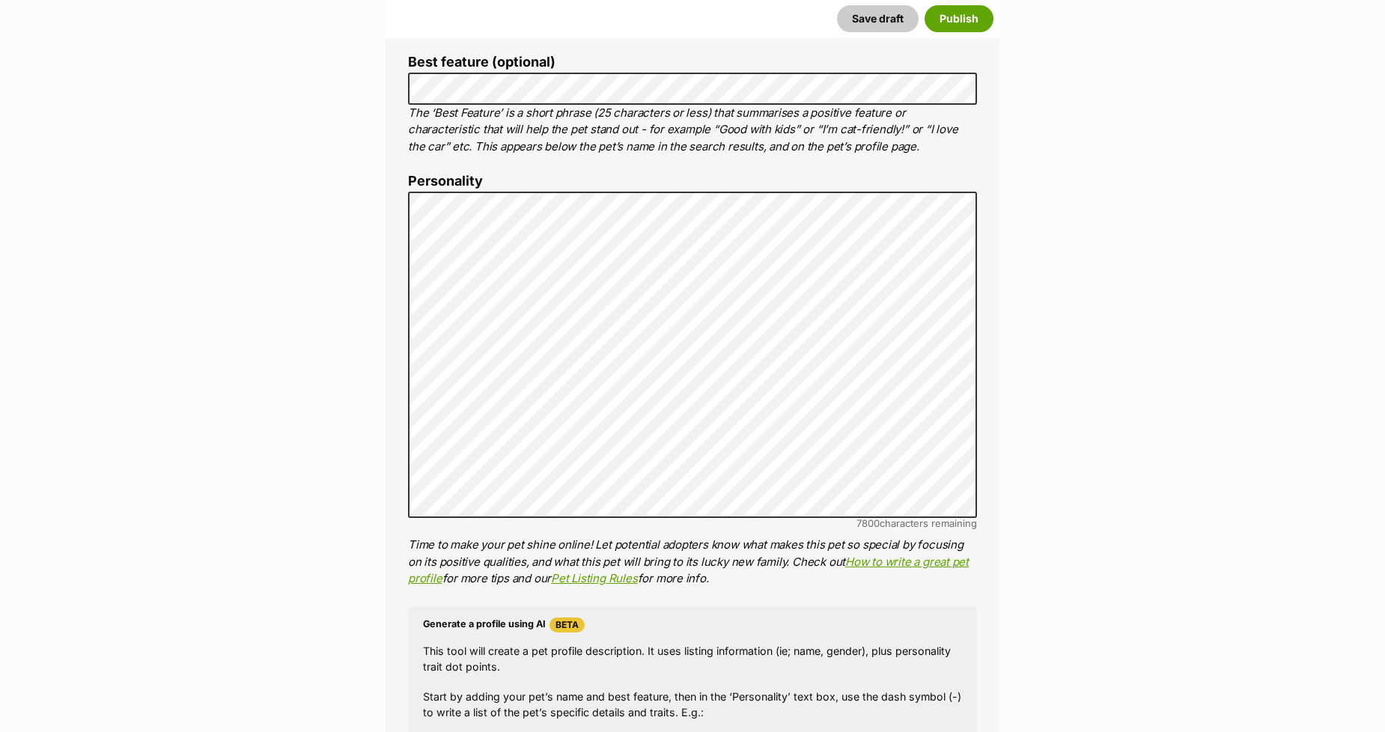
scroll to position [757, 0]
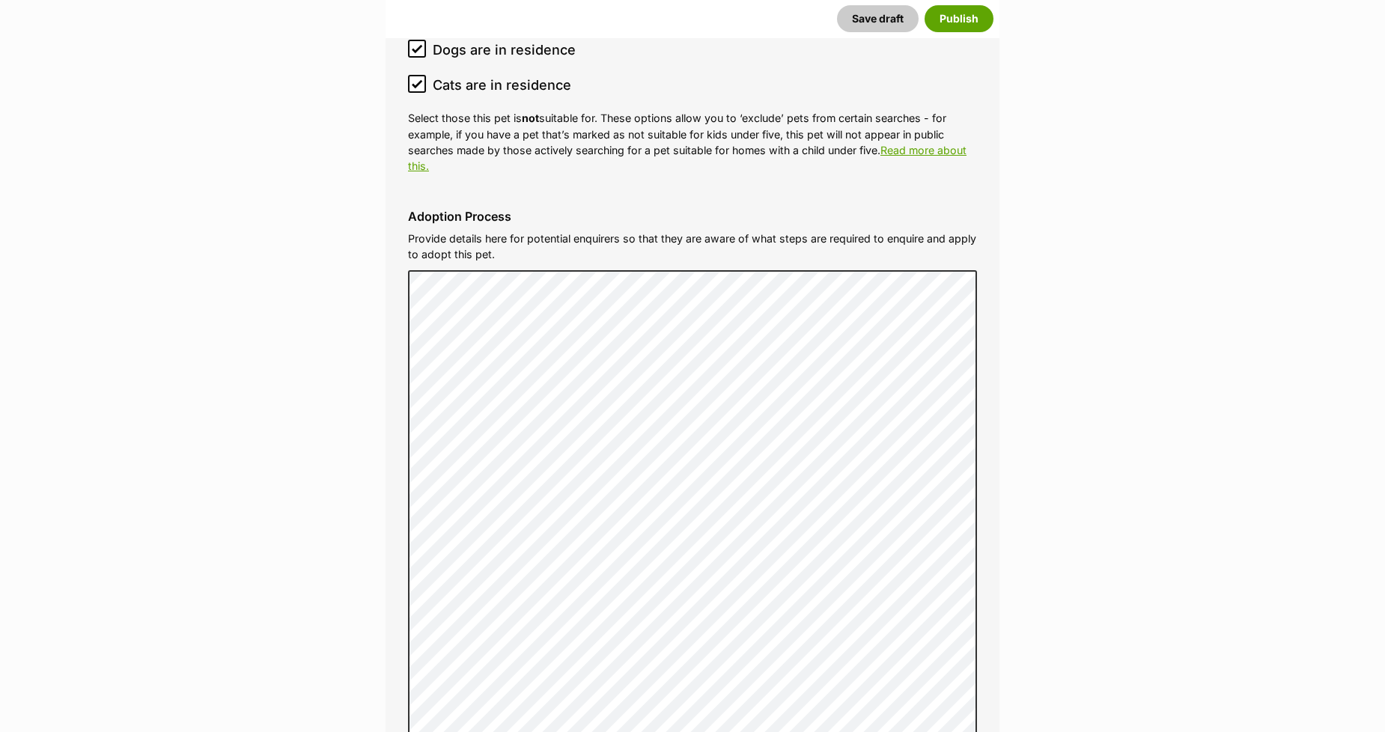
scroll to position [4831, 0]
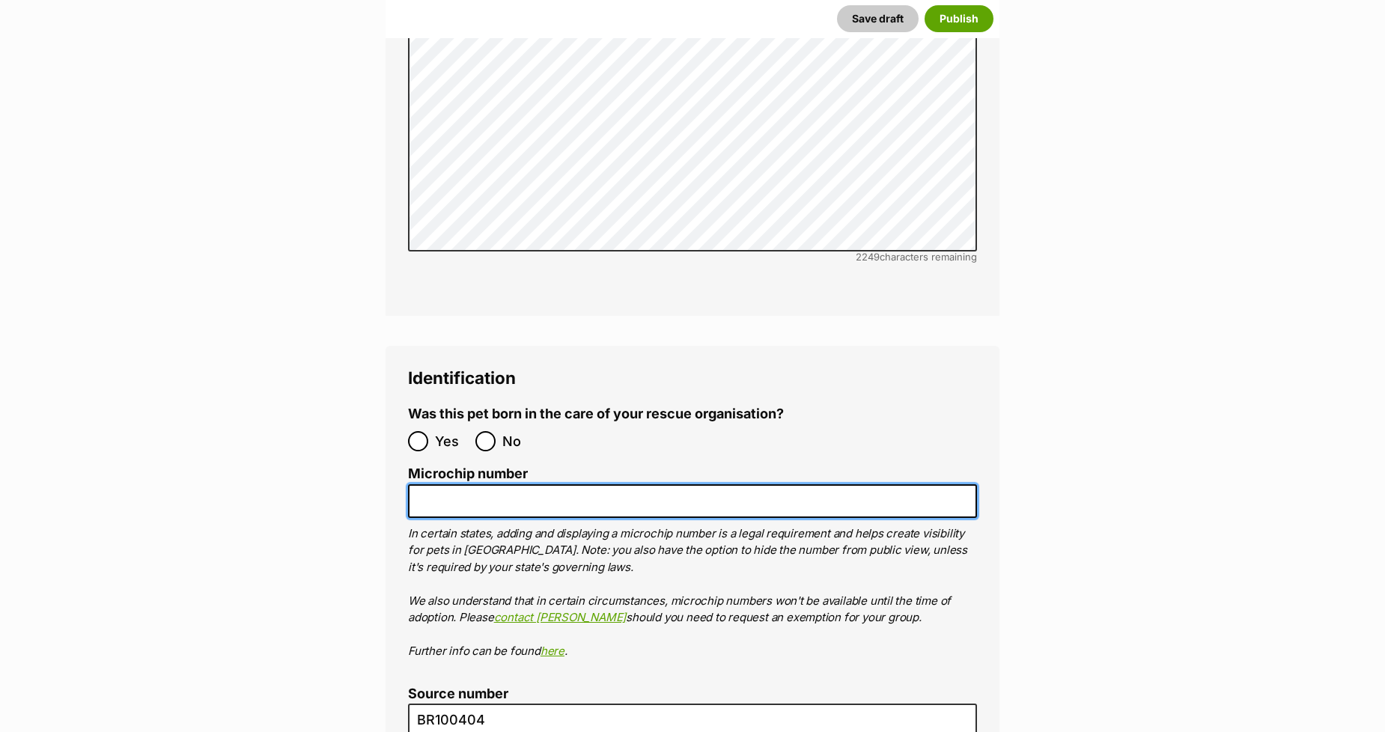
click at [444, 484] on input "Microchip number" at bounding box center [692, 501] width 569 height 34
paste input "953010006883216"
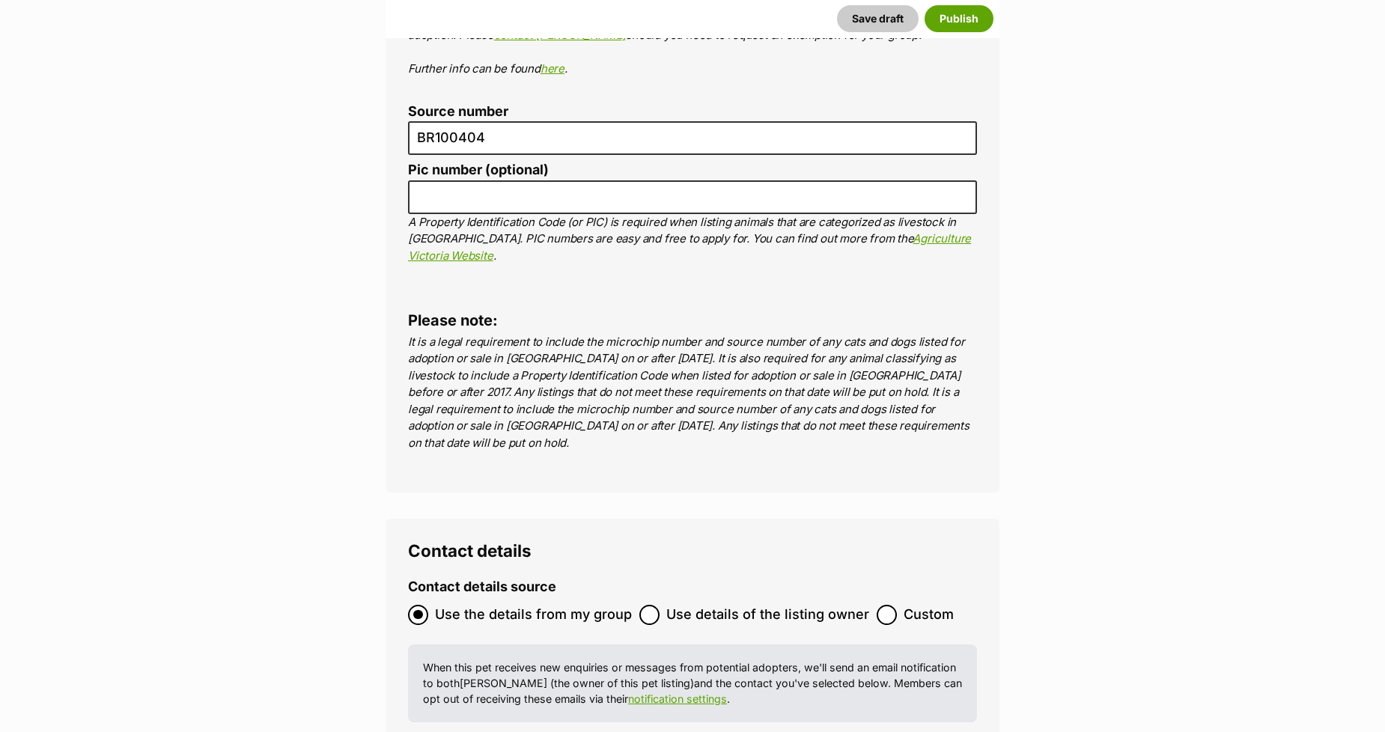
scroll to position [5912, 0]
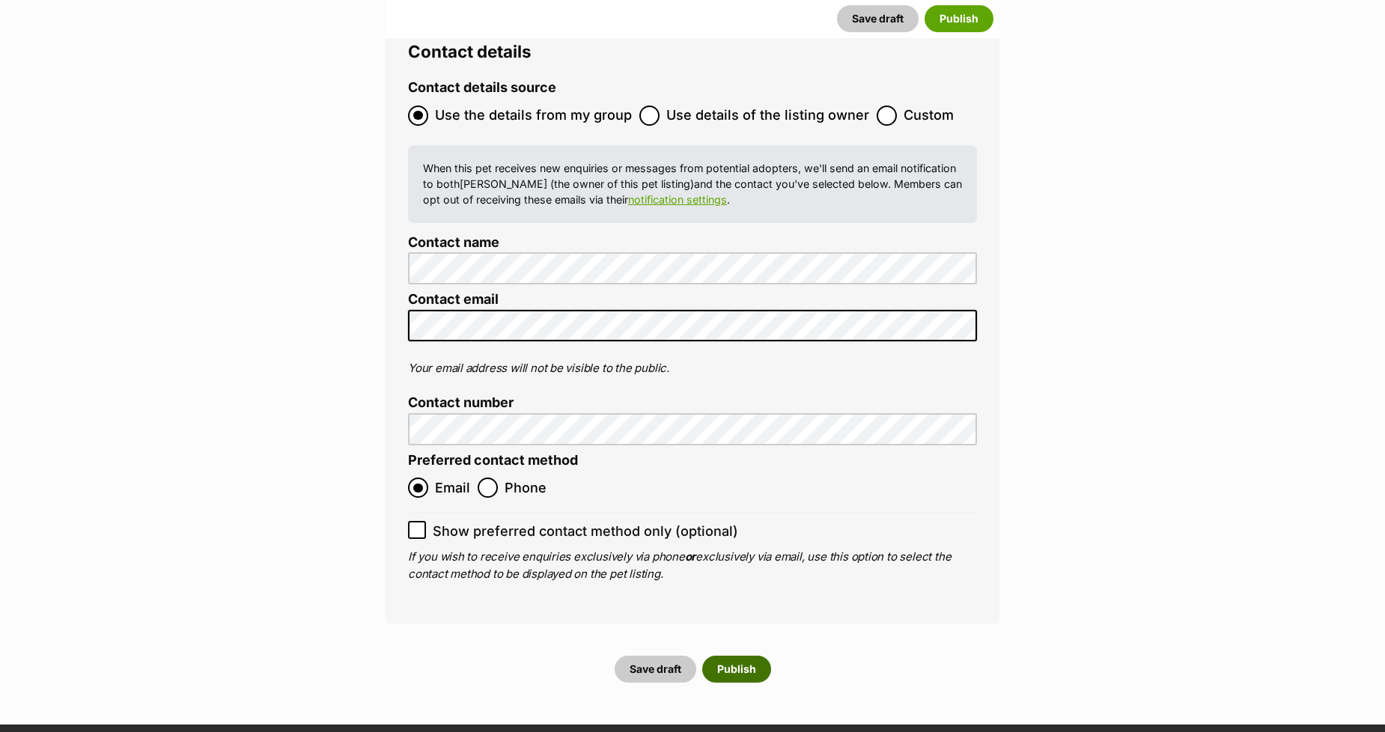
type input "953010006883216"
click at [722, 656] on button "Publish" at bounding box center [736, 669] width 69 height 27
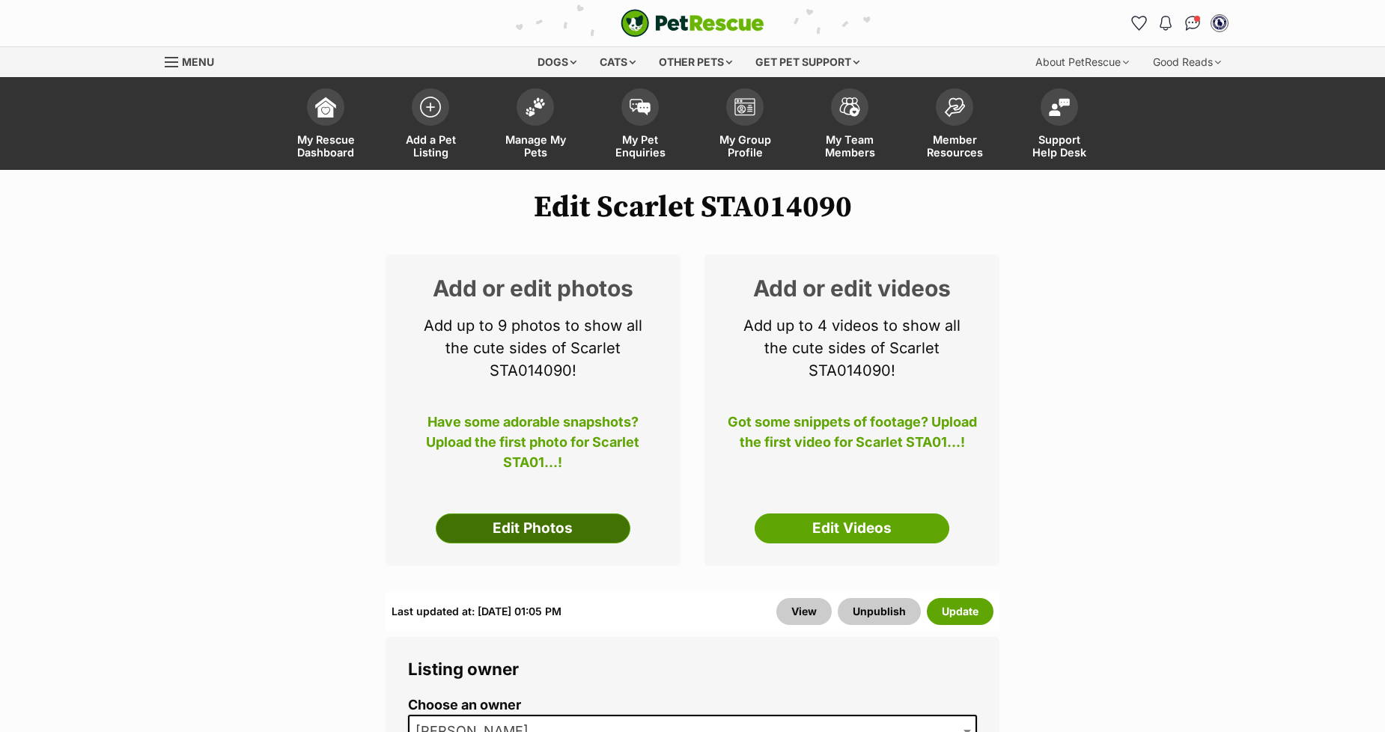
click at [527, 525] on link "Edit Photos" at bounding box center [533, 528] width 195 height 30
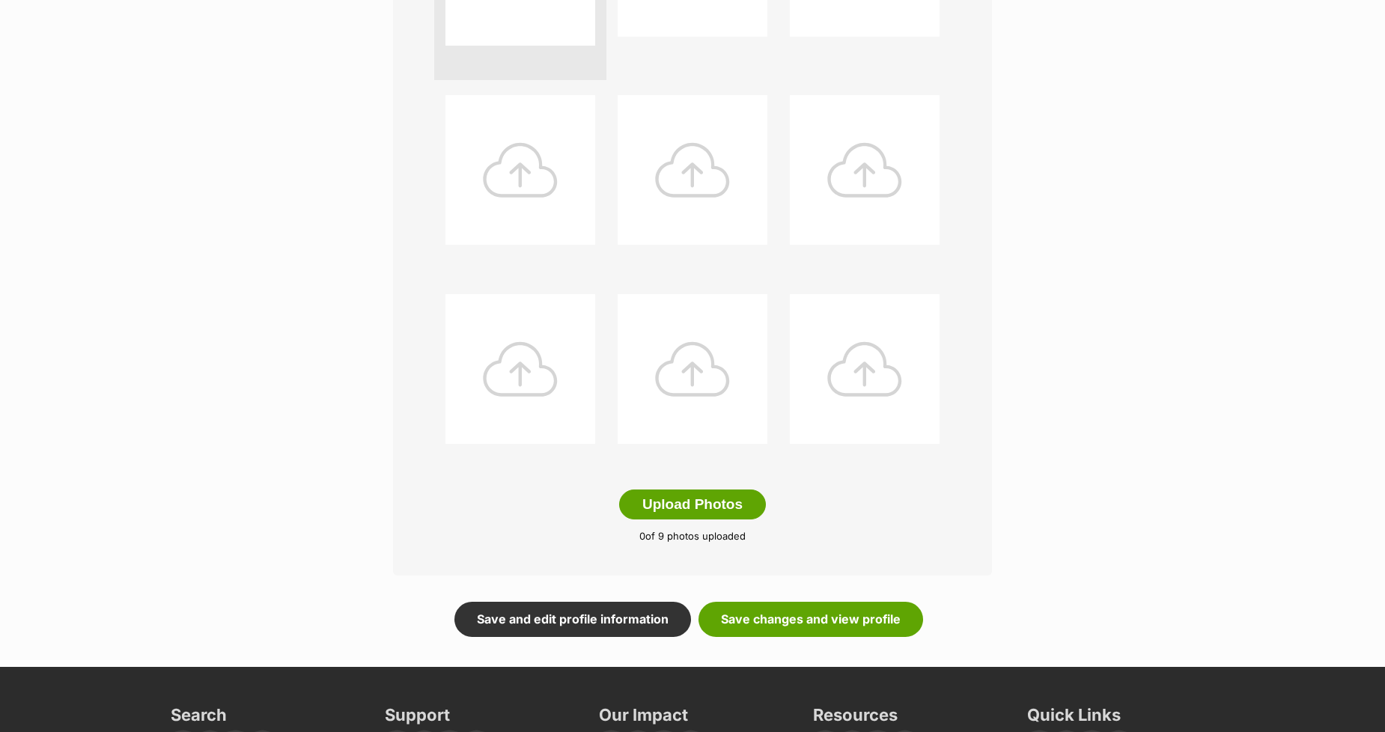
scroll to position [582, 0]
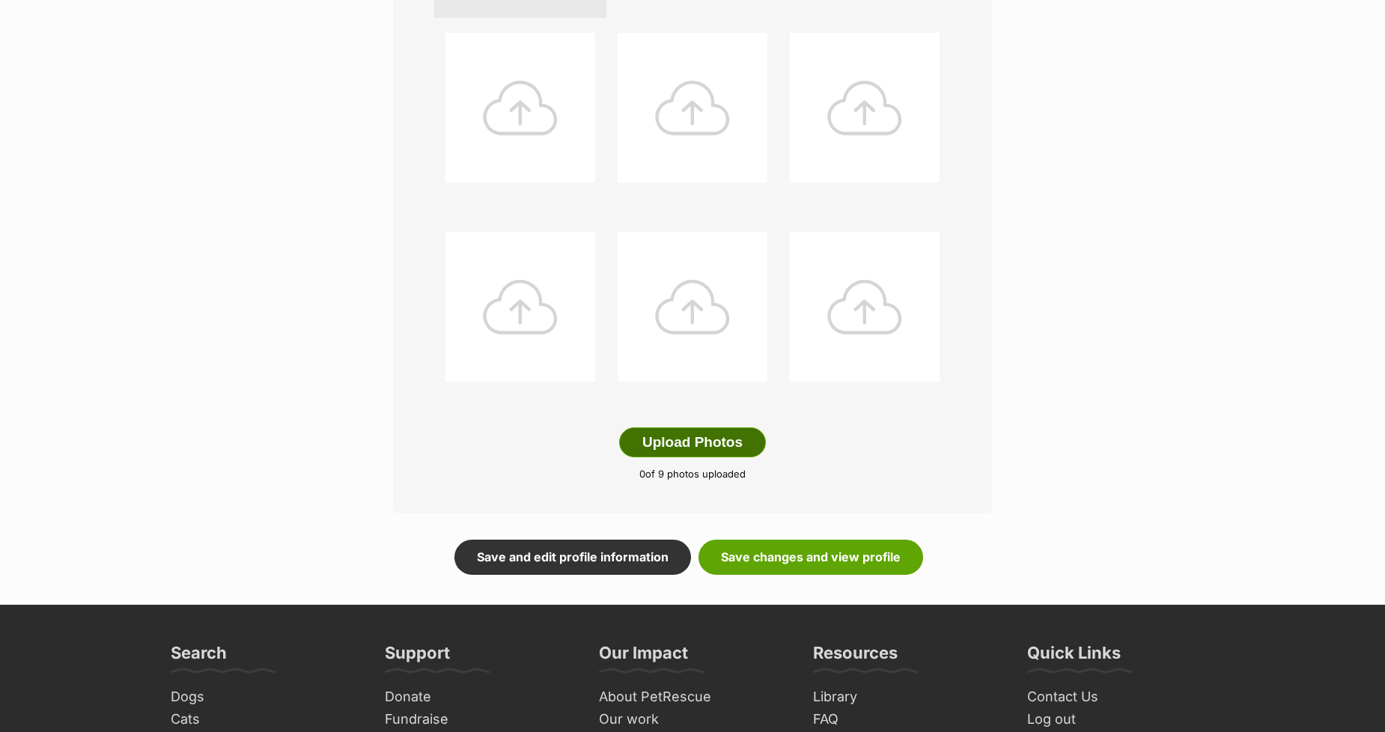
click at [641, 433] on button "Upload Photos" at bounding box center [692, 442] width 147 height 30
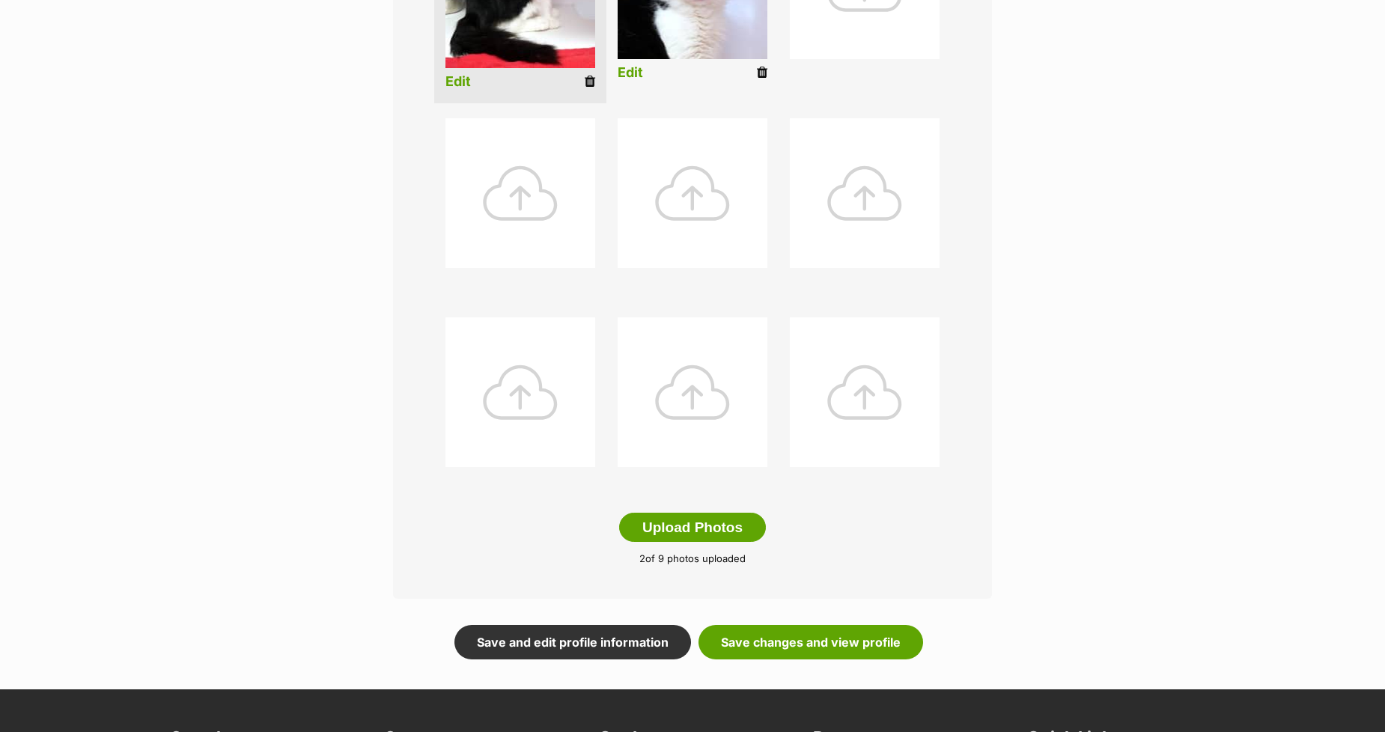
scroll to position [498, 0]
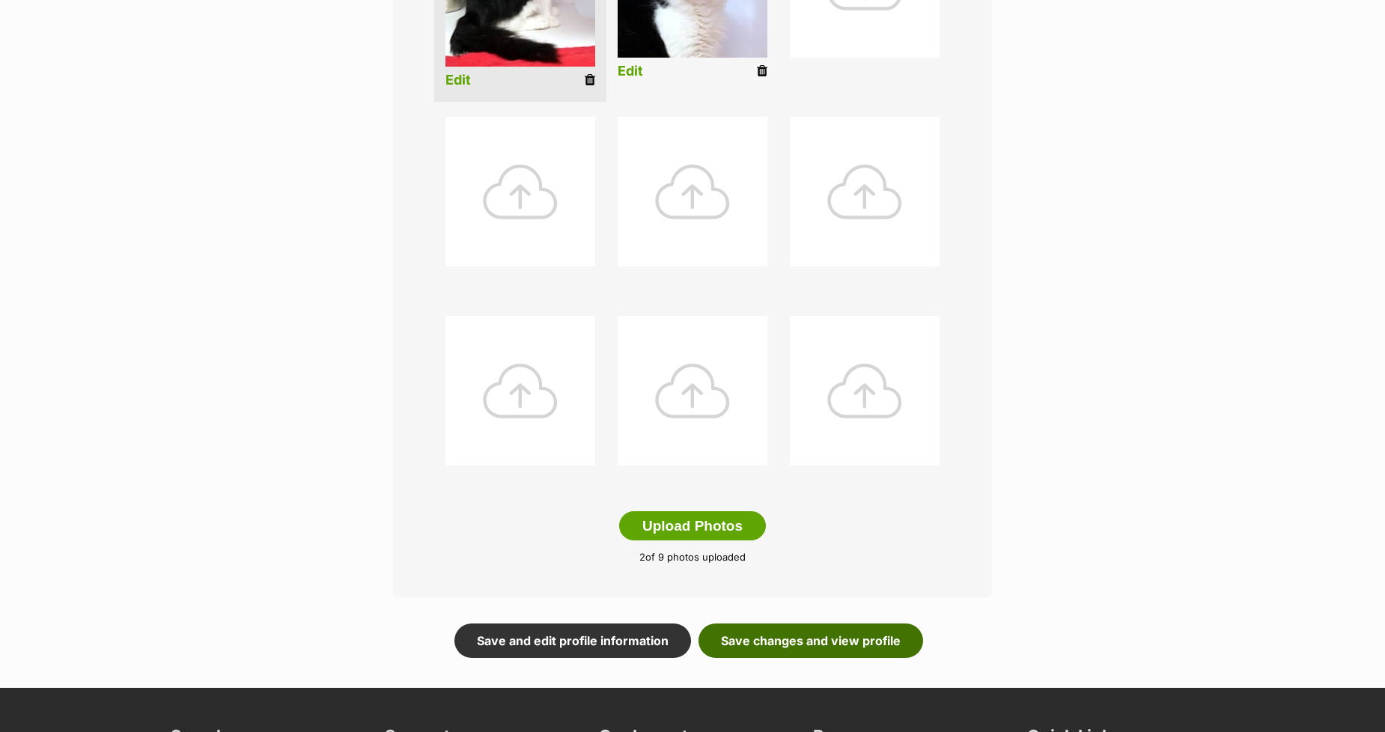
click at [760, 642] on link "Save changes and view profile" at bounding box center [810, 640] width 225 height 34
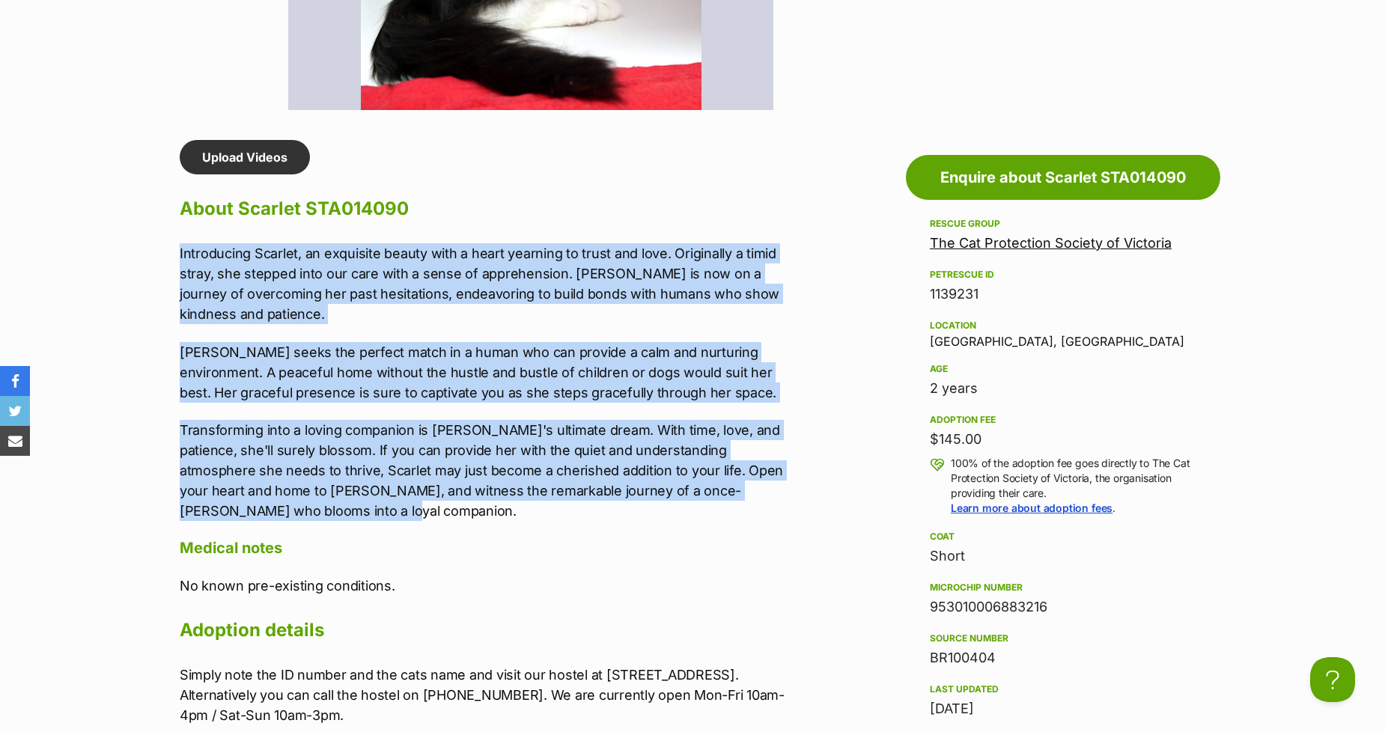
drag, startPoint x: 260, startPoint y: 513, endPoint x: 147, endPoint y: 243, distance: 292.2
copy div "Introducing Scarlet, an exquisite beauty with a heart yearning to trust and lov…"
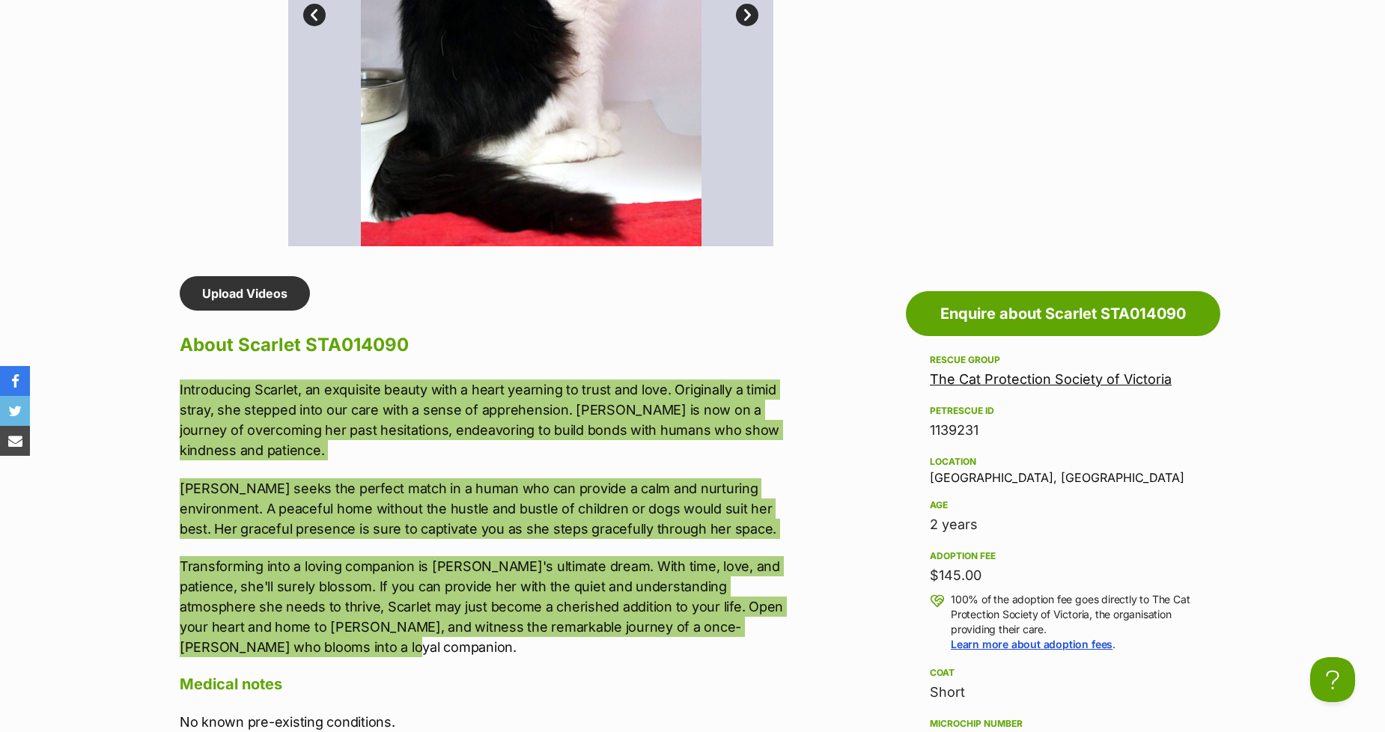
scroll to position [831, 0]
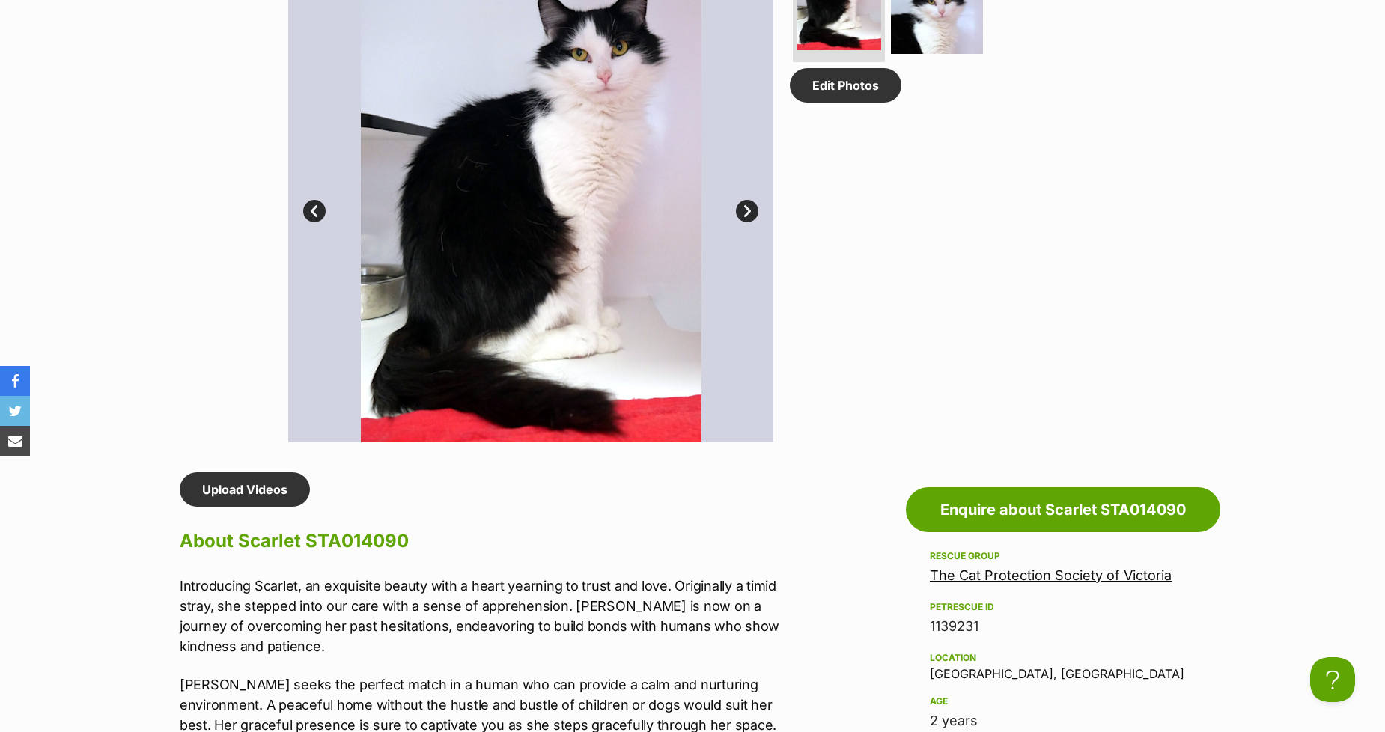
click at [686, 525] on h2 "About Scarlet STA014090" at bounding box center [489, 541] width 618 height 33
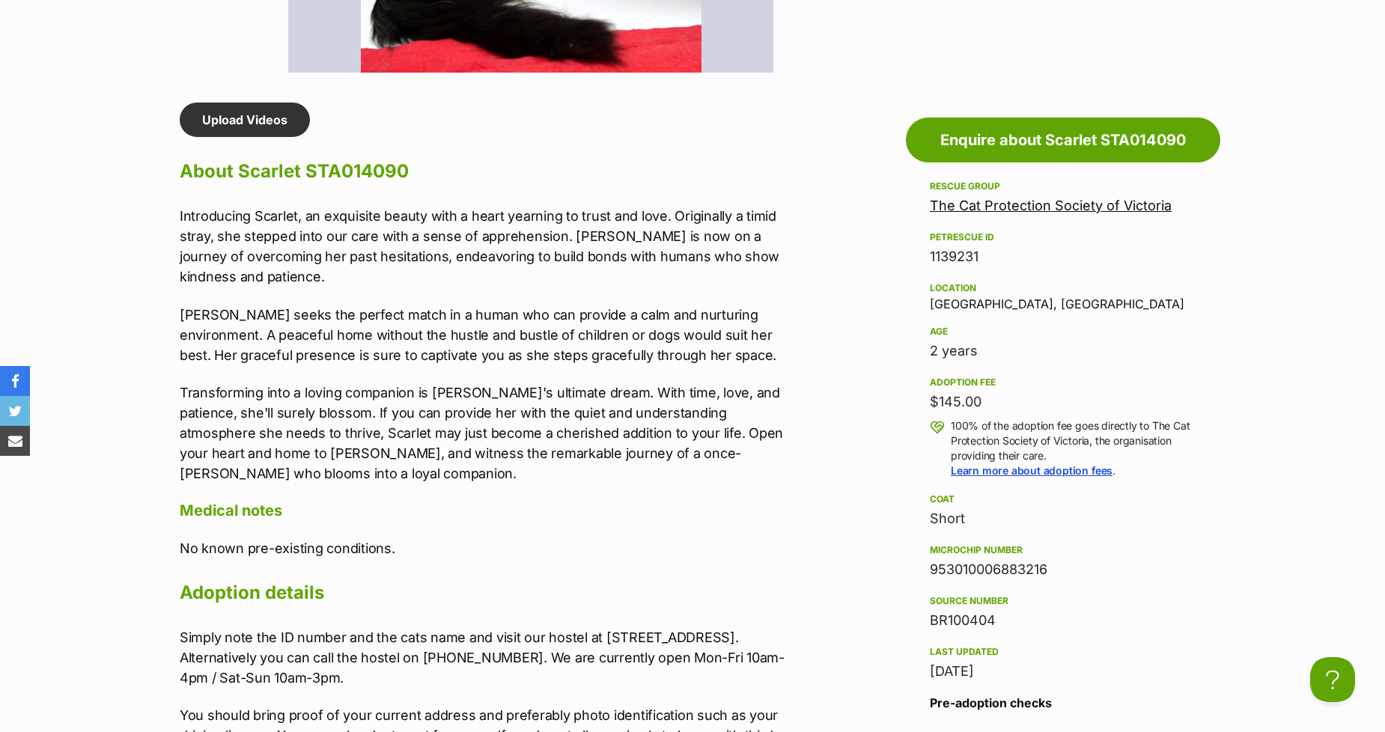
scroll to position [1247, 0]
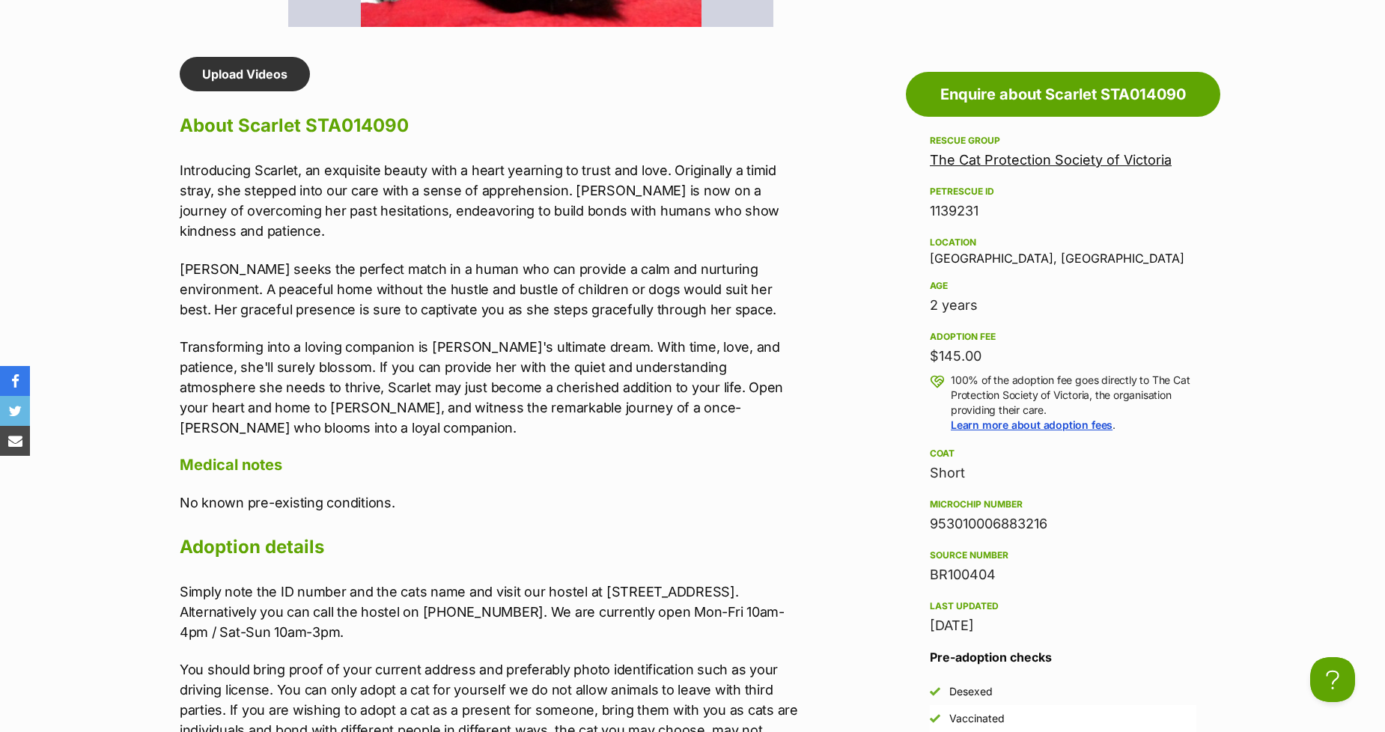
click at [962, 515] on div "953010006883216" at bounding box center [1063, 523] width 266 height 21
copy div "953010006883216"
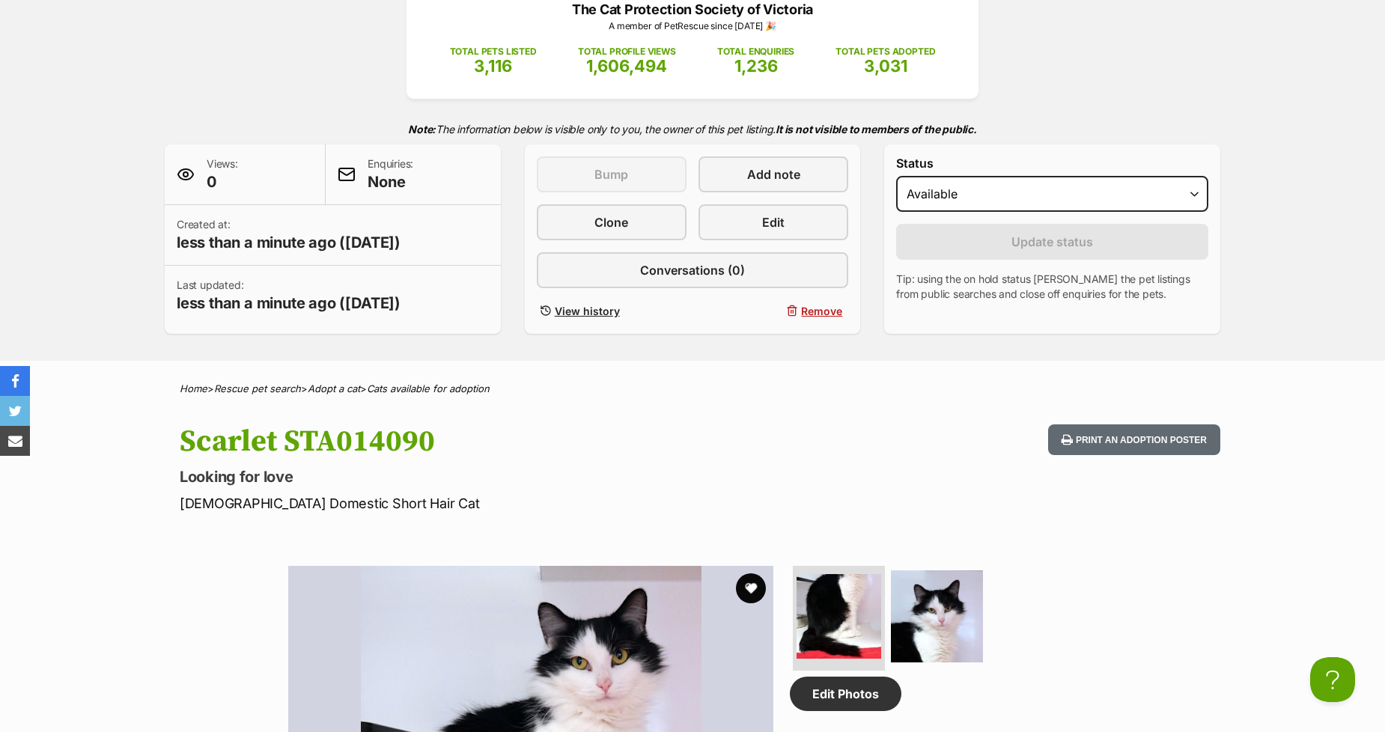
scroll to position [0, 0]
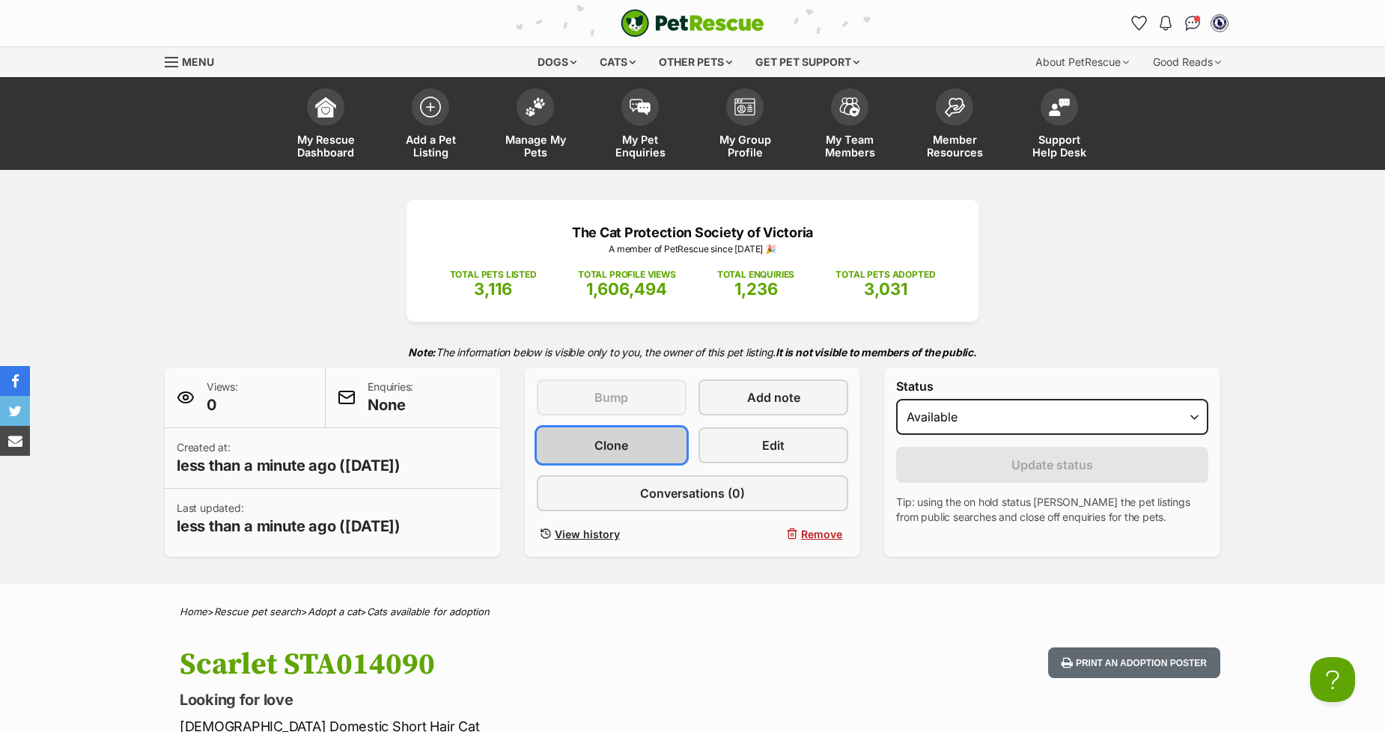
click at [557, 446] on link "Clone" at bounding box center [612, 445] width 150 height 36
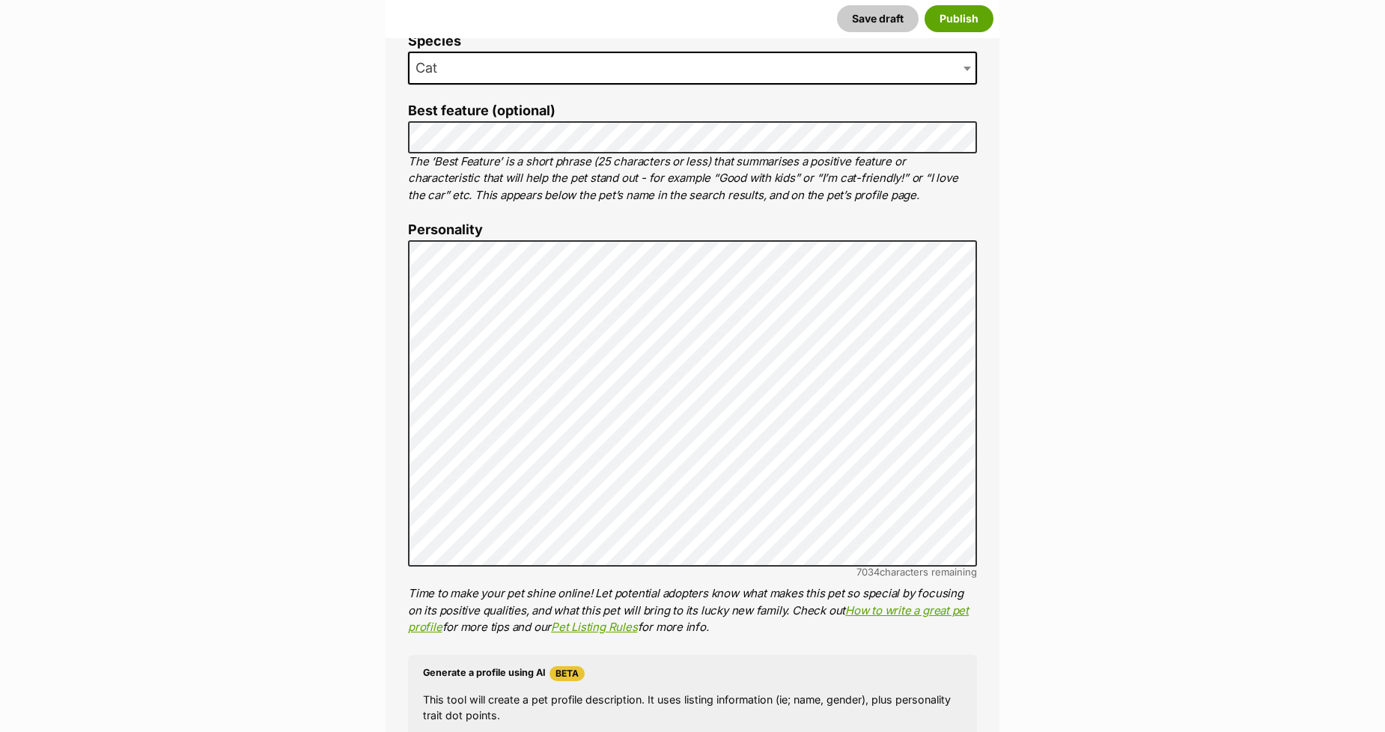
scroll to position [748, 0]
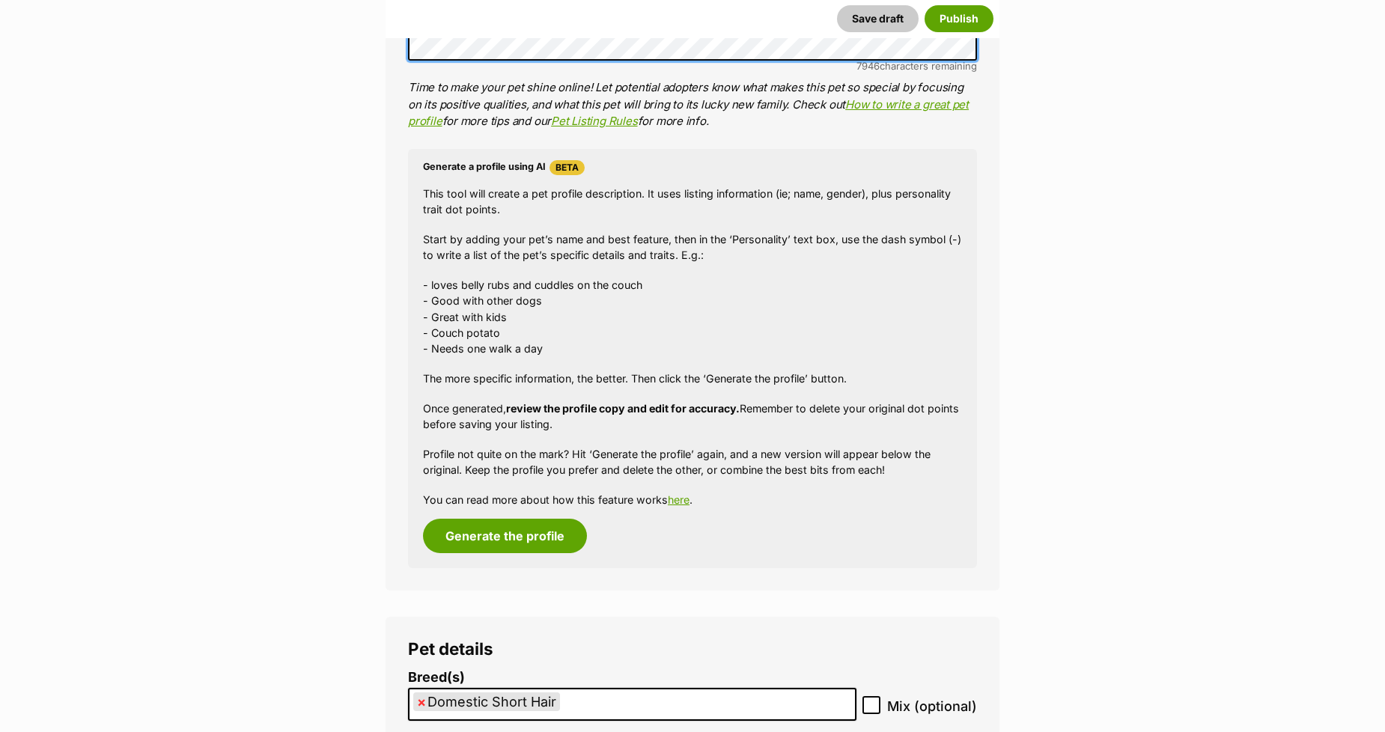
scroll to position [1247, 0]
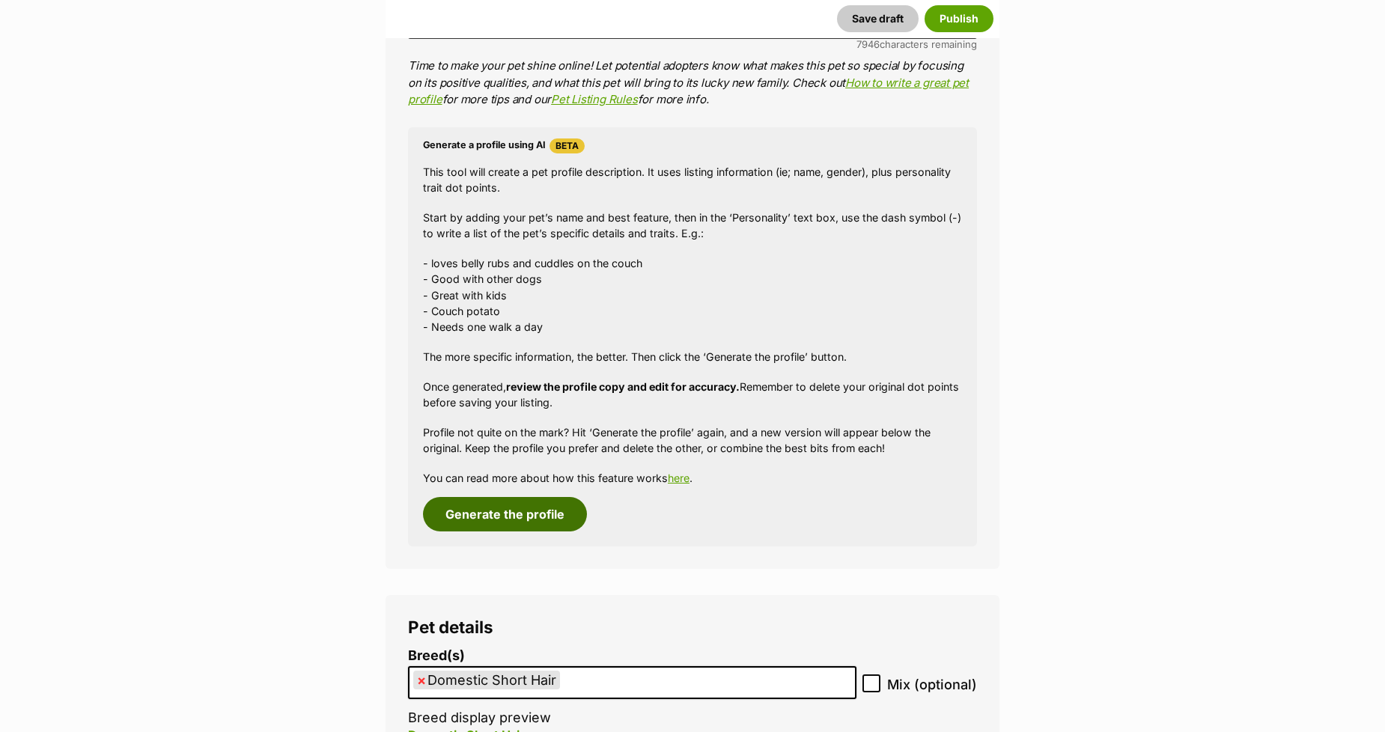
click at [474, 512] on button "Generate the profile" at bounding box center [505, 514] width 164 height 34
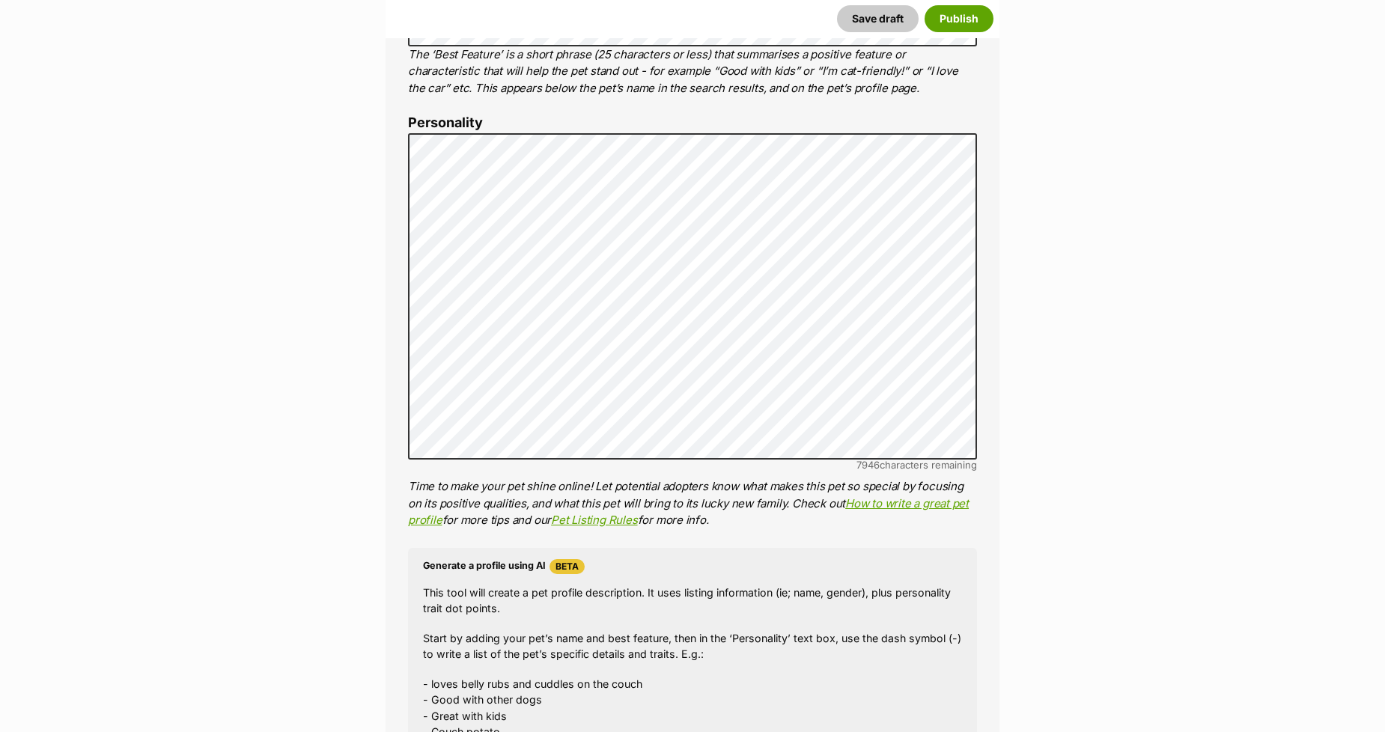
scroll to position [757, 0]
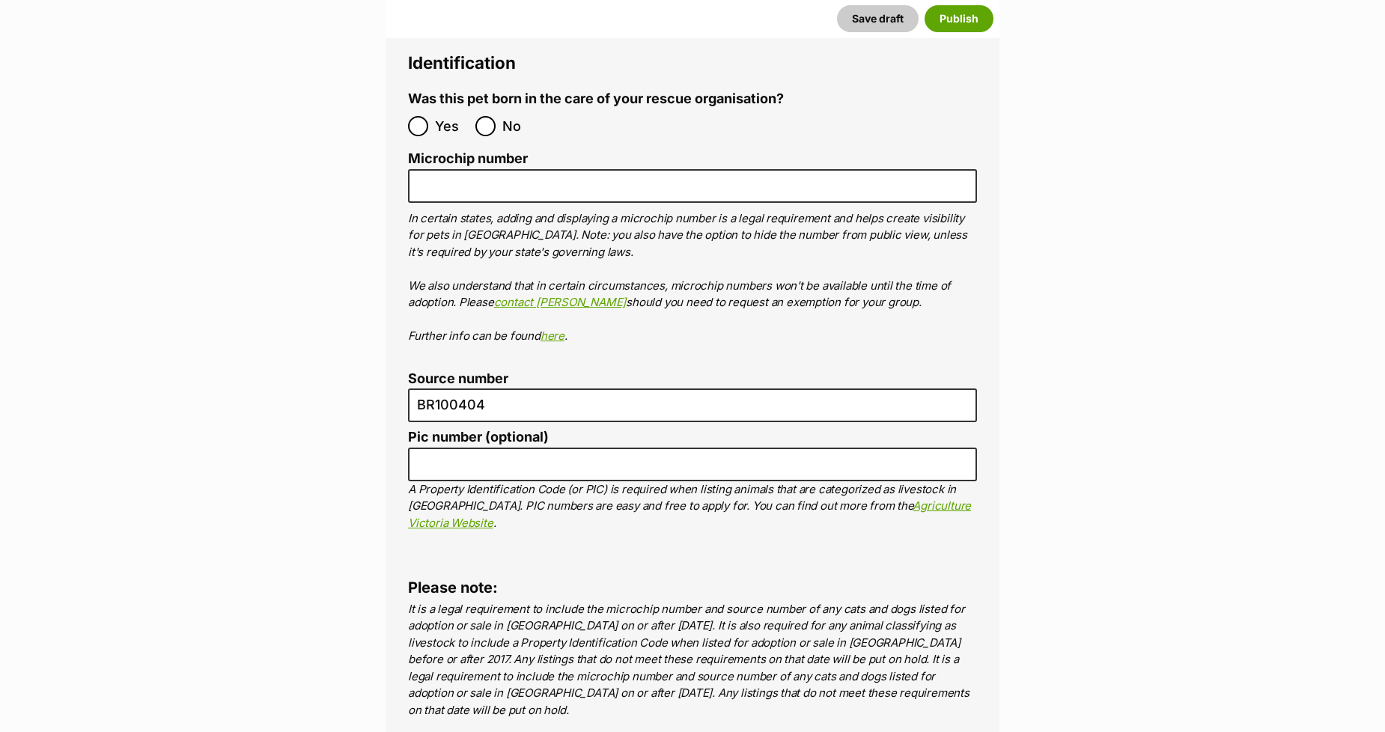
scroll to position [4997, 0]
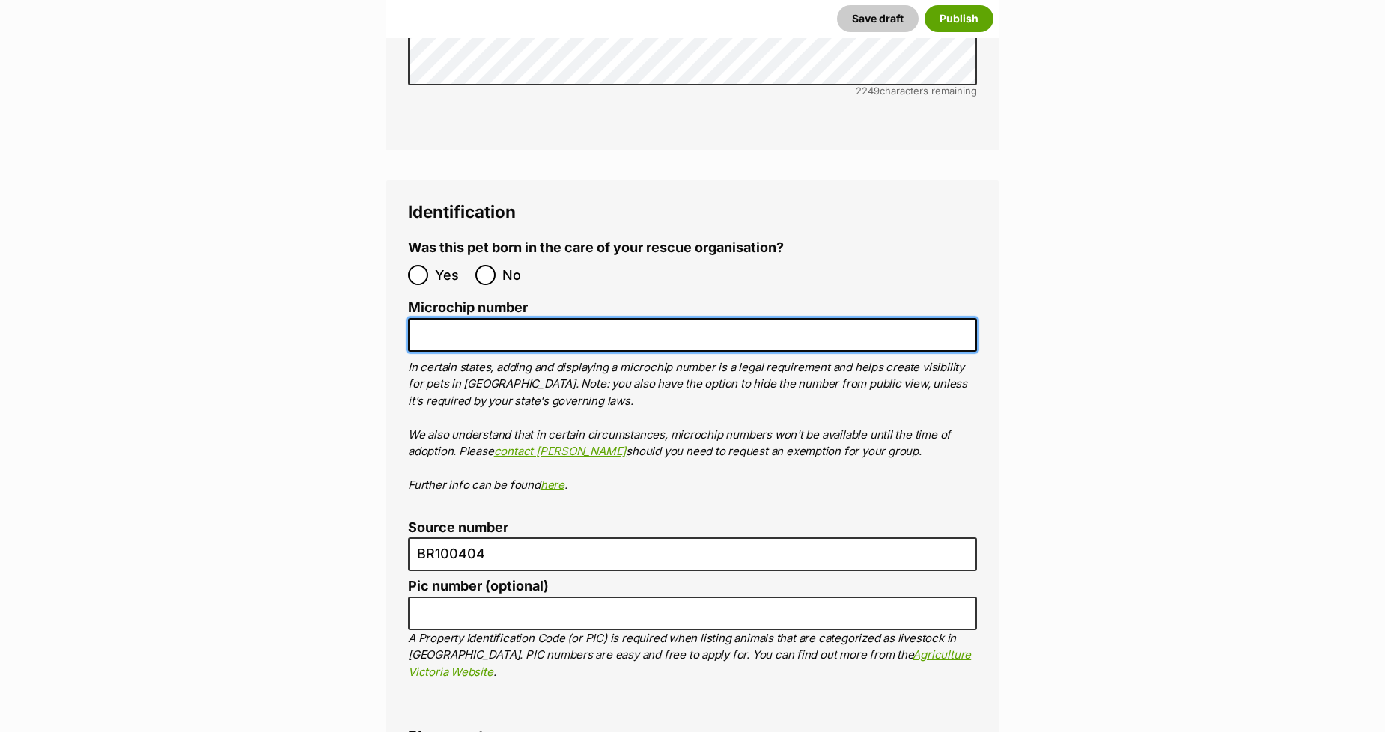
click at [442, 318] on input "Microchip number" at bounding box center [692, 335] width 569 height 34
paste input "956000018869519"
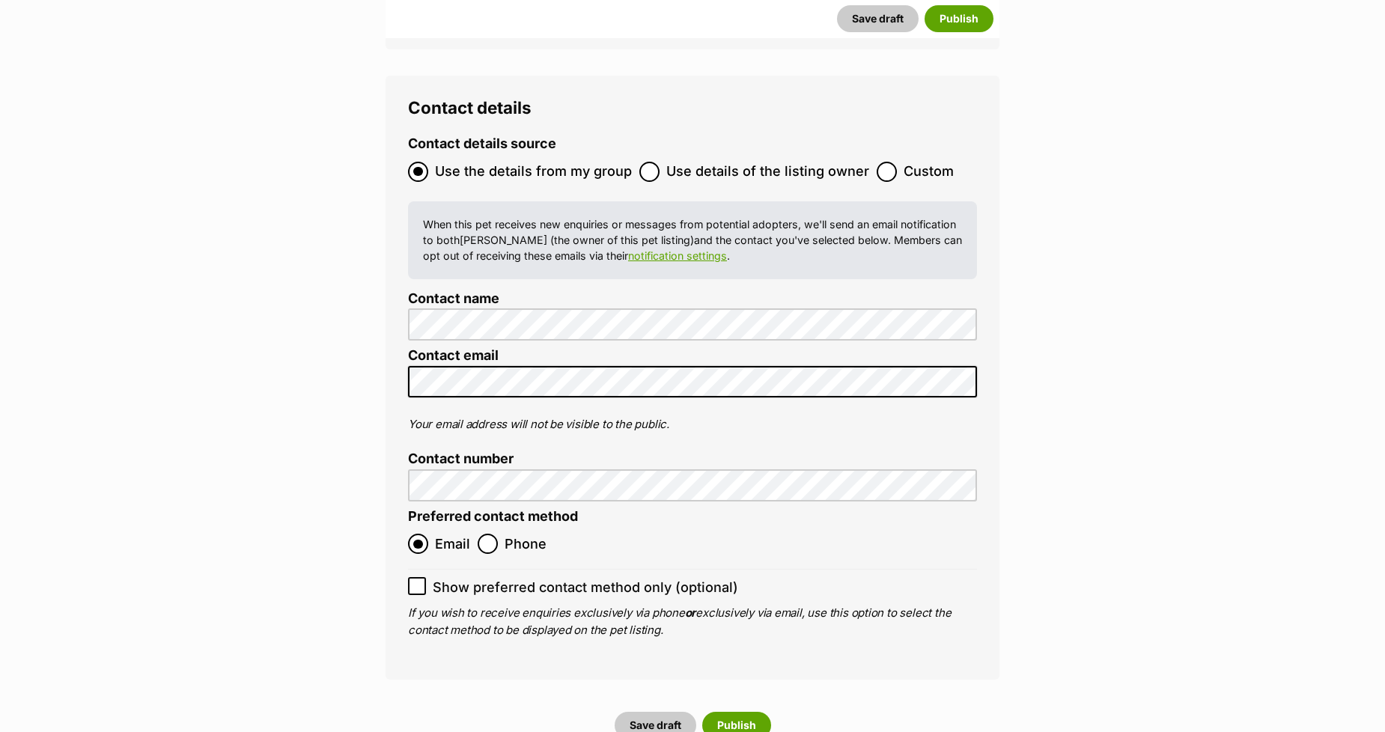
scroll to position [5912, 0]
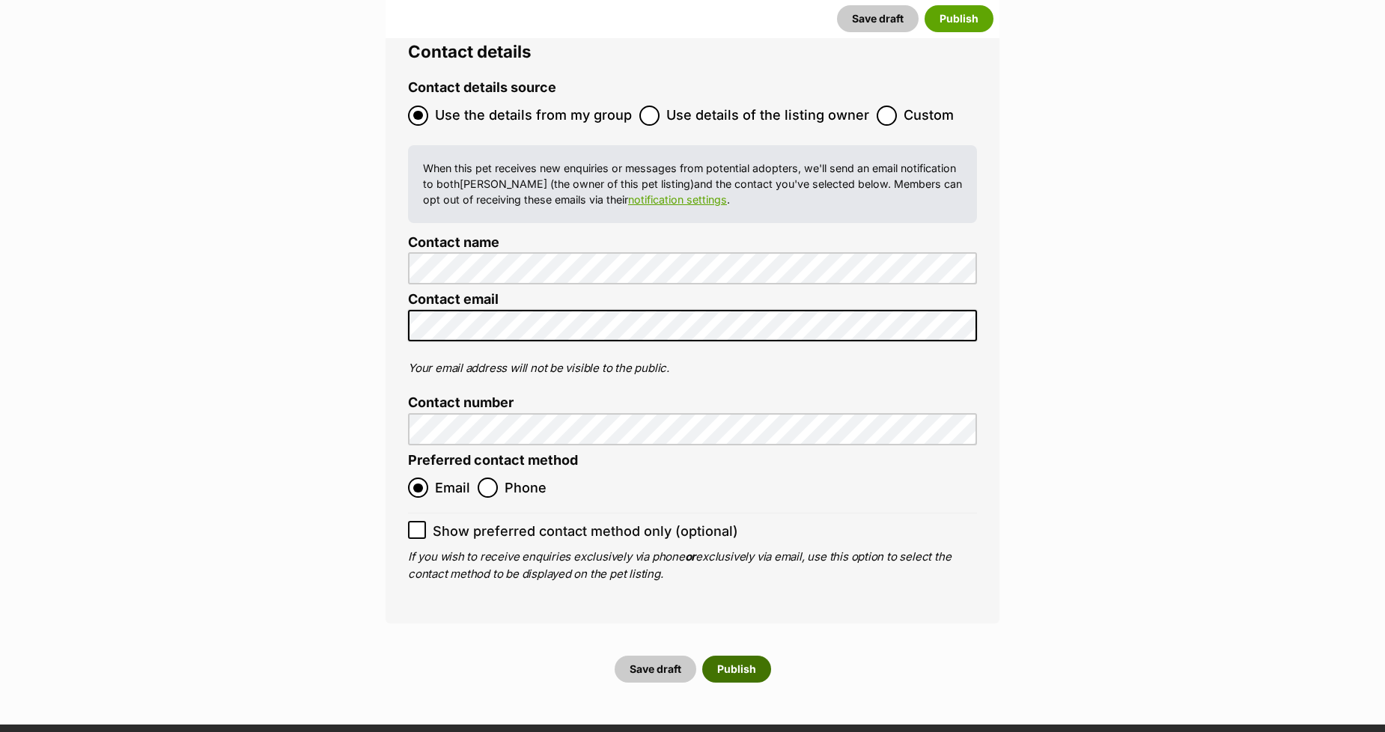
type input "956000018869519"
click at [731, 656] on button "Publish" at bounding box center [736, 669] width 69 height 27
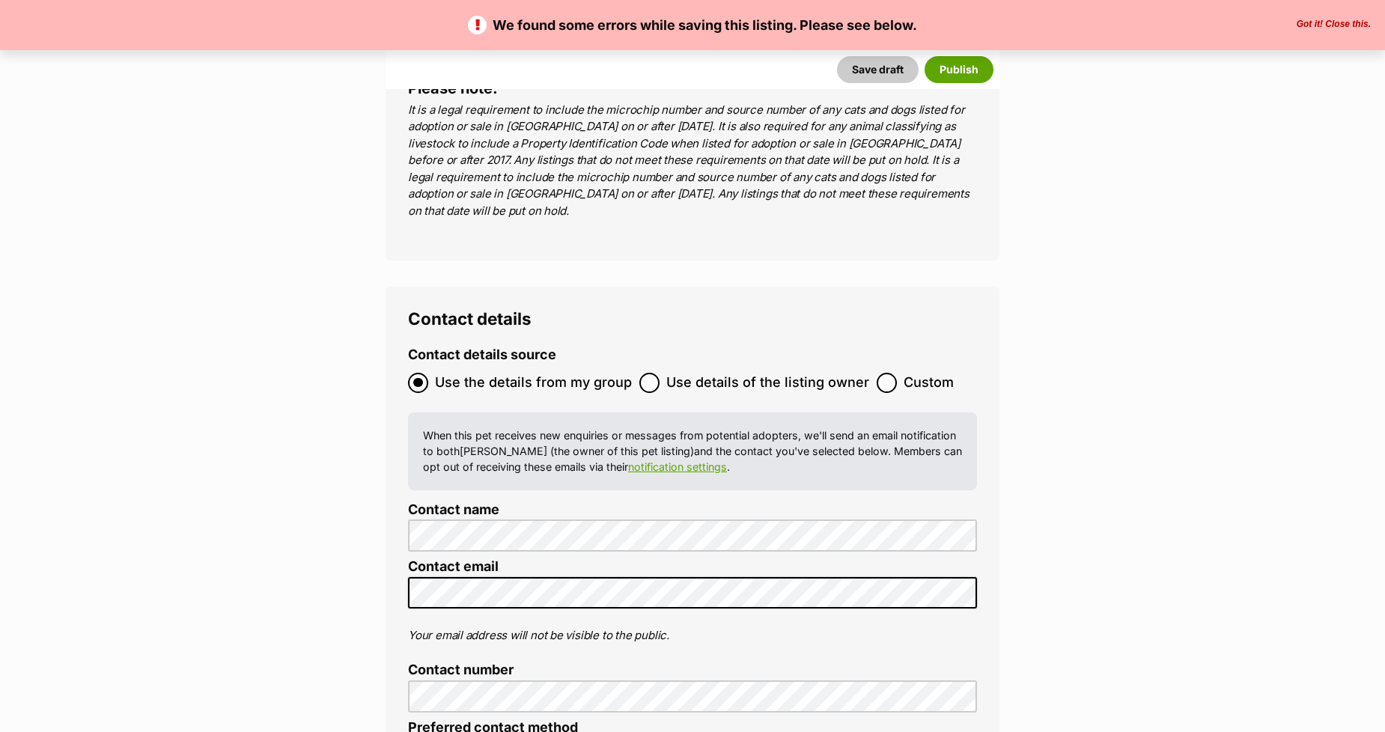
scroll to position [6070, 0]
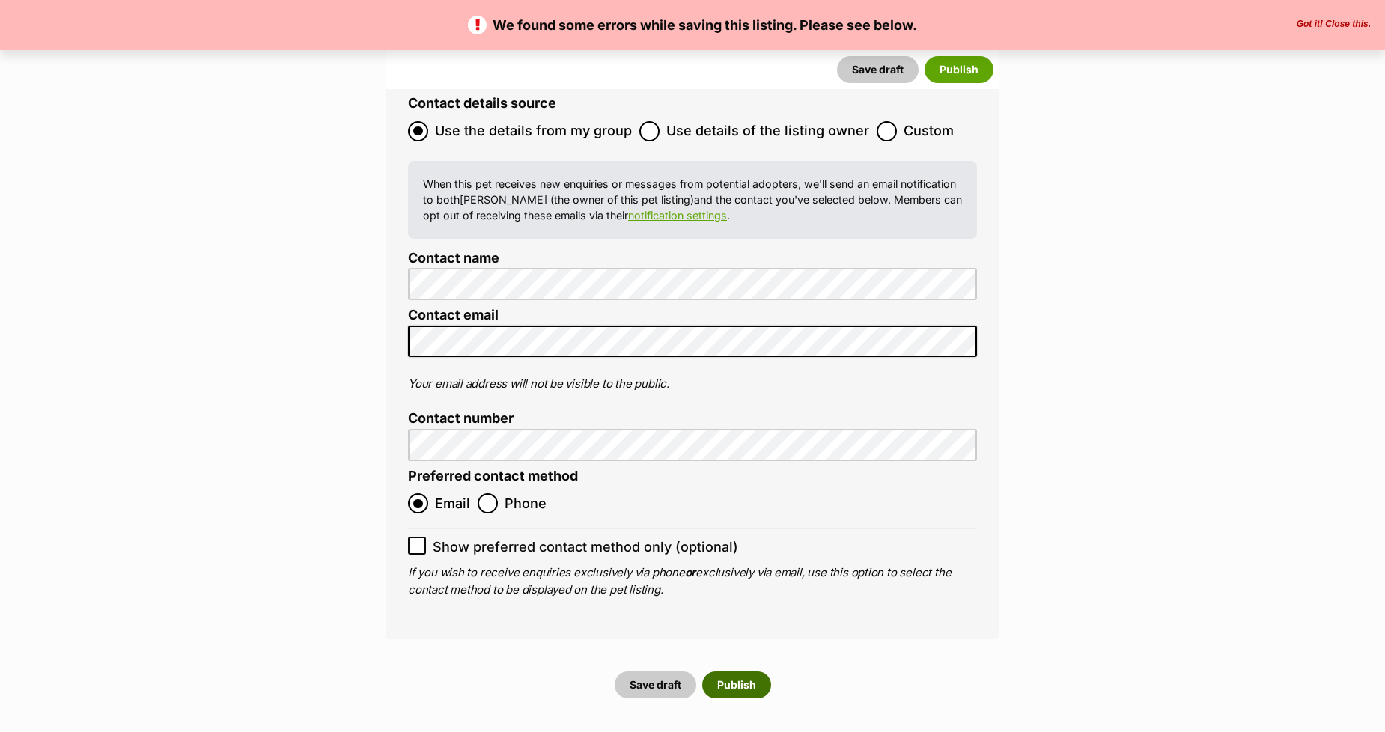
click at [732, 671] on button "Publish" at bounding box center [736, 684] width 69 height 27
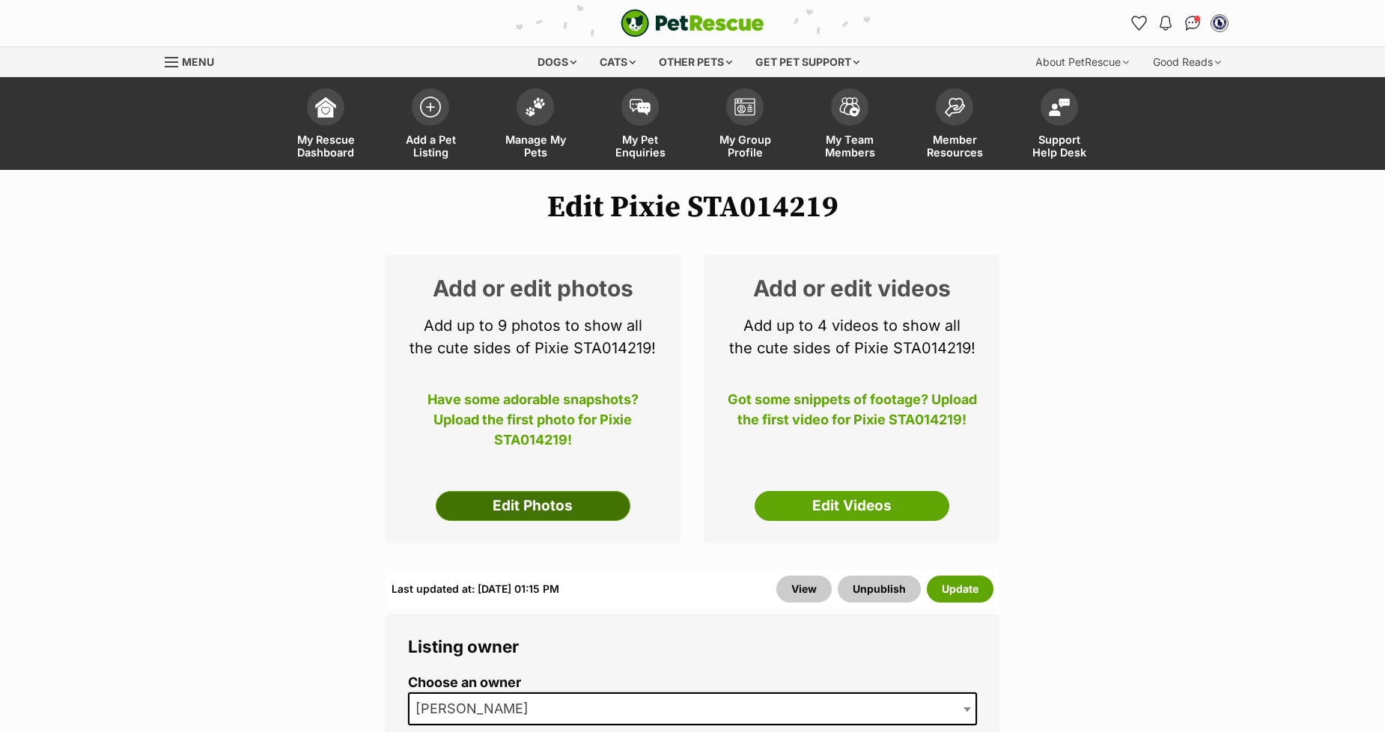
click at [524, 497] on link "Edit Photos" at bounding box center [533, 506] width 195 height 30
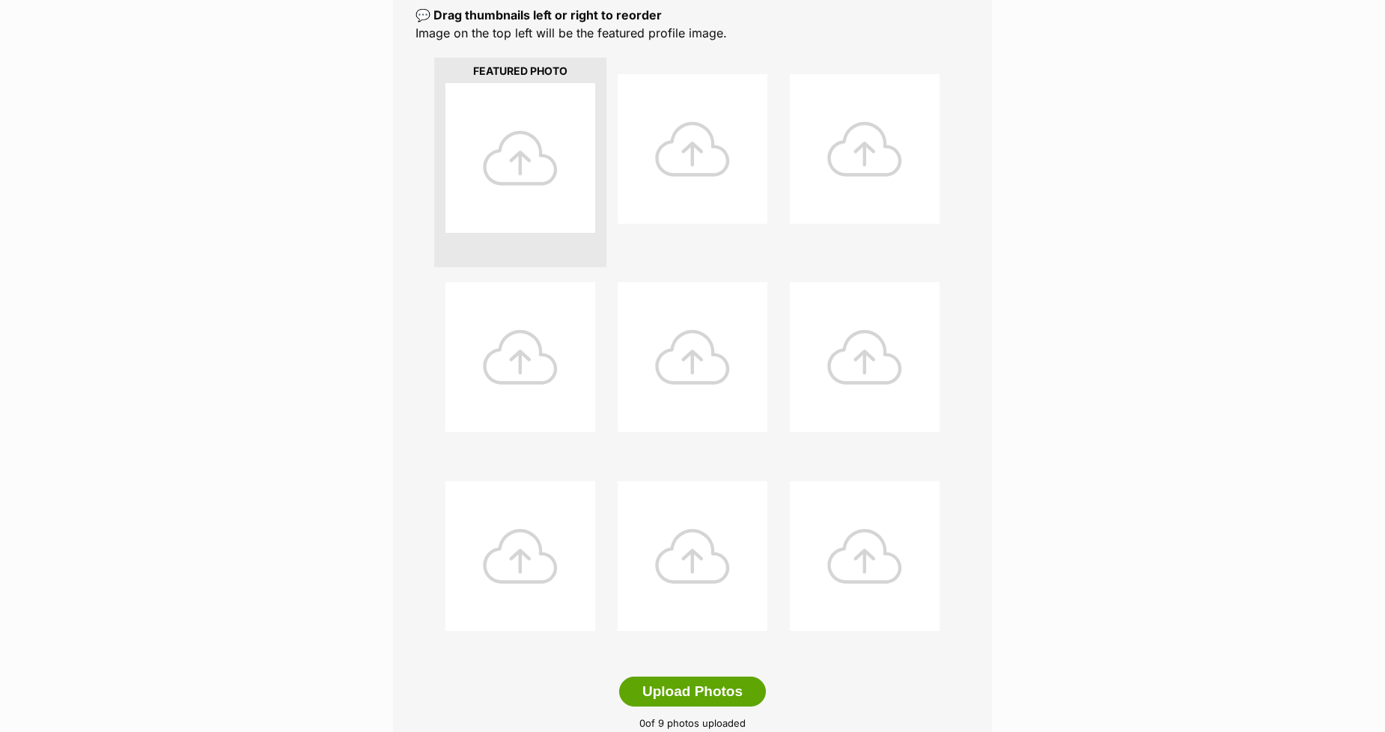
scroll to position [498, 0]
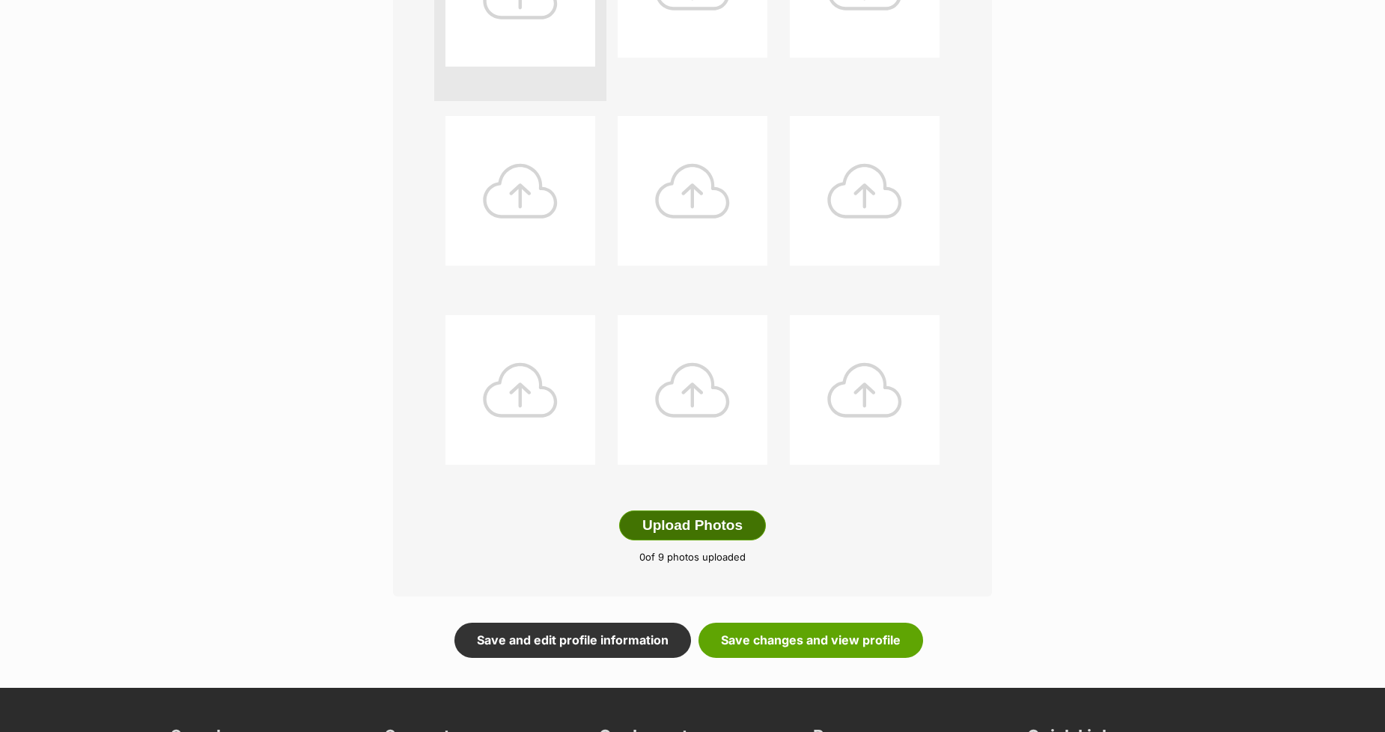
drag, startPoint x: 659, startPoint y: 530, endPoint x: 638, endPoint y: 525, distance: 21.4
click at [659, 530] on button "Upload Photos" at bounding box center [692, 525] width 147 height 30
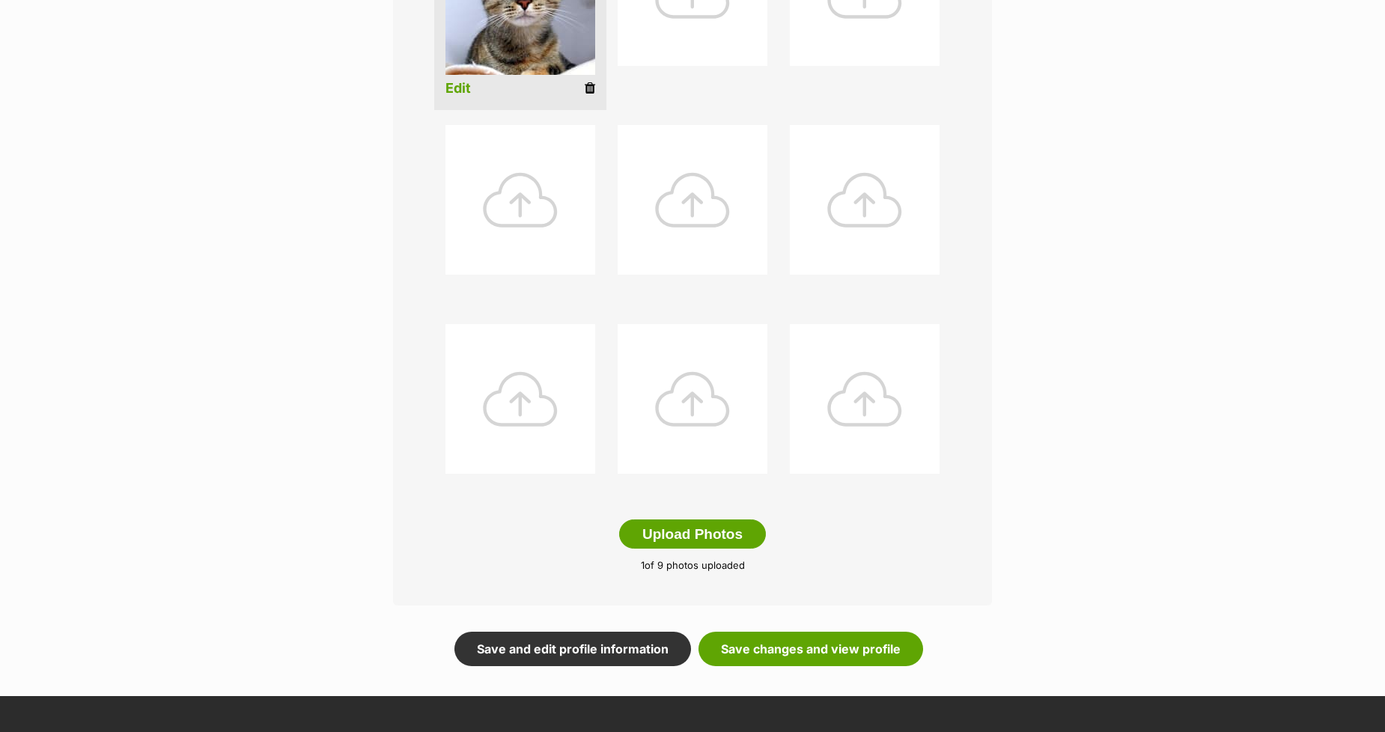
scroll to position [499, 0]
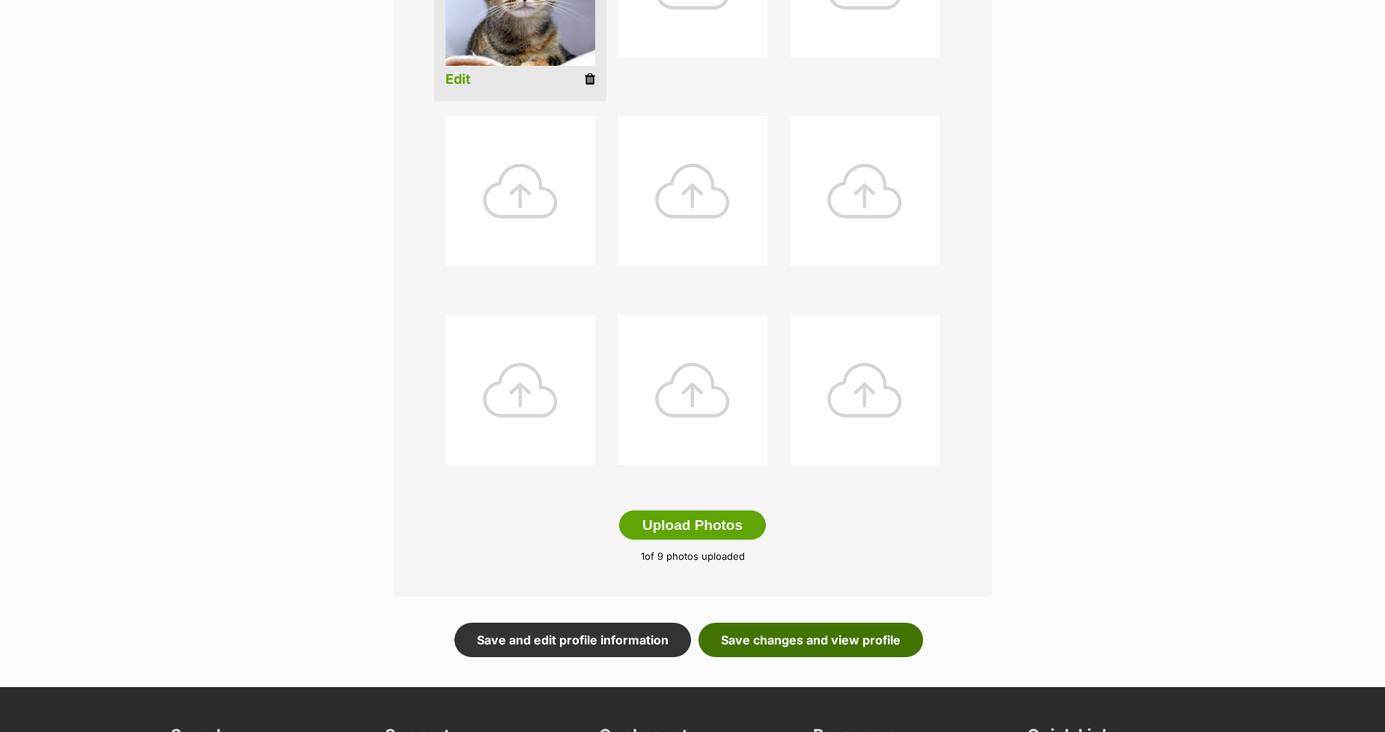
click at [748, 651] on link "Save changes and view profile" at bounding box center [810, 640] width 225 height 34
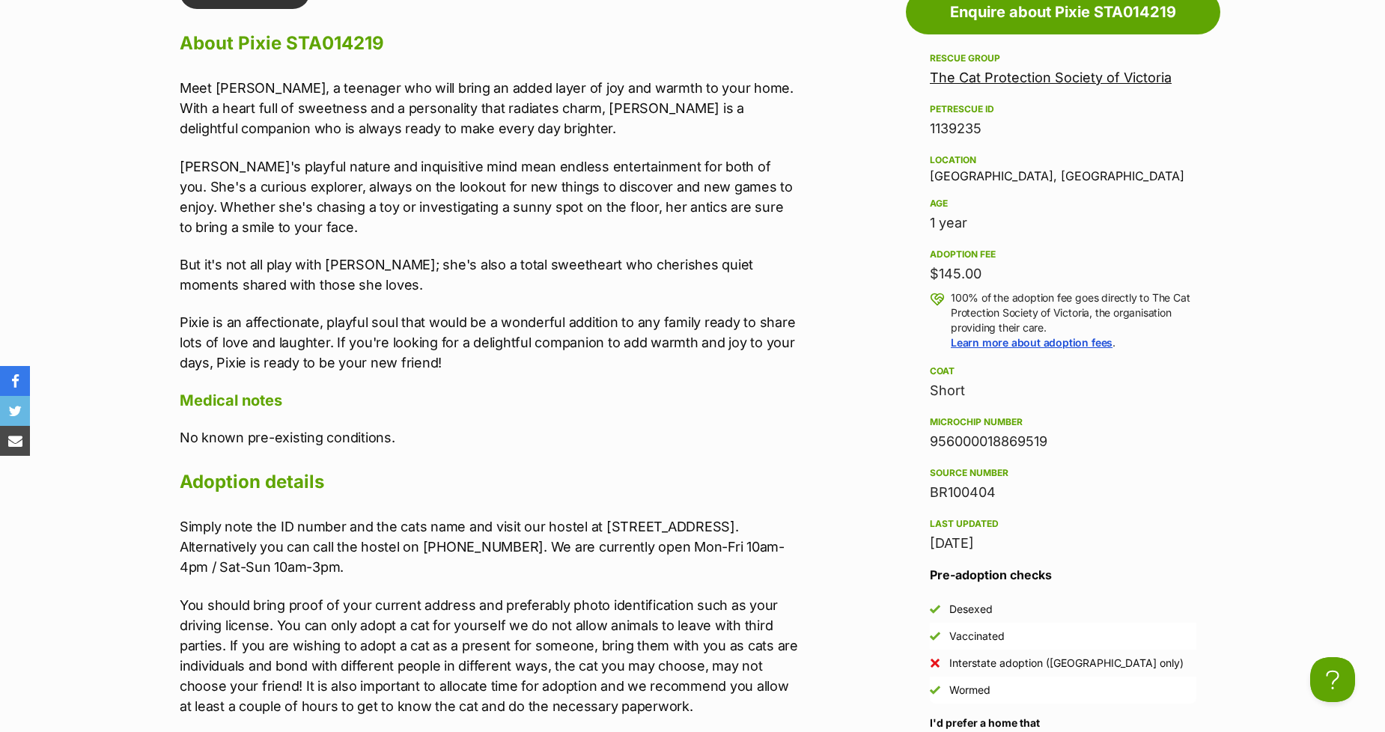
scroll to position [1330, 0]
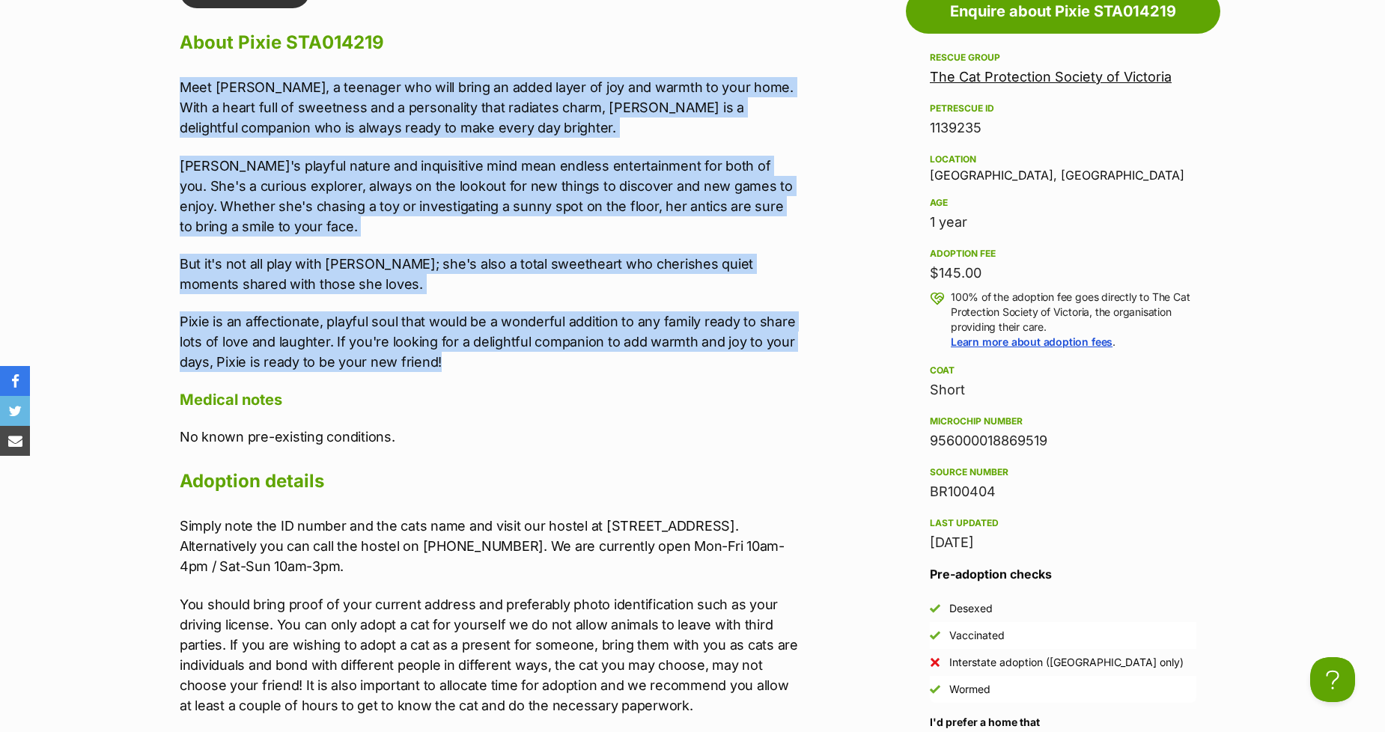
drag, startPoint x: 489, startPoint y: 364, endPoint x: 61, endPoint y: 57, distance: 527.1
click at [61, 57] on section "The Cat Protection Society of Victoria A member of PetRescue since [DATE] 🎉 TOT…" at bounding box center [692, 274] width 1385 height 2869
copy div "Meet [PERSON_NAME], a teenager who will bring an added layer of joy and warmth …"
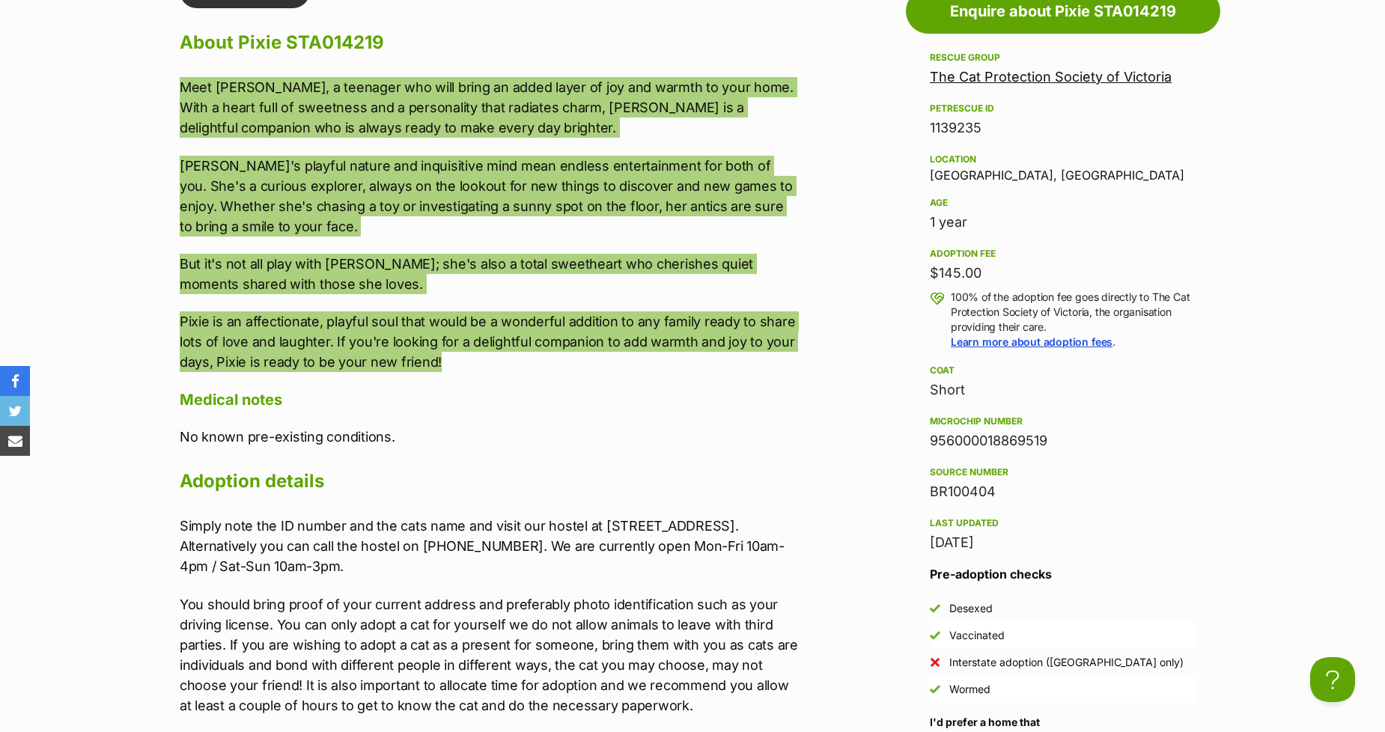
scroll to position [0, 0]
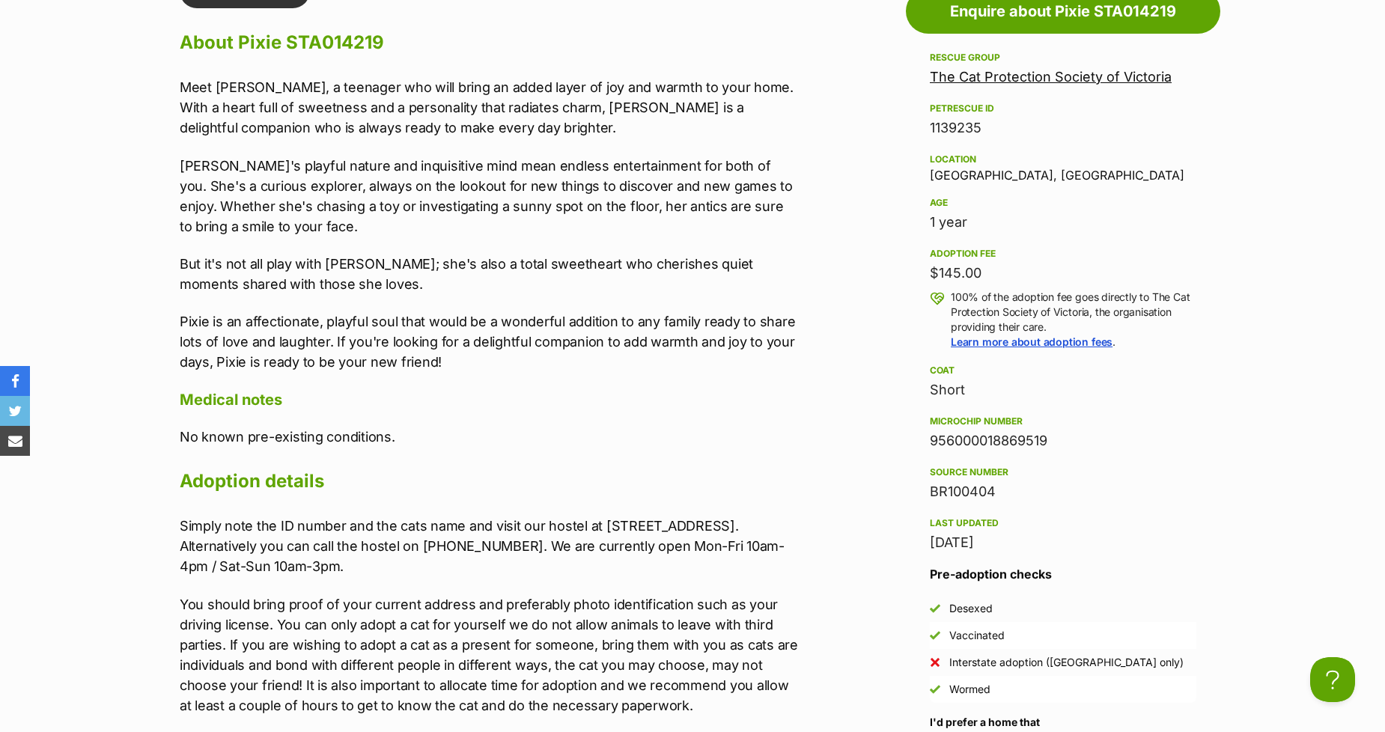
click at [962, 430] on div "956000018869519" at bounding box center [1063, 440] width 266 height 21
copy div "956000018869519"
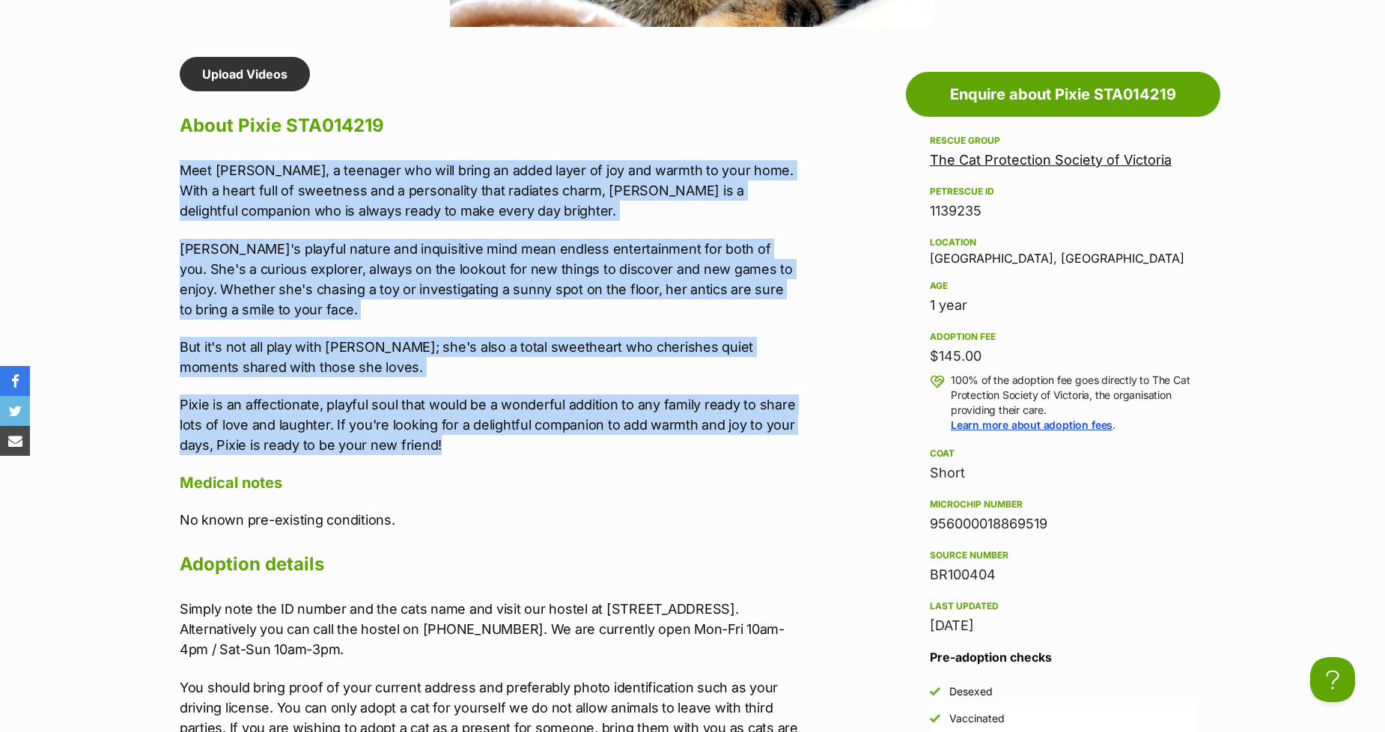
drag, startPoint x: 431, startPoint y: 447, endPoint x: 168, endPoint y: 160, distance: 388.8
click at [168, 160] on div "Upload Videos About Pixie STA014219 Meet [PERSON_NAME], a teenager who will bri…" at bounding box center [481, 575] width 633 height 1037
copy div "Meet [PERSON_NAME], a teenager who will bring an added layer of joy and warmth …"
click at [427, 181] on p "Meet [PERSON_NAME], a teenager who will bring an added layer of joy and warmth …" at bounding box center [489, 190] width 618 height 61
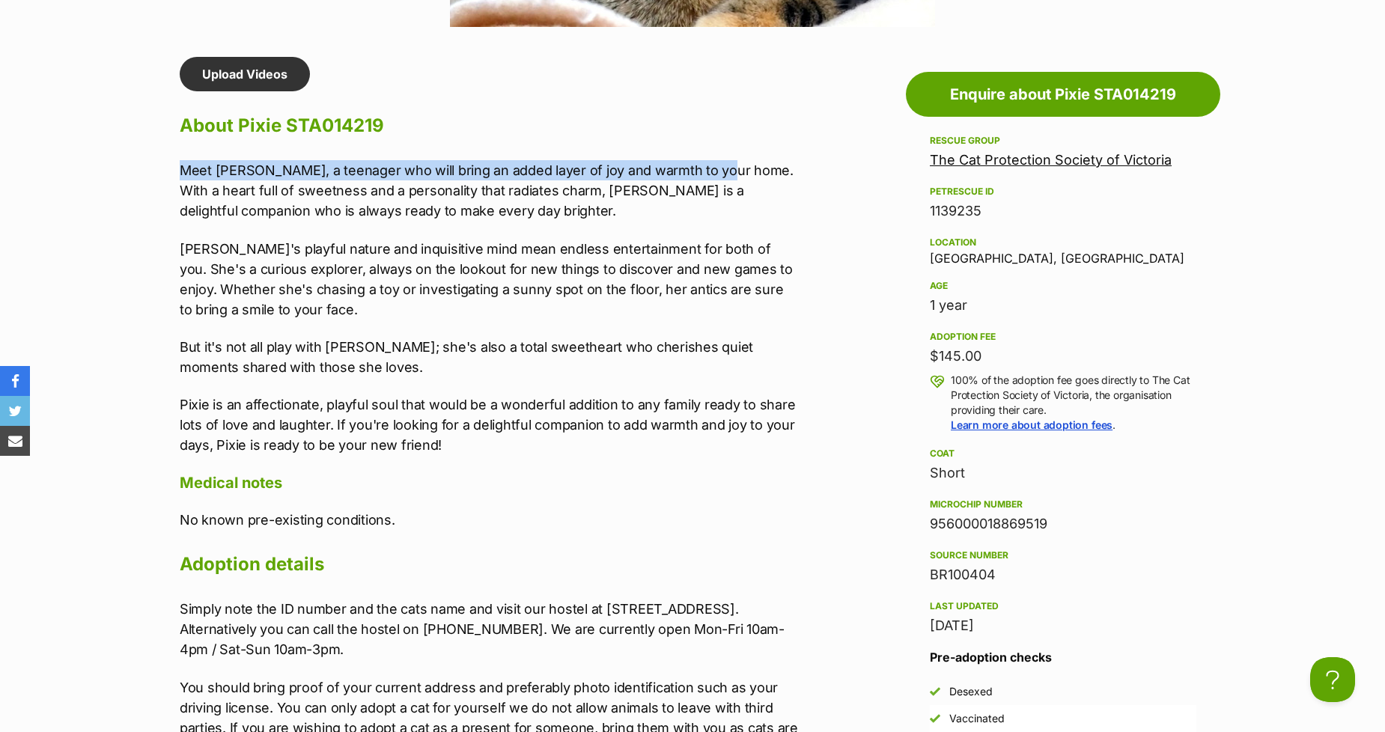
drag, startPoint x: 705, startPoint y: 168, endPoint x: 117, endPoint y: 169, distance: 588.3
click at [117, 169] on section "The Cat Protection Society of Victoria A member of PetRescue since [DATE] 🎉 TOT…" at bounding box center [692, 357] width 1385 height 2869
copy p "Meet [PERSON_NAME], a teenager who will bring an added layer of joy and warmth …"
